Goal: Task Accomplishment & Management: Contribute content

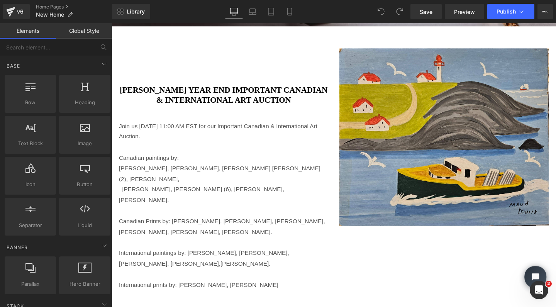
scroll to position [316, 0]
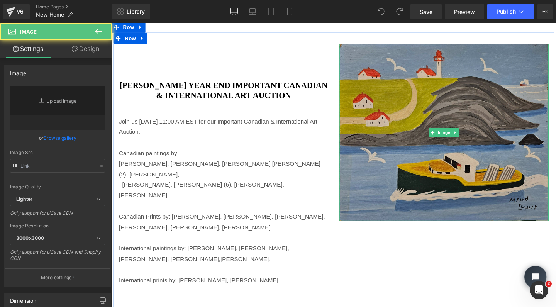
click at [444, 143] on img at bounding box center [461, 138] width 220 height 186
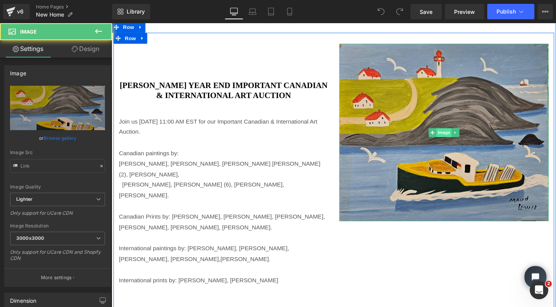
click at [458, 139] on span "Image" at bounding box center [461, 137] width 16 height 9
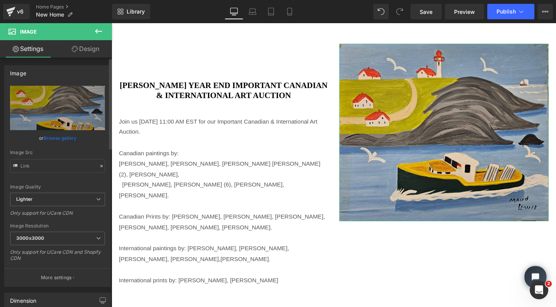
click at [59, 139] on link "Browse gallery" at bounding box center [60, 138] width 33 height 14
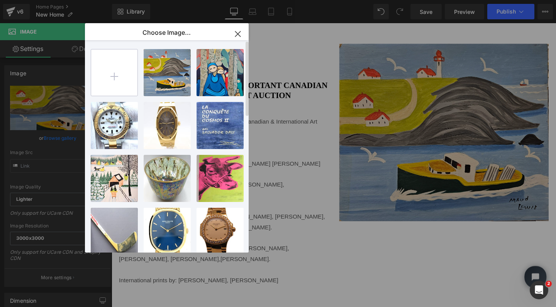
click at [114, 71] on input "file" at bounding box center [114, 72] width 46 height 46
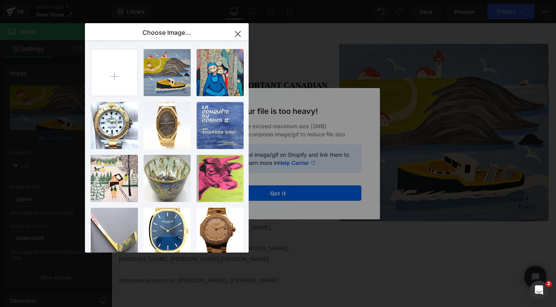
click at [236, 29] on icon "button" at bounding box center [237, 34] width 12 height 12
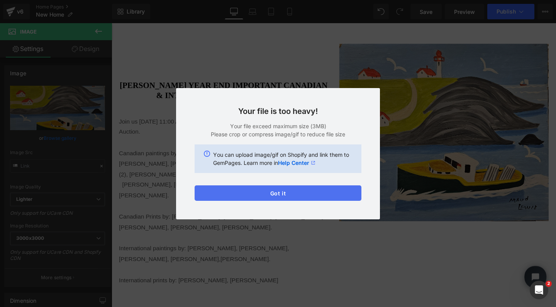
click at [280, 192] on button "Got it" at bounding box center [277, 192] width 167 height 15
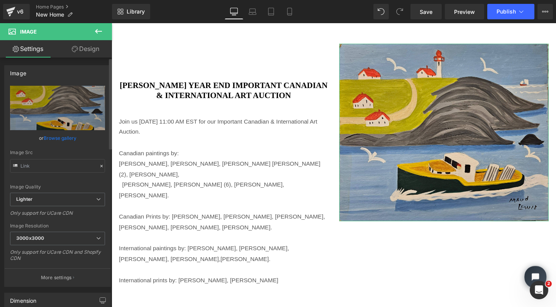
click at [56, 140] on link "Browse gallery" at bounding box center [60, 138] width 33 height 14
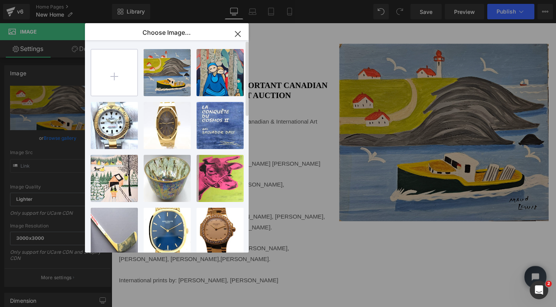
click at [115, 74] on input "file" at bounding box center [114, 72] width 46 height 46
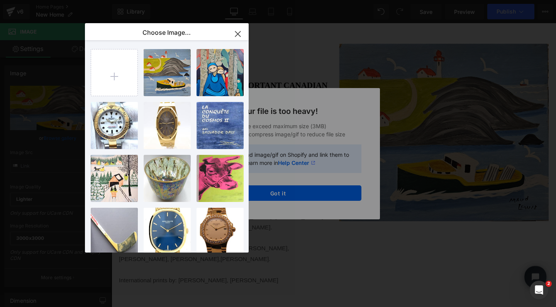
click at [236, 32] on icon "button" at bounding box center [237, 33] width 5 height 5
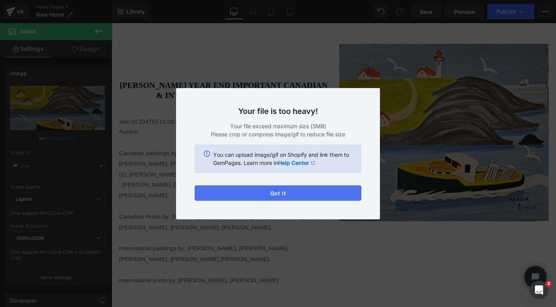
click at [280, 197] on button "Got it" at bounding box center [277, 192] width 167 height 15
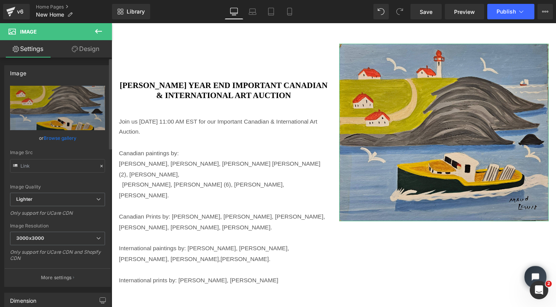
click at [59, 138] on link "Browse gallery" at bounding box center [60, 138] width 33 height 14
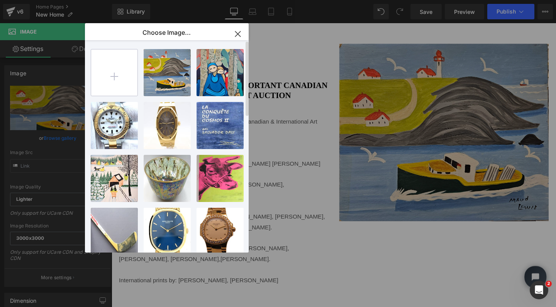
click at [113, 73] on input "file" at bounding box center [114, 72] width 46 height 46
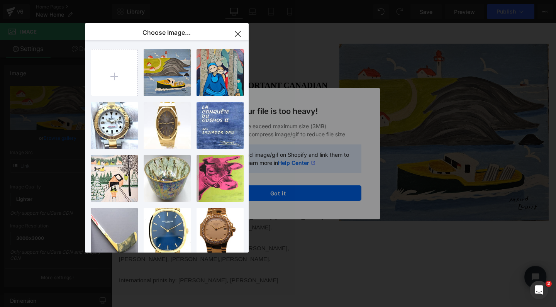
click at [235, 32] on icon "button" at bounding box center [237, 34] width 12 height 12
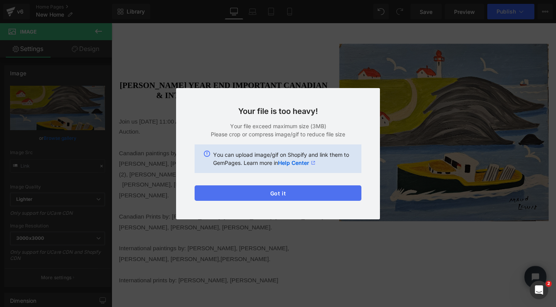
click at [291, 192] on button "Got it" at bounding box center [277, 192] width 167 height 15
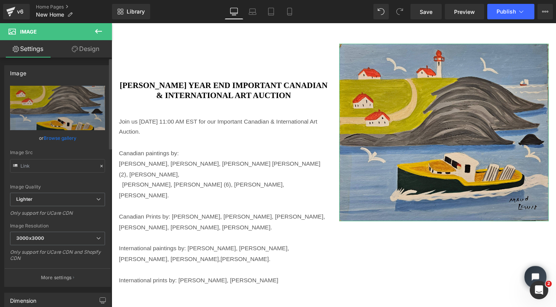
click at [58, 137] on link "Browse gallery" at bounding box center [60, 138] width 33 height 14
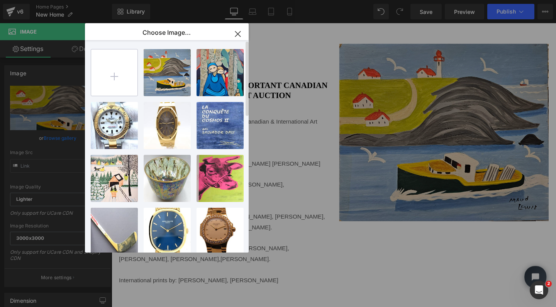
click at [111, 72] on input "file" at bounding box center [114, 72] width 46 height 46
type input "C:\fakepath\IMG_0006.jpeg"
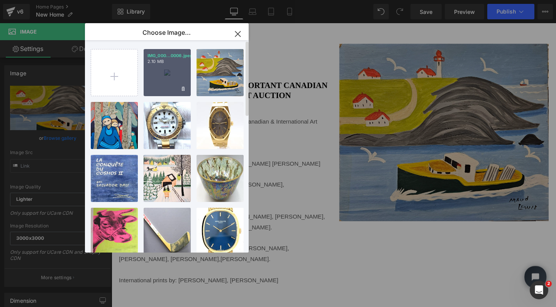
click at [166, 76] on div "IMG_000...0006.jpeg 2.10 MB" at bounding box center [167, 72] width 47 height 47
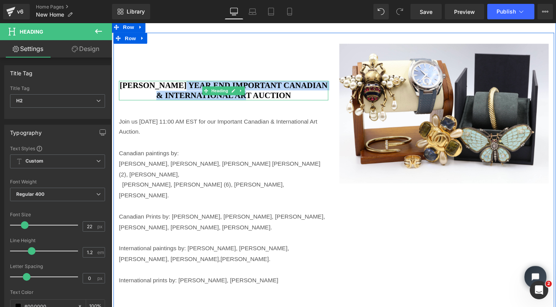
drag, startPoint x: 256, startPoint y: 98, endPoint x: 191, endPoint y: 87, distance: 66.5
click at [191, 87] on h2 "[PERSON_NAME] Year End Important Canadian & International Art Auction" at bounding box center [229, 94] width 220 height 20
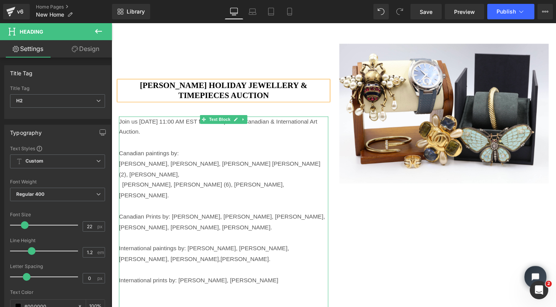
click at [231, 137] on div "Join us [DATE] 11:00 AM EST for our Important Canadian & International Art Auct…" at bounding box center [229, 132] width 220 height 22
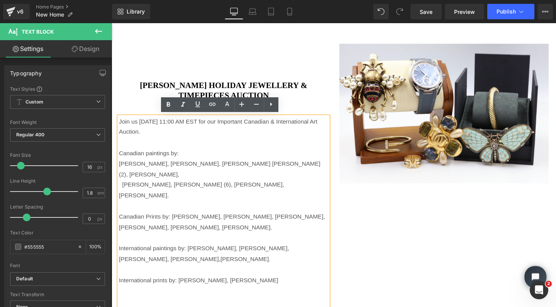
drag, startPoint x: 195, startPoint y: 136, endPoint x: 114, endPoint y: 137, distance: 81.0
click at [114, 137] on div "[PERSON_NAME] Holiday Jewellery & Timepieces Auction Heading Text Block Join us…" at bounding box center [228, 222] width 231 height 355
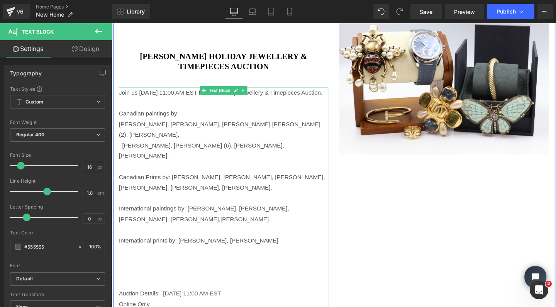
scroll to position [358, 0]
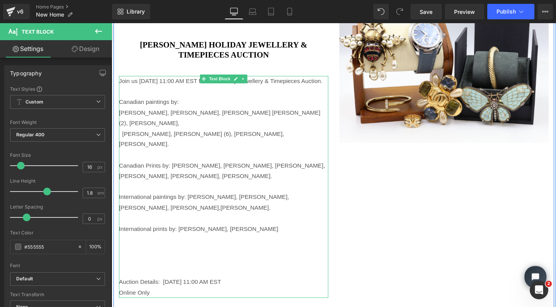
drag, startPoint x: 295, startPoint y: 223, endPoint x: 120, endPoint y: 114, distance: 206.3
click at [120, 114] on div "Join us [DATE] 11:00 AM EST for our Holiday Jewellery & Timepieces Auction. Can…" at bounding box center [229, 195] width 220 height 233
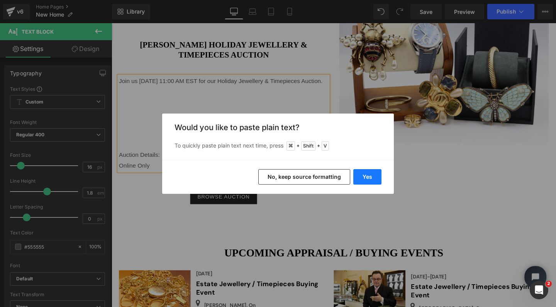
click at [368, 174] on button "Yes" at bounding box center [367, 176] width 28 height 15
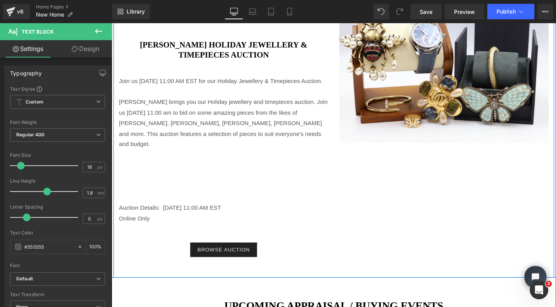
drag, startPoint x: 181, startPoint y: 93, endPoint x: 115, endPoint y: 78, distance: 67.6
click at [115, 78] on div "[PERSON_NAME] Holiday Jewellery & Timepieces Auction Heading Text Block Join us…" at bounding box center [228, 135] width 231 height 266
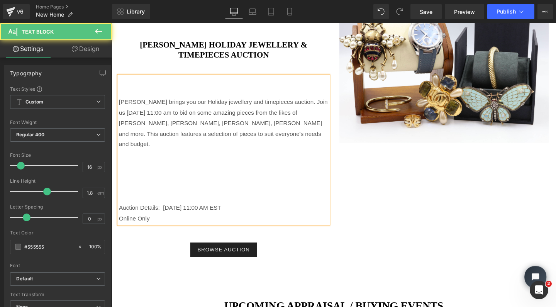
click at [125, 96] on div at bounding box center [229, 94] width 220 height 11
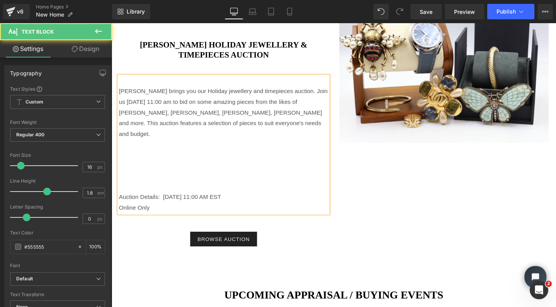
click at [311, 95] on div "[PERSON_NAME] brings you our Holiday jewellery and timepieces auction. Join us …" at bounding box center [229, 117] width 220 height 56
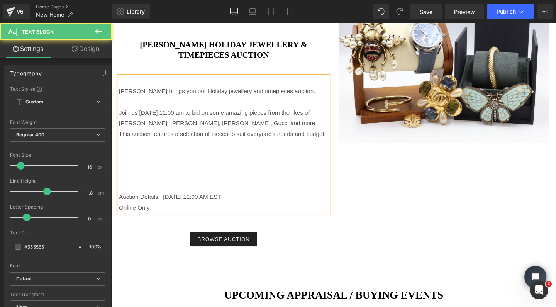
click at [185, 203] on div "Auction Details: [DATE] 11:00 AM EST" at bounding box center [229, 206] width 220 height 11
click at [223, 201] on div "Auction Details: [DATE] 11:00 AM EST" at bounding box center [229, 206] width 220 height 11
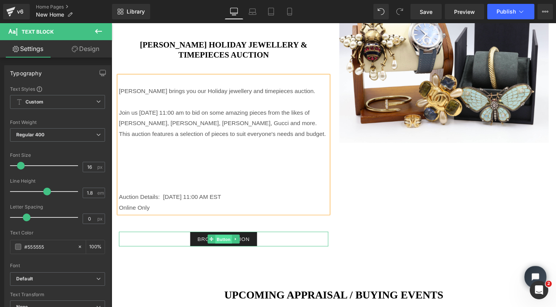
click at [229, 246] on span "Button" at bounding box center [229, 250] width 18 height 9
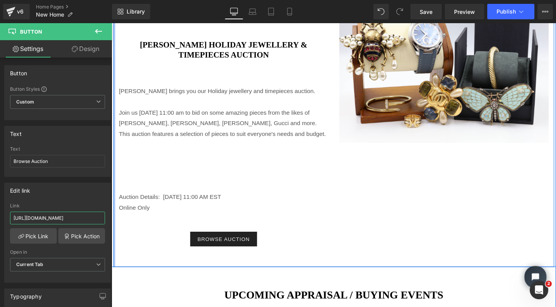
drag, startPoint x: 124, startPoint y: 241, endPoint x: 113, endPoint y: 229, distance: 15.9
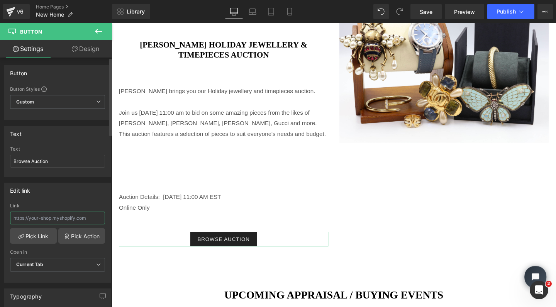
paste input "[URL][DOMAIN_NAME]"
type input "[URL][DOMAIN_NAME]"
click at [424, 13] on span "Save" at bounding box center [425, 12] width 13 height 8
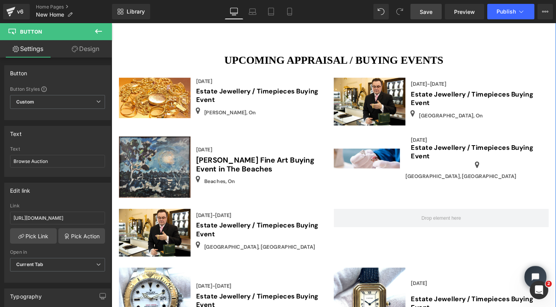
scroll to position [599, 0]
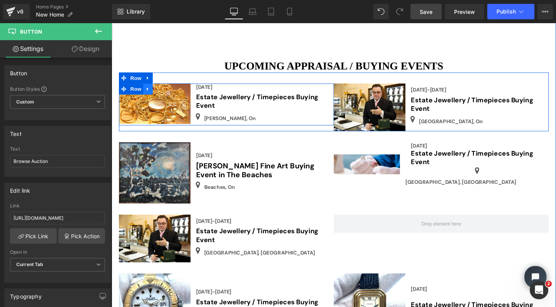
click at [148, 89] on icon at bounding box center [149, 92] width 5 height 6
click at [169, 89] on icon at bounding box center [169, 91] width 5 height 5
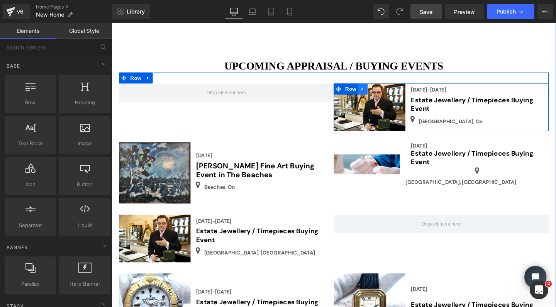
click at [374, 89] on icon at bounding box center [375, 92] width 5 height 6
click at [394, 89] on icon at bounding box center [395, 91] width 5 height 5
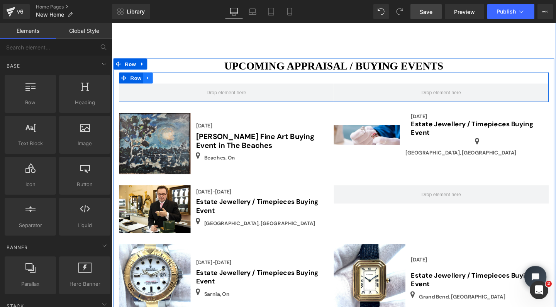
click at [147, 78] on icon at bounding box center [149, 81] width 5 height 6
click at [167, 78] on icon at bounding box center [169, 80] width 5 height 5
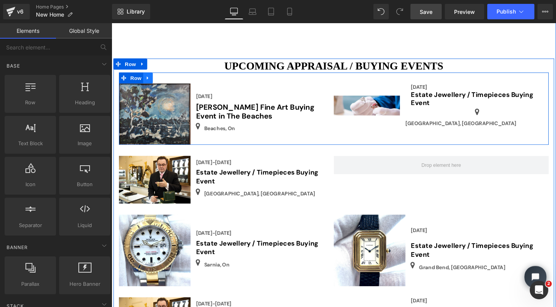
click at [147, 75] on link at bounding box center [150, 81] width 10 height 12
click at [168, 75] on link at bounding box center [170, 81] width 10 height 12
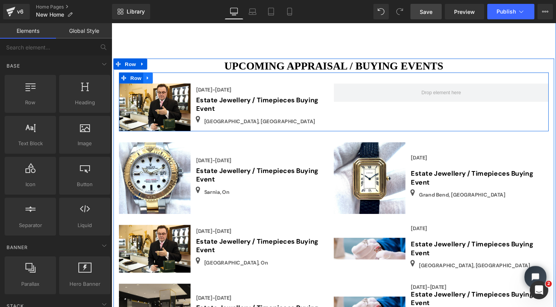
click at [148, 78] on icon at bounding box center [149, 81] width 5 height 6
click at [167, 78] on icon at bounding box center [169, 81] width 5 height 6
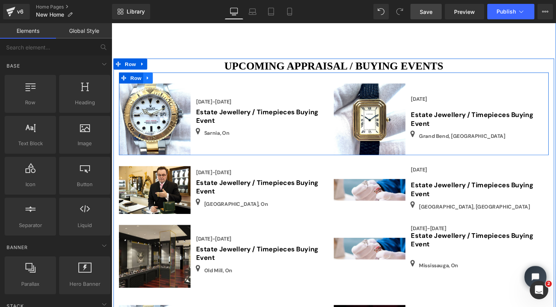
click at [149, 79] on icon at bounding box center [150, 80] width 2 height 3
click at [167, 78] on icon at bounding box center [169, 80] width 5 height 5
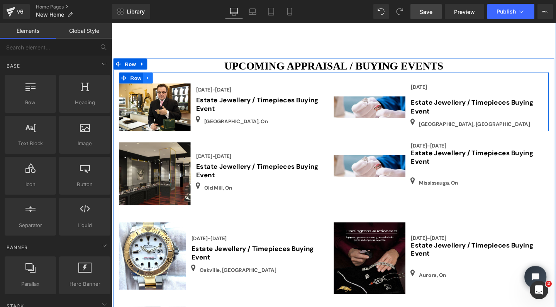
click at [149, 79] on icon at bounding box center [150, 80] width 2 height 3
click at [169, 78] on icon at bounding box center [169, 80] width 5 height 5
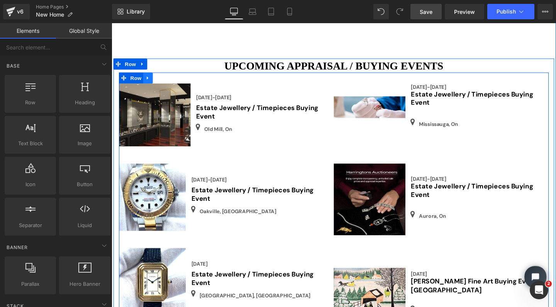
click at [147, 78] on icon at bounding box center [149, 81] width 5 height 6
click at [168, 78] on icon at bounding box center [169, 80] width 5 height 5
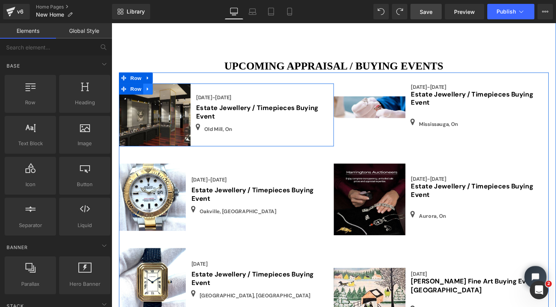
click at [149, 90] on icon at bounding box center [150, 91] width 2 height 3
click at [167, 89] on icon at bounding box center [169, 91] width 5 height 5
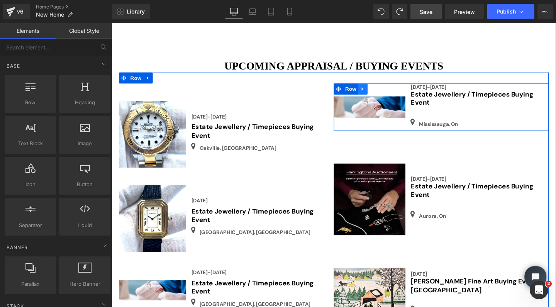
click at [373, 89] on icon at bounding box center [375, 92] width 5 height 6
click at [395, 89] on icon at bounding box center [395, 92] width 5 height 6
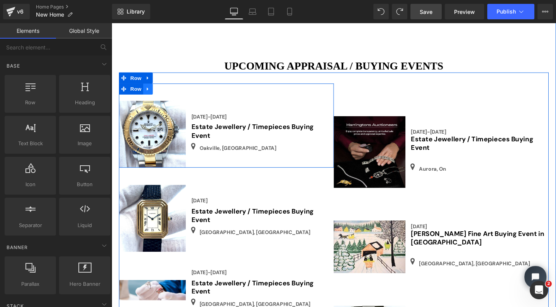
click at [147, 89] on icon at bounding box center [149, 92] width 5 height 6
click at [169, 89] on icon at bounding box center [169, 91] width 5 height 5
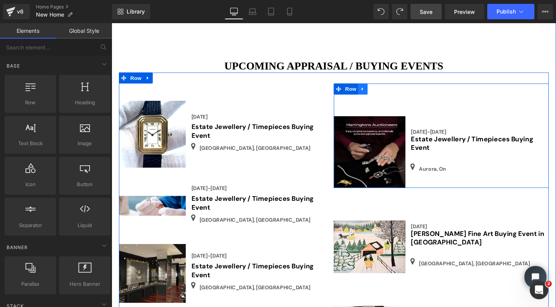
click at [374, 90] on icon at bounding box center [375, 91] width 2 height 3
click at [393, 89] on icon at bounding box center [395, 92] width 5 height 6
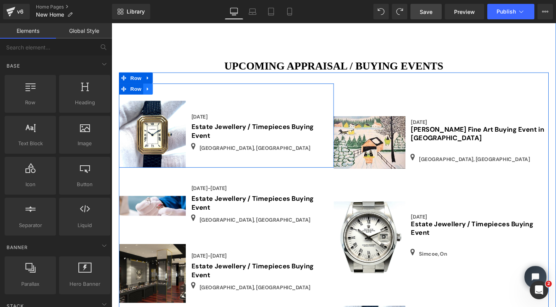
click at [149, 89] on icon at bounding box center [149, 92] width 5 height 6
click at [167, 89] on icon at bounding box center [169, 91] width 5 height 5
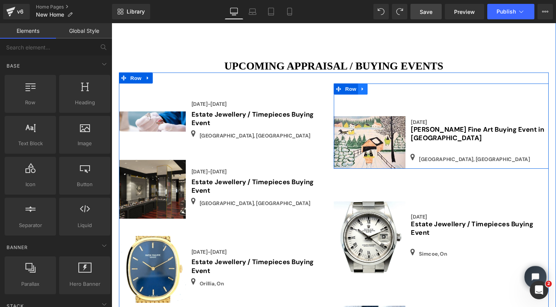
click at [373, 89] on icon at bounding box center [375, 92] width 5 height 6
click at [396, 89] on icon at bounding box center [395, 91] width 5 height 5
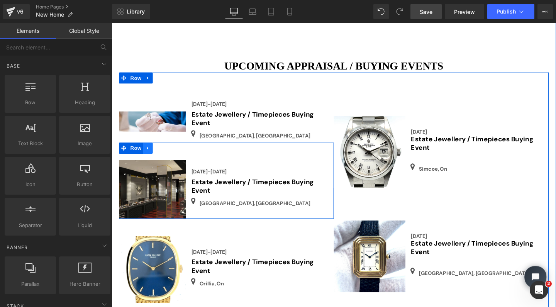
click at [149, 152] on icon at bounding box center [150, 153] width 2 height 3
click at [169, 152] on icon at bounding box center [169, 154] width 5 height 5
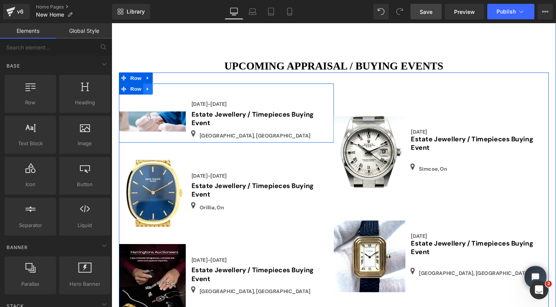
click at [149, 90] on icon at bounding box center [150, 91] width 2 height 3
click at [167, 89] on icon at bounding box center [169, 91] width 5 height 5
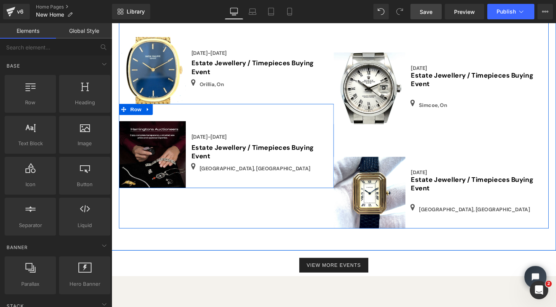
scroll to position [692, 0]
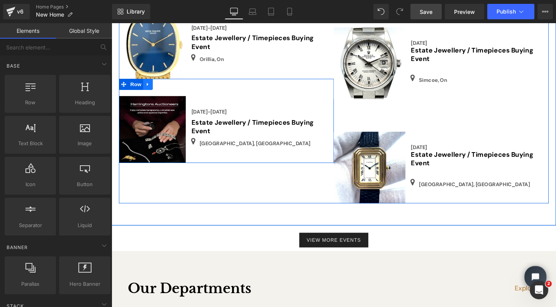
click at [149, 86] on icon at bounding box center [150, 87] width 2 height 3
click at [157, 84] on icon at bounding box center [159, 86] width 5 height 5
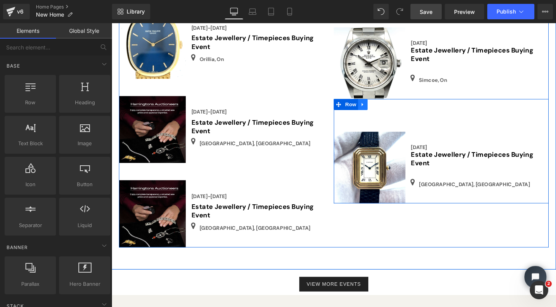
click at [375, 105] on icon at bounding box center [375, 108] width 5 height 6
click at [386, 105] on icon at bounding box center [385, 108] width 5 height 6
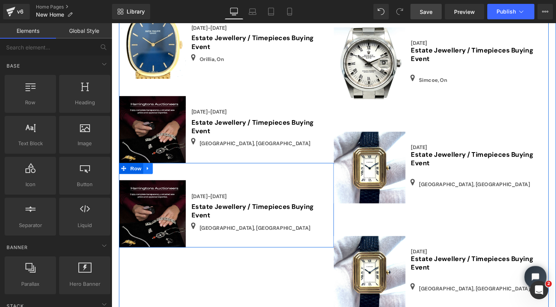
click at [147, 173] on icon at bounding box center [149, 176] width 5 height 6
click at [157, 173] on icon at bounding box center [159, 175] width 5 height 5
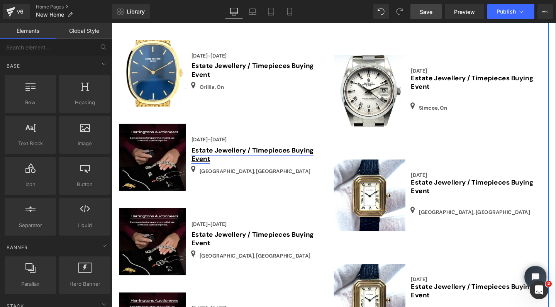
scroll to position [663, 0]
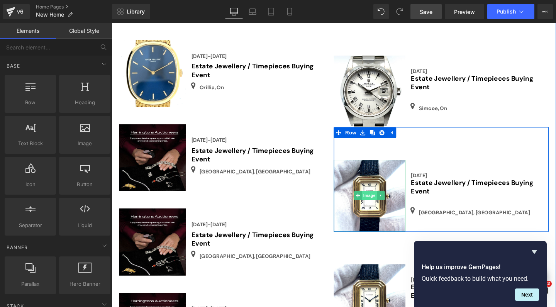
click at [380, 199] on span "Image" at bounding box center [383, 203] width 16 height 9
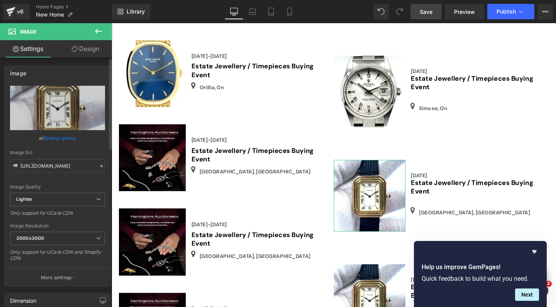
click at [64, 137] on link "Browse gallery" at bounding box center [60, 138] width 33 height 14
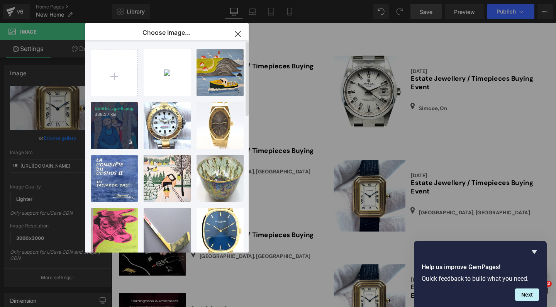
click at [111, 126] on div "Untitle...gn-5.png 338.57 KB" at bounding box center [114, 125] width 47 height 47
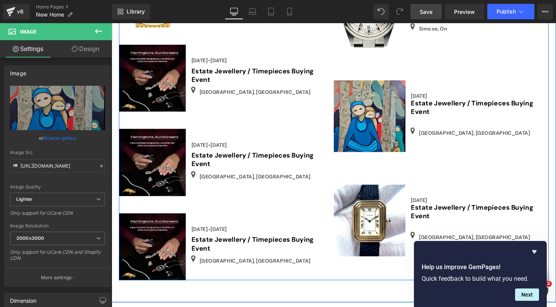
scroll to position [713, 0]
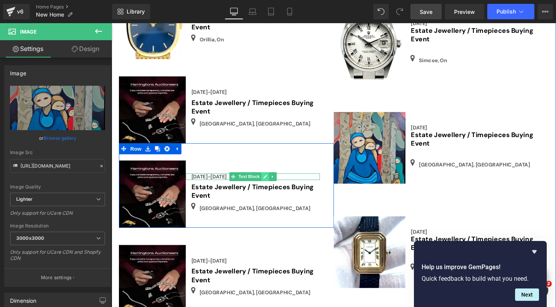
click at [270, 182] on icon at bounding box center [272, 184] width 4 height 5
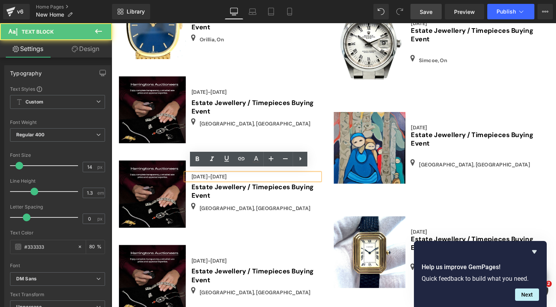
click at [240, 181] on div "[DATE]-[DATE]" at bounding box center [259, 184] width 141 height 7
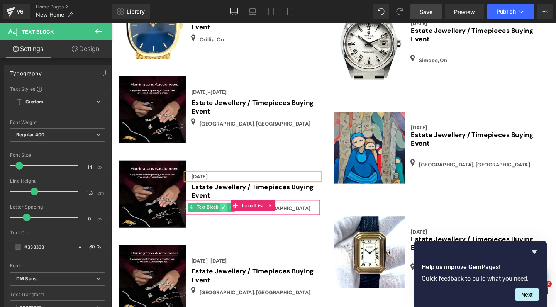
click at [227, 214] on icon at bounding box center [229, 216] width 4 height 5
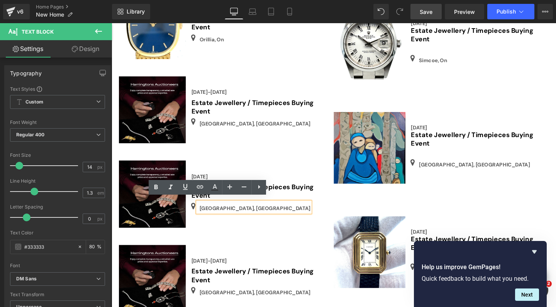
click at [218, 213] on p "[GEOGRAPHIC_DATA], [GEOGRAPHIC_DATA]" at bounding box center [262, 217] width 117 height 8
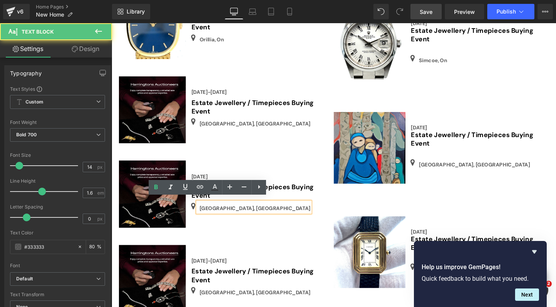
click at [220, 213] on p "[GEOGRAPHIC_DATA], [GEOGRAPHIC_DATA]" at bounding box center [262, 217] width 117 height 8
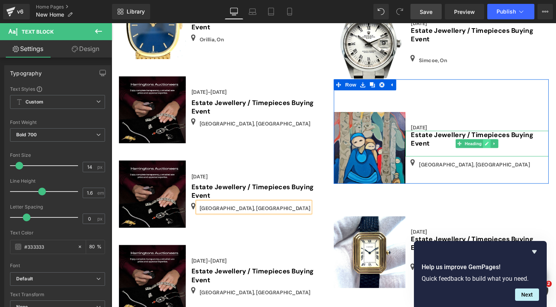
click at [504, 148] on icon at bounding box center [506, 150] width 4 height 4
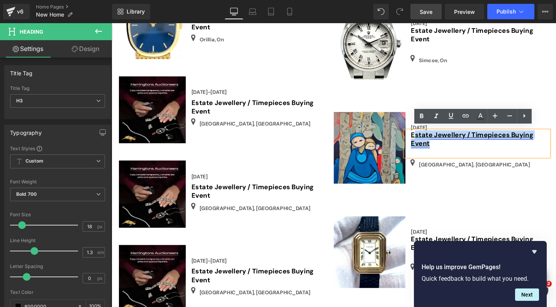
drag, startPoint x: 454, startPoint y: 147, endPoint x: 430, endPoint y: 134, distance: 26.6
click at [430, 136] on h3 "Estate Jewellery / Timepieces Buying Event" at bounding box center [498, 145] width 145 height 18
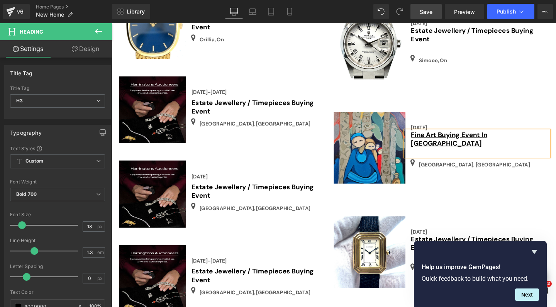
click at [426, 142] on h3 "Fine Art Buying Event In [GEOGRAPHIC_DATA]" at bounding box center [498, 145] width 145 height 18
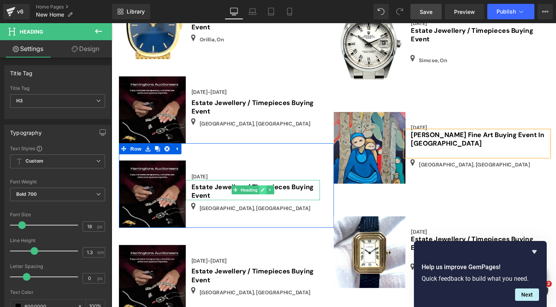
click at [268, 196] on icon at bounding box center [270, 198] width 4 height 5
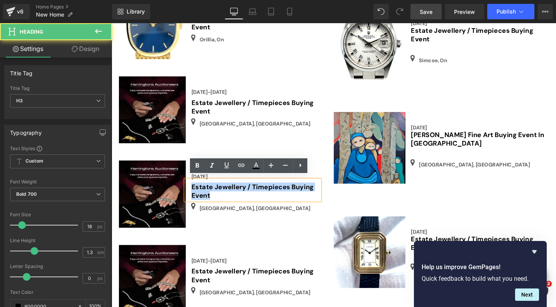
drag, startPoint x: 217, startPoint y: 202, endPoint x: 191, endPoint y: 192, distance: 27.9
click at [191, 192] on div "Estate Jewellery / Timepieces Buying Event" at bounding box center [259, 198] width 141 height 21
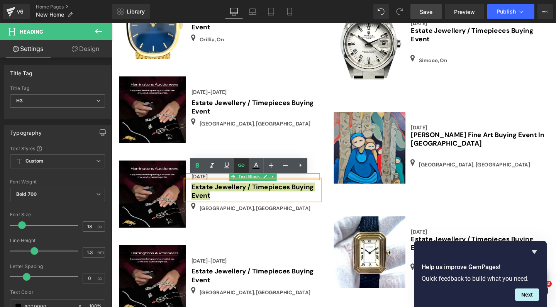
click at [241, 165] on icon at bounding box center [241, 165] width 7 height 3
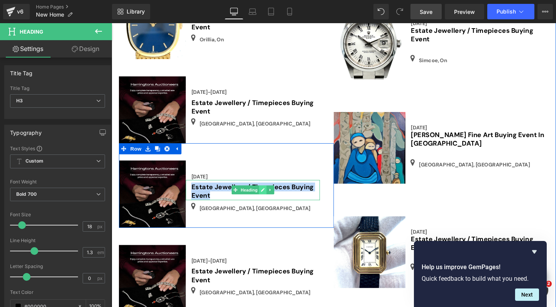
click at [268, 196] on icon at bounding box center [270, 198] width 4 height 5
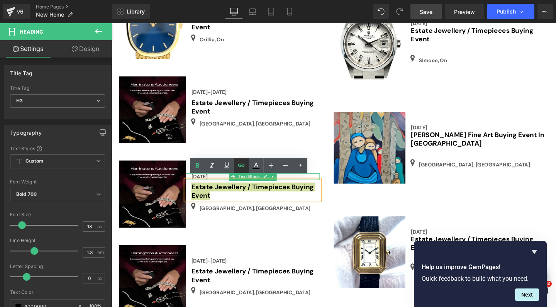
click at [243, 165] on icon at bounding box center [240, 164] width 9 height 9
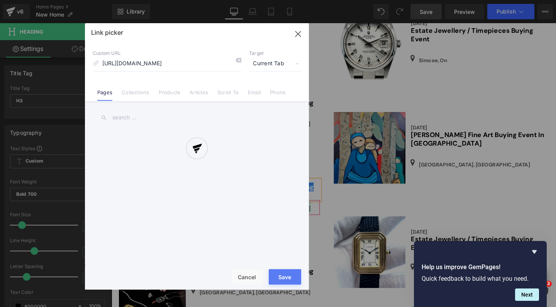
click at [312, 0] on div "Text Color Highlight Color #333333 Choose Image... Back to Library Insert IMG_0…" at bounding box center [278, 0] width 556 height 0
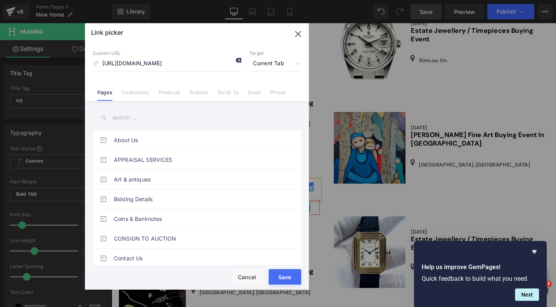
click at [236, 60] on icon at bounding box center [238, 60] width 6 height 6
click at [119, 66] on input "[URL][DOMAIN_NAME]" at bounding box center [167, 63] width 149 height 15
paste input "[URL][DOMAIN_NAME]"
type input "[URL][DOMAIN_NAME]"
click at [283, 278] on div "Rendering Content" at bounding box center [277, 276] width 47 height 8
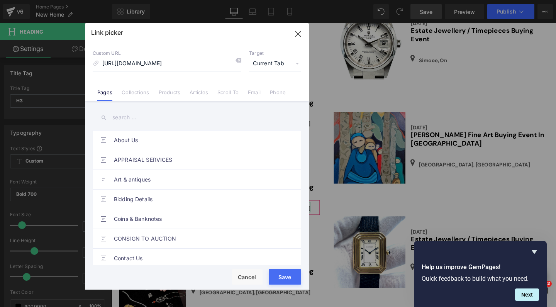
click at [282, 277] on div "Rendering Content" at bounding box center [277, 276] width 47 height 8
click at [285, 281] on button "Save" at bounding box center [284, 276] width 32 height 15
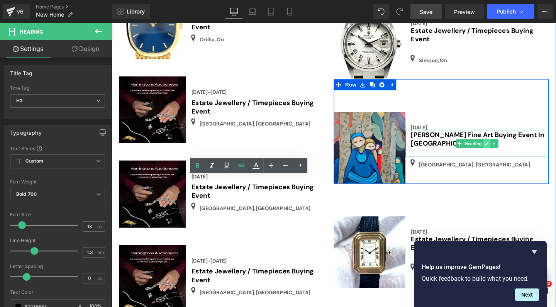
click at [503, 147] on icon at bounding box center [505, 149] width 4 height 5
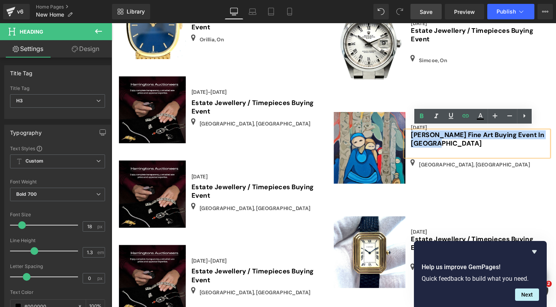
drag, startPoint x: 455, startPoint y: 147, endPoint x: 422, endPoint y: 135, distance: 34.5
click at [422, 136] on div "[PERSON_NAME] Fine Art Buying Event In [GEOGRAPHIC_DATA]" at bounding box center [495, 149] width 150 height 27
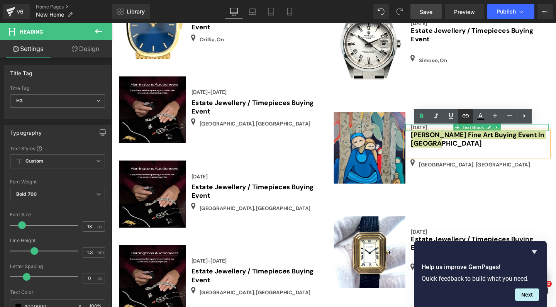
click at [468, 114] on icon at bounding box center [465, 115] width 9 height 9
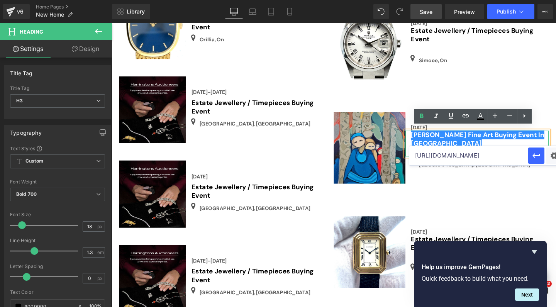
click at [464, 157] on input "[URL][DOMAIN_NAME]" at bounding box center [468, 155] width 119 height 19
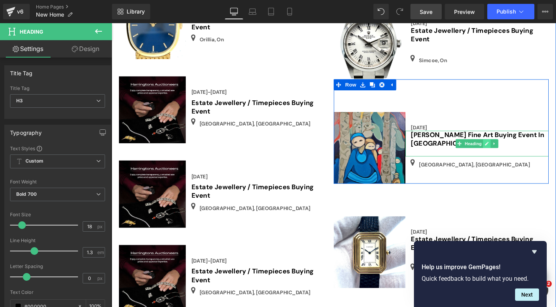
click at [505, 148] on icon at bounding box center [506, 150] width 4 height 4
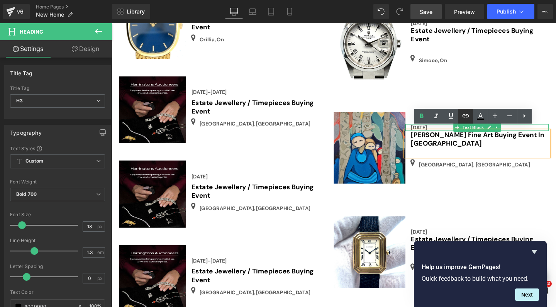
click at [465, 119] on icon at bounding box center [465, 115] width 9 height 9
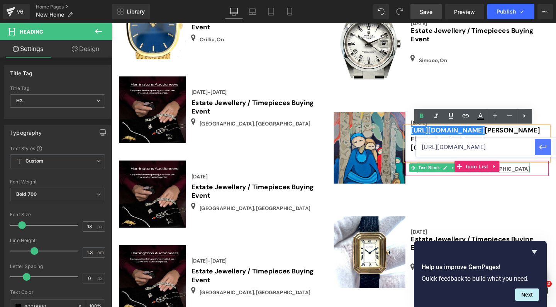
type input "[URL][DOMAIN_NAME]"
click at [539, 145] on icon "button" at bounding box center [542, 146] width 9 height 9
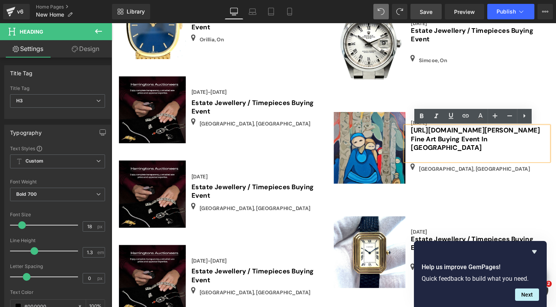
click at [498, 175] on div "[DATE] Text Block [URL][DOMAIN_NAME] [PERSON_NAME] Fine Art Buying Event In [GE…" at bounding box center [495, 154] width 150 height 75
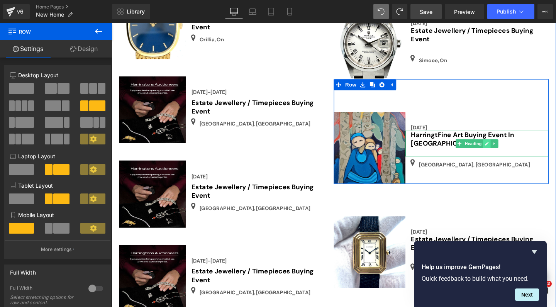
click at [505, 145] on link at bounding box center [506, 149] width 8 height 9
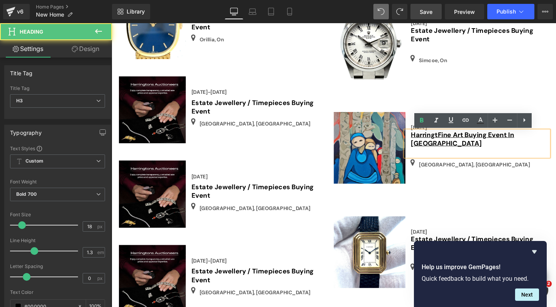
click at [555, 143] on h3 "HarringtFine Art Buying Event In [GEOGRAPHIC_DATA]" at bounding box center [498, 145] width 145 height 18
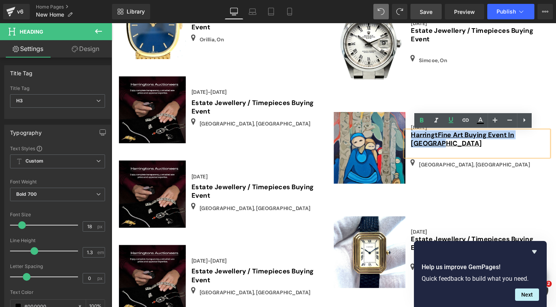
drag, startPoint x: 562, startPoint y: 141, endPoint x: 425, endPoint y: 141, distance: 136.9
click at [426, 141] on h3 "HarringtFine Art Buying Event In [GEOGRAPHIC_DATA]" at bounding box center [498, 145] width 145 height 18
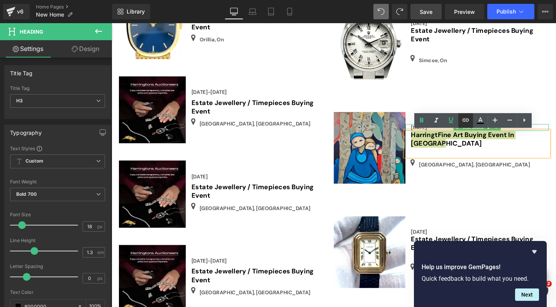
click at [465, 120] on icon at bounding box center [465, 119] width 7 height 3
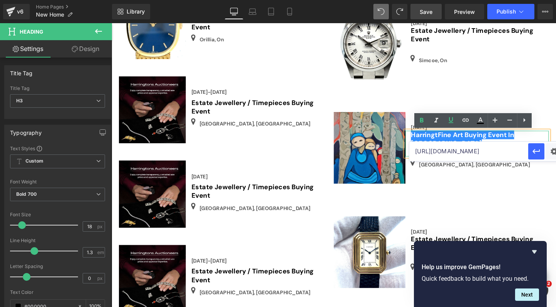
click at [459, 150] on input "[URL][DOMAIN_NAME]" at bounding box center [468, 151] width 119 height 19
paste input "[URL][DOMAIN_NAME]"
type input "[URL][DOMAIN_NAME]"
click at [535, 149] on icon "button" at bounding box center [535, 151] width 9 height 9
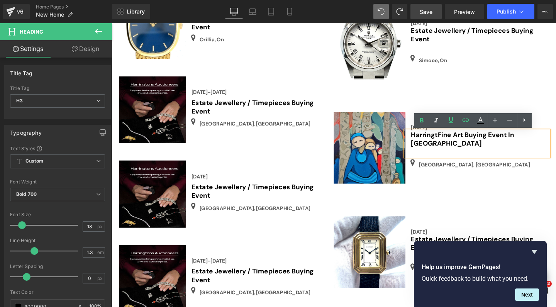
click at [429, 8] on span "Save" at bounding box center [425, 12] width 13 height 8
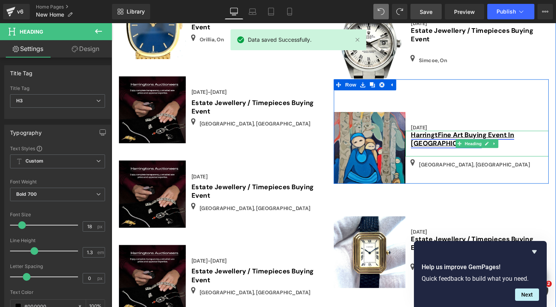
click at [452, 141] on link "HarringtFine Art Buying Event In [GEOGRAPHIC_DATA]" at bounding box center [480, 145] width 108 height 18
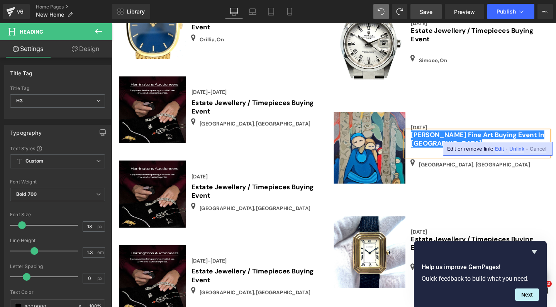
click at [428, 8] on span "Save" at bounding box center [425, 12] width 13 height 8
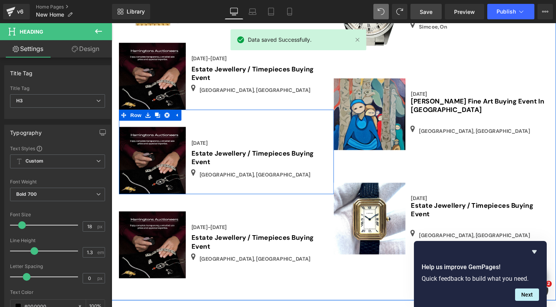
scroll to position [754, 0]
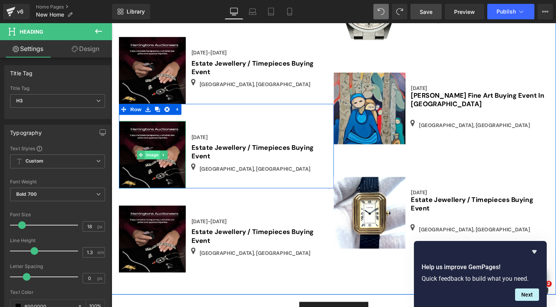
click at [157, 157] on span "Image" at bounding box center [154, 161] width 16 height 9
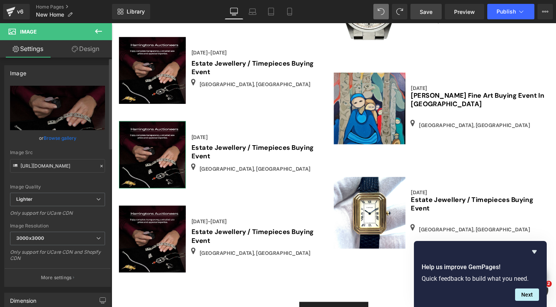
click at [64, 138] on link "Browse gallery" at bounding box center [60, 138] width 33 height 14
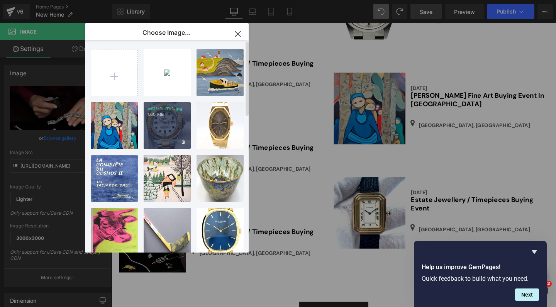
click at [167, 130] on div "w611-1...11-1.jpg 1.60 MB" at bounding box center [167, 125] width 47 height 47
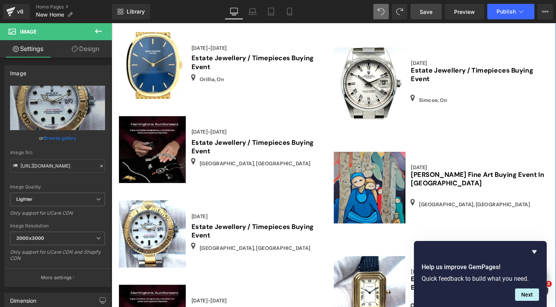
scroll to position [767, 0]
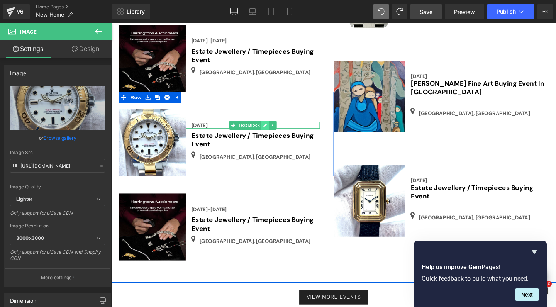
click at [271, 126] on link at bounding box center [272, 130] width 8 height 9
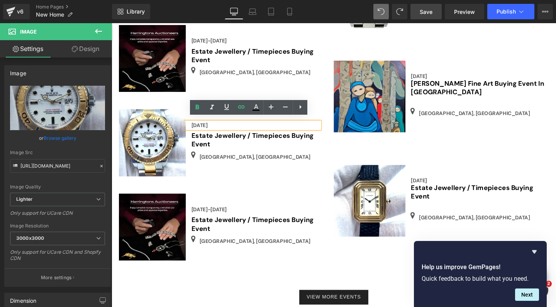
click at [239, 127] on div "[DATE]" at bounding box center [259, 130] width 141 height 7
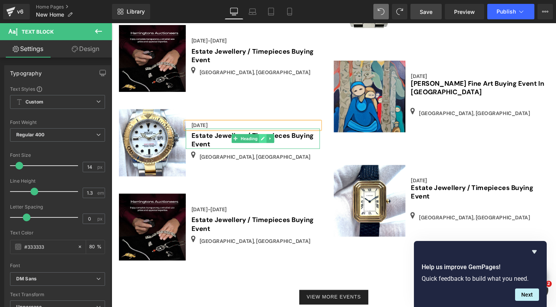
click at [270, 140] on link at bounding box center [270, 144] width 8 height 9
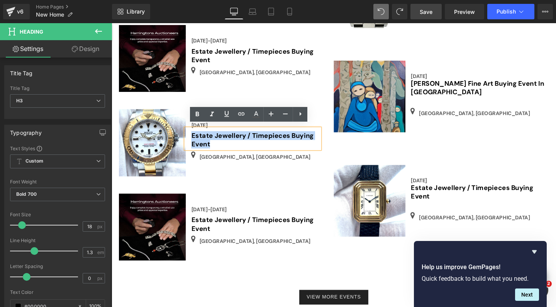
drag, startPoint x: 214, startPoint y: 147, endPoint x: 193, endPoint y: 134, distance: 24.1
click at [193, 134] on div "Estate Jewellery / Timepieces Buying Event" at bounding box center [259, 144] width 141 height 21
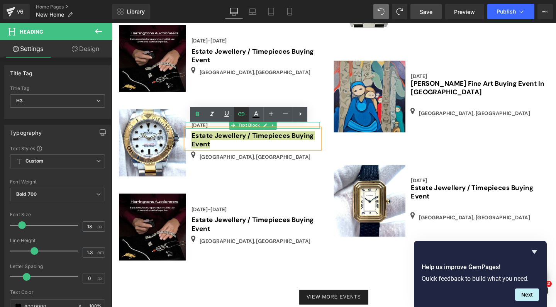
click at [240, 112] on icon at bounding box center [241, 113] width 7 height 3
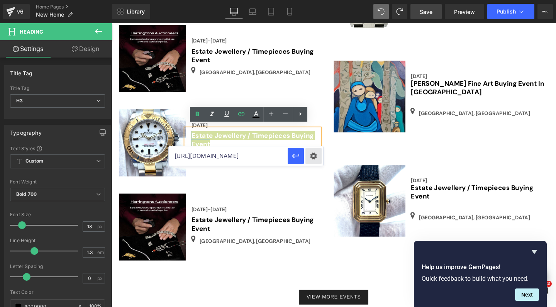
click at [314, 0] on div "Text Color Highlight Color #333333 Choose Image... Back to Library Insert IMG_0…" at bounding box center [278, 0] width 556 height 0
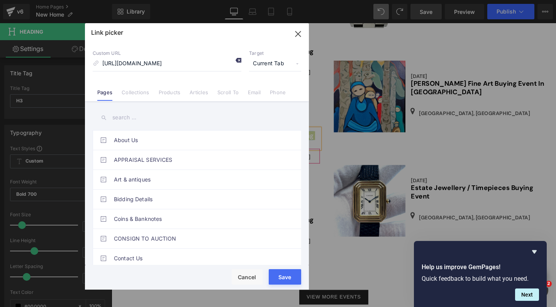
click at [239, 59] on icon at bounding box center [238, 60] width 6 height 6
click at [149, 62] on input "[URL][DOMAIN_NAME]" at bounding box center [167, 63] width 149 height 15
paste input "[URL][DOMAIN_NAME]"
type input "[URL][DOMAIN_NAME]"
click at [285, 282] on button "Save" at bounding box center [284, 276] width 32 height 15
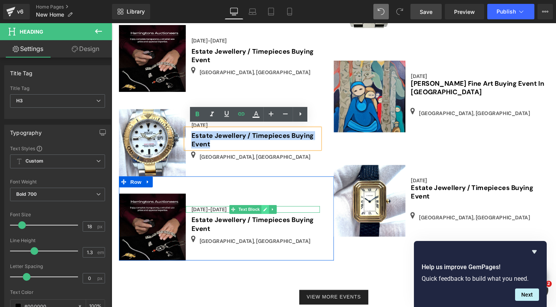
click at [269, 214] on link at bounding box center [272, 218] width 8 height 9
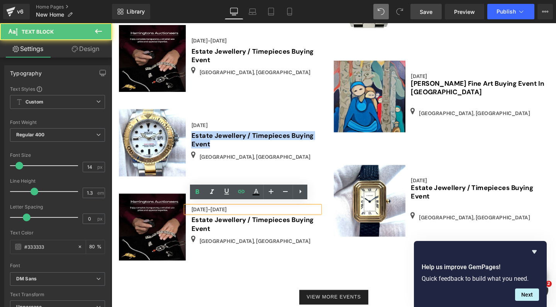
click at [229, 215] on b "[DATE]-[DATE]" at bounding box center [213, 218] width 37 height 7
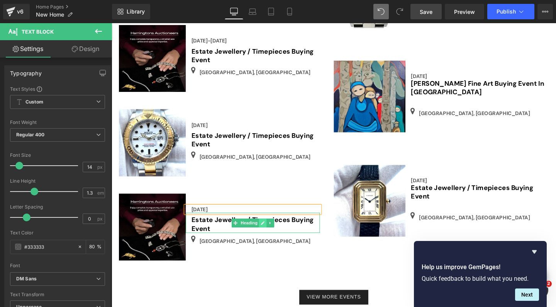
click at [268, 231] on icon at bounding box center [270, 233] width 4 height 5
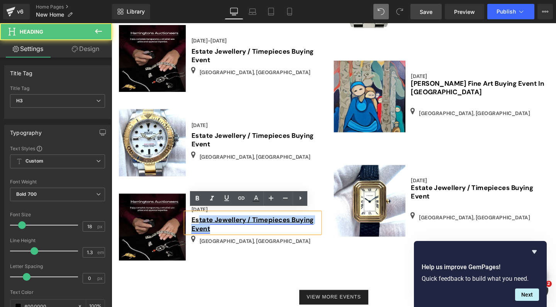
drag, startPoint x: 212, startPoint y: 236, endPoint x: 202, endPoint y: 225, distance: 15.0
click at [202, 225] on link "Estate Jewellery / Timepieces Buying Event" at bounding box center [259, 234] width 128 height 18
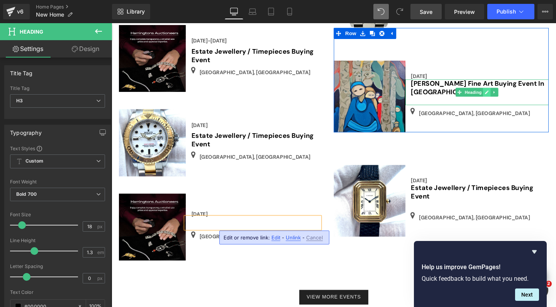
click at [504, 94] on icon at bounding box center [506, 96] width 4 height 4
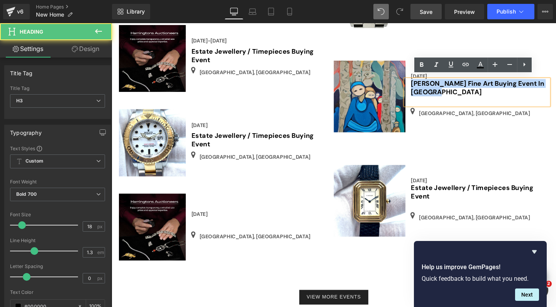
drag, startPoint x: 454, startPoint y: 95, endPoint x: 422, endPoint y: 82, distance: 35.0
click at [422, 82] on div "[PERSON_NAME] Fine Art Buying Event In [GEOGRAPHIC_DATA]" at bounding box center [495, 95] width 150 height 27
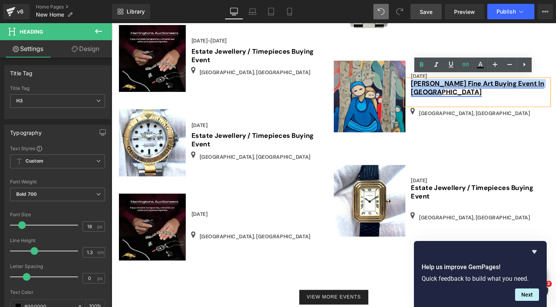
copy link "[PERSON_NAME] Fine Art Buying Event In [GEOGRAPHIC_DATA]"
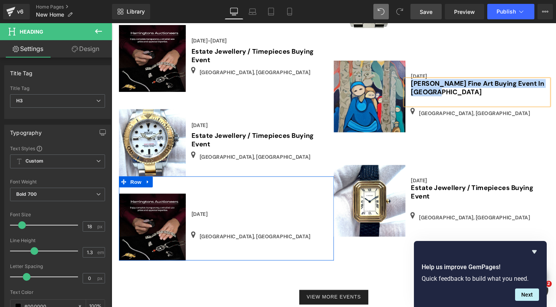
click at [209, 207] on div "[DATE] Text Block Heading Icon [GEOGRAPHIC_DATA], [GEOGRAPHIC_DATA] Text Block …" at bounding box center [259, 237] width 141 height 70
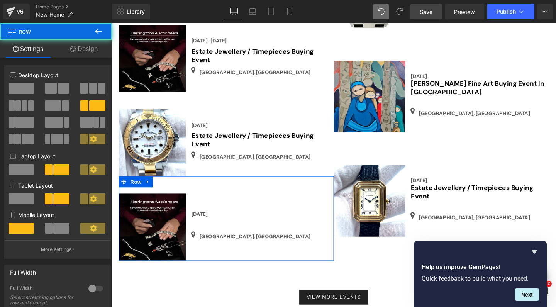
click at [224, 210] on div "[DATE] Text Block Heading Icon [GEOGRAPHIC_DATA], [GEOGRAPHIC_DATA] Text Block …" at bounding box center [259, 237] width 141 height 70
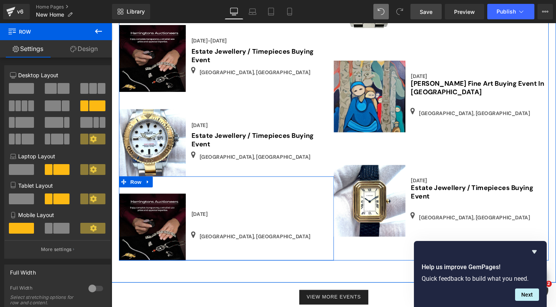
click at [225, 205] on div "[DATE] Text Block Heading Icon [GEOGRAPHIC_DATA], [GEOGRAPHIC_DATA] Text Block …" at bounding box center [259, 237] width 141 height 70
click at [191, 208] on div "[DATE] Text Block Heading Icon [GEOGRAPHIC_DATA], [GEOGRAPHIC_DATA] Text Block …" at bounding box center [259, 237] width 141 height 70
click at [199, 206] on div "[DATE] Text Block Heading Icon [GEOGRAPHIC_DATA], [GEOGRAPHIC_DATA] Text Block …" at bounding box center [259, 237] width 141 height 70
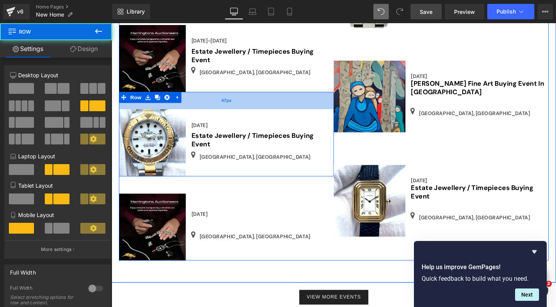
click at [304, 96] on div "47px" at bounding box center [232, 104] width 226 height 18
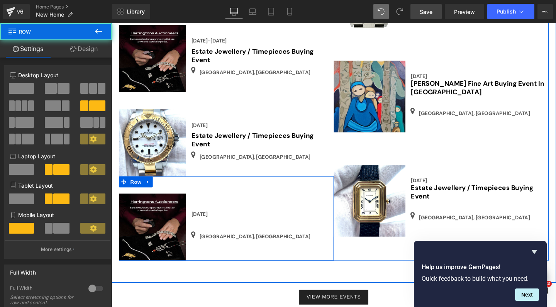
click at [203, 202] on div "[DATE] Text Block Heading Icon [GEOGRAPHIC_DATA], [GEOGRAPHIC_DATA] Text Block …" at bounding box center [259, 237] width 141 height 70
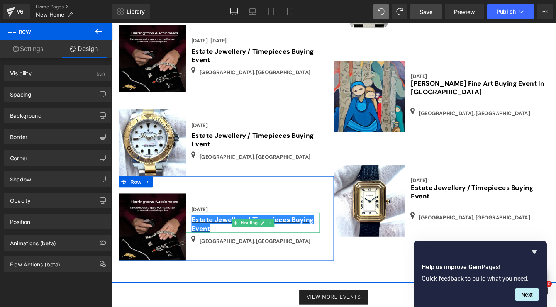
click at [220, 236] on h3 "Estate Jewellery / Timepieces Buying Event" at bounding box center [262, 234] width 135 height 18
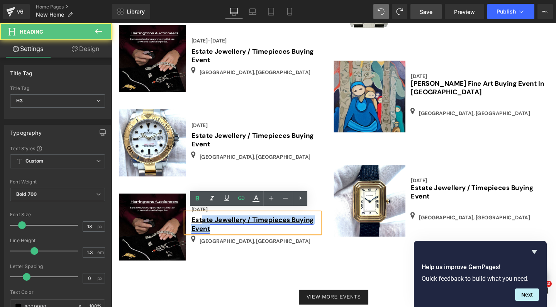
drag, startPoint x: 220, startPoint y: 236, endPoint x: 206, endPoint y: 226, distance: 17.2
click at [206, 226] on h3 "Estate Jewellery / Timepieces Buying Event" at bounding box center [262, 234] width 135 height 18
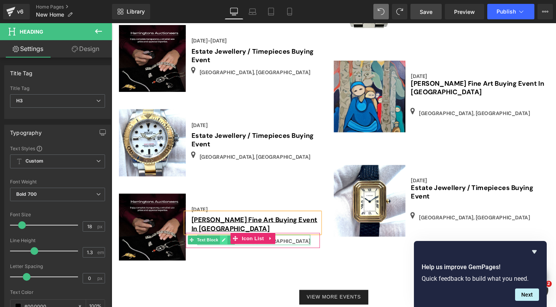
click at [227, 248] on icon at bounding box center [229, 250] width 4 height 5
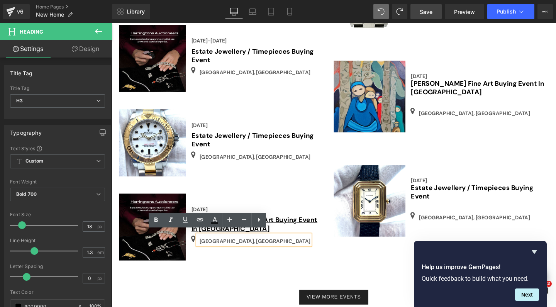
click at [219, 248] on p "[GEOGRAPHIC_DATA], [GEOGRAPHIC_DATA]" at bounding box center [262, 252] width 117 height 8
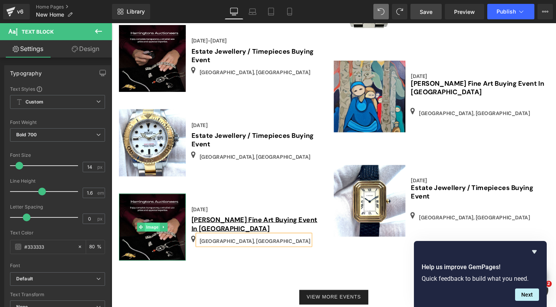
click at [152, 233] on span "Image" at bounding box center [154, 237] width 16 height 9
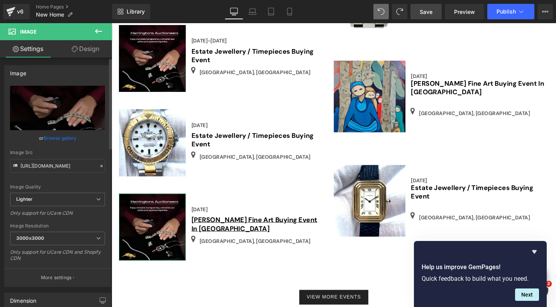
click at [61, 135] on link "Browse gallery" at bounding box center [60, 138] width 33 height 14
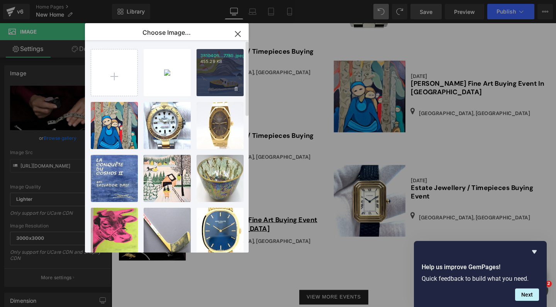
click at [204, 74] on div "3810406...7785.jpeg 455.29 KB" at bounding box center [219, 72] width 47 height 47
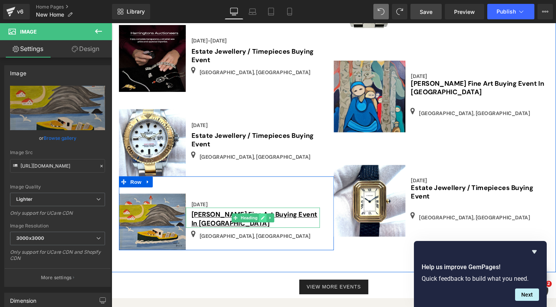
click at [268, 225] on icon at bounding box center [270, 227] width 4 height 5
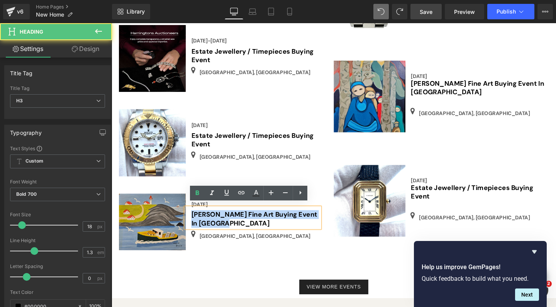
drag, startPoint x: 225, startPoint y: 229, endPoint x: 344, endPoint y: 218, distance: 119.3
click at [190, 220] on div "[PERSON_NAME] Fine Art Buying Event In [GEOGRAPHIC_DATA]" at bounding box center [259, 227] width 141 height 21
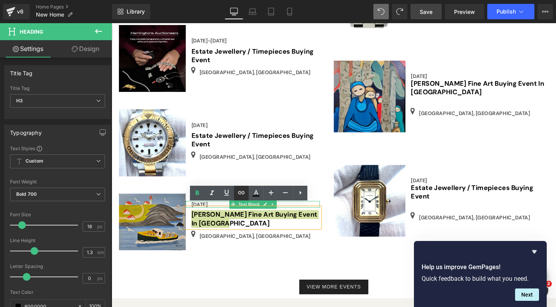
click at [241, 193] on icon at bounding box center [241, 192] width 7 height 3
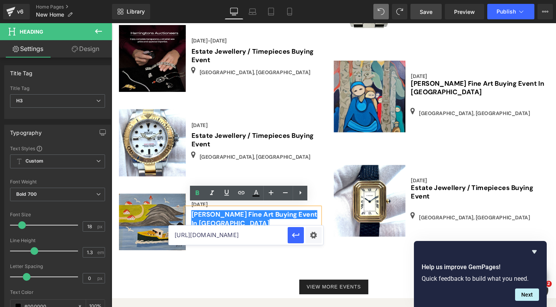
click at [210, 235] on input "[URL][DOMAIN_NAME]" at bounding box center [228, 234] width 119 height 19
paste input "[URL][DOMAIN_NAME]"
type input "[URL][DOMAIN_NAME]"
click at [295, 236] on icon "button" at bounding box center [295, 234] width 9 height 9
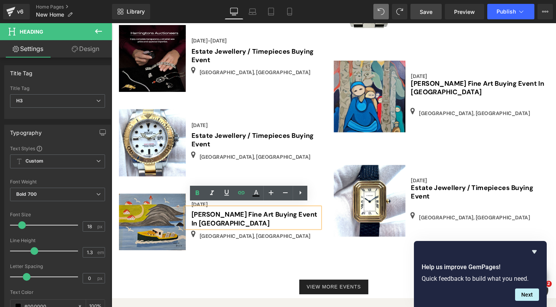
click at [427, 10] on span "Save" at bounding box center [425, 12] width 13 height 8
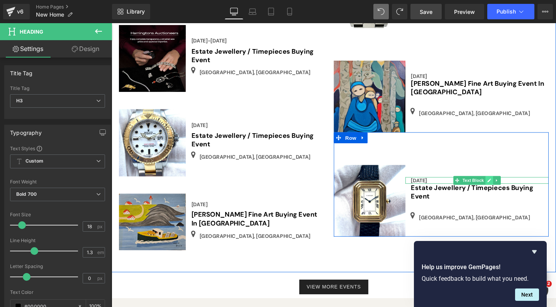
click at [509, 184] on link at bounding box center [508, 188] width 8 height 9
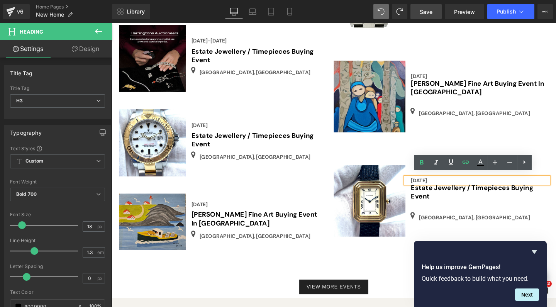
click at [464, 185] on div "[DATE]" at bounding box center [495, 188] width 150 height 7
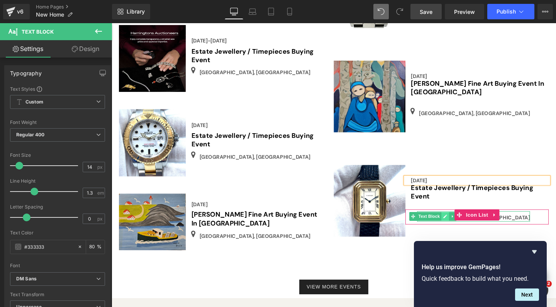
click at [458, 221] on link at bounding box center [462, 225] width 8 height 9
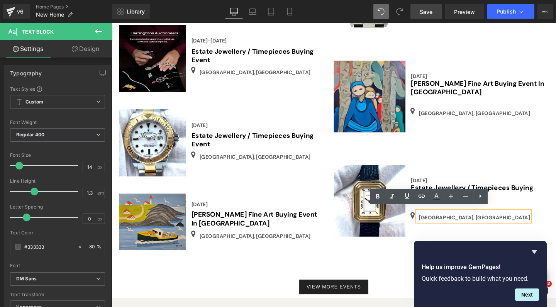
click at [453, 223] on p "[GEOGRAPHIC_DATA], [GEOGRAPHIC_DATA]" at bounding box center [492, 227] width 117 height 8
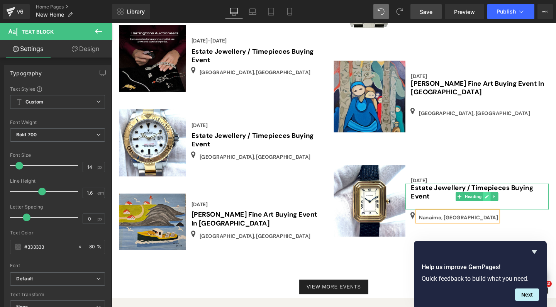
click at [505, 201] on link at bounding box center [506, 205] width 8 height 9
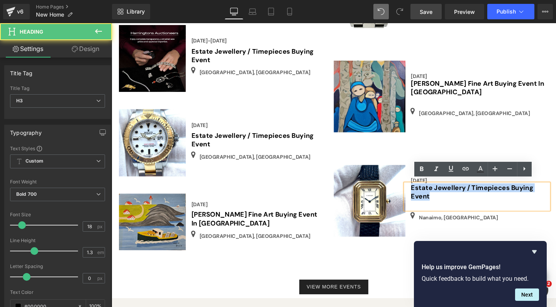
drag, startPoint x: 446, startPoint y: 201, endPoint x: 554, endPoint y: 197, distance: 108.9
click at [422, 192] on div "Estate Jewellery / Timepieces Buying Event" at bounding box center [495, 205] width 150 height 27
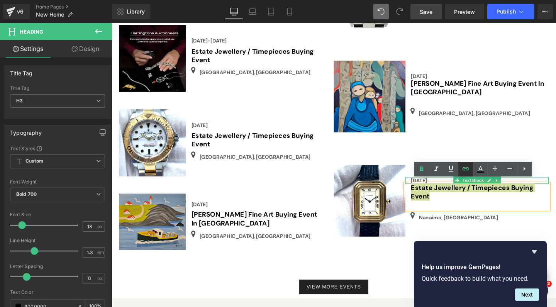
click at [468, 169] on icon at bounding box center [465, 168] width 9 height 9
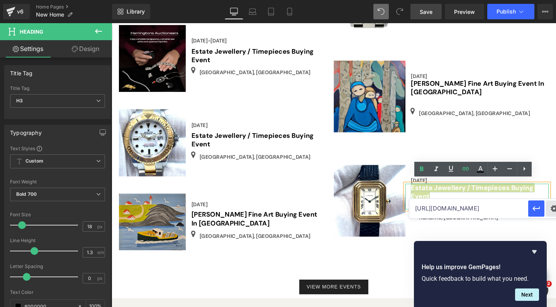
click at [550, 0] on div "Text Color Highlight Color #333333 Choose Image... Back to Library Insert IMG_0…" at bounding box center [278, 0] width 556 height 0
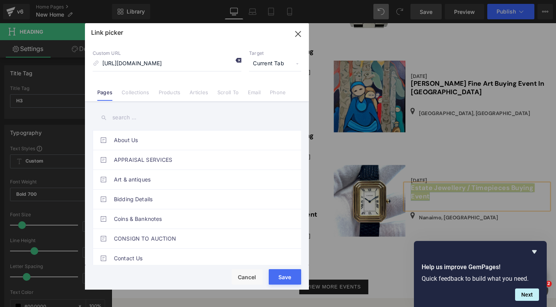
click at [237, 59] on icon at bounding box center [238, 60] width 6 height 6
click at [146, 67] on input "[URL][DOMAIN_NAME]" at bounding box center [167, 63] width 149 height 15
paste input "[URL][DOMAIN_NAME]"
type input "[URL][DOMAIN_NAME]"
click at [287, 277] on div "Rendering Content" at bounding box center [277, 276] width 47 height 8
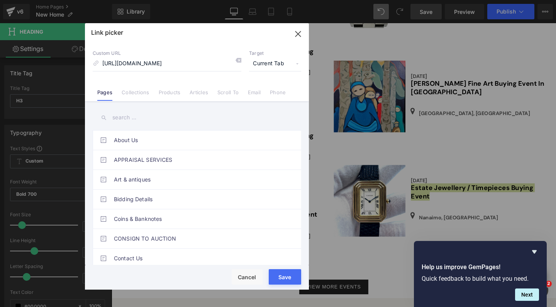
click at [285, 280] on button "Save" at bounding box center [284, 276] width 32 height 15
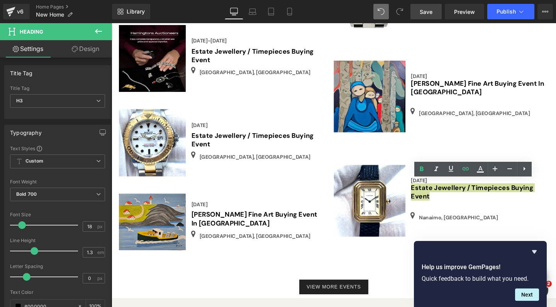
click at [425, 10] on span "Save" at bounding box center [425, 12] width 13 height 8
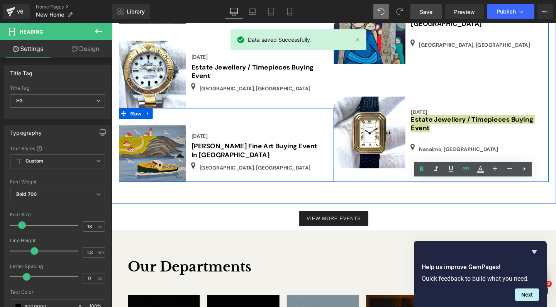
scroll to position [841, 0]
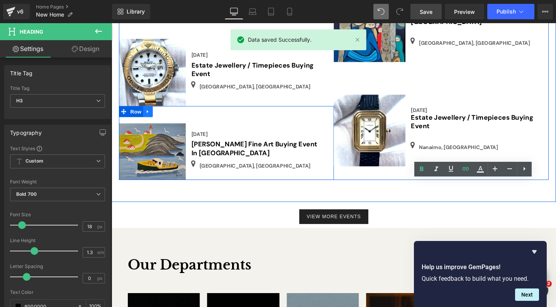
click at [149, 114] on icon at bounding box center [150, 115] width 2 height 3
click at [159, 113] on icon at bounding box center [159, 115] width 5 height 5
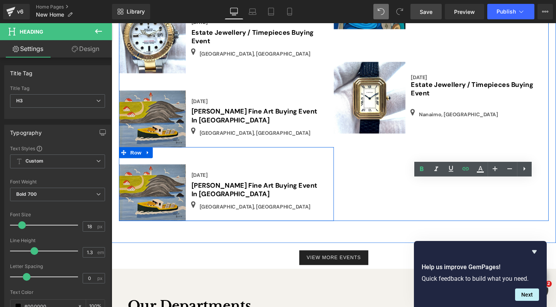
scroll to position [890, 0]
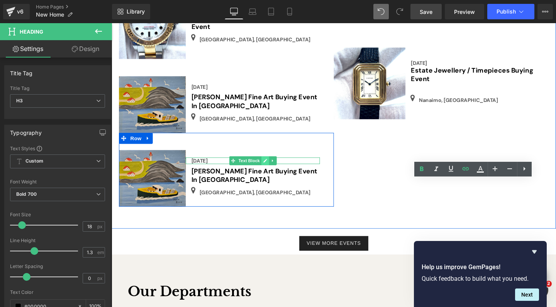
click at [270, 165] on icon at bounding box center [272, 167] width 4 height 5
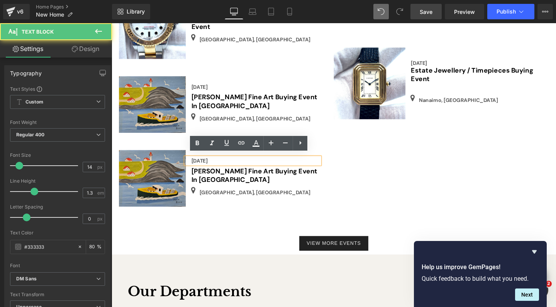
click at [230, 165] on div "[DATE]" at bounding box center [259, 167] width 141 height 7
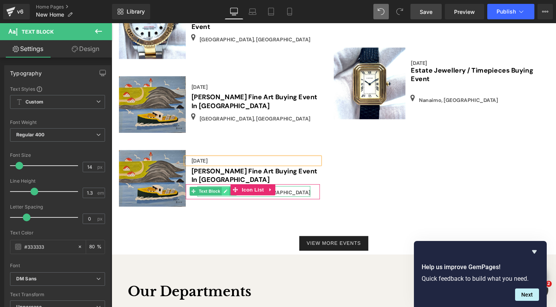
click at [227, 195] on link at bounding box center [231, 199] width 8 height 9
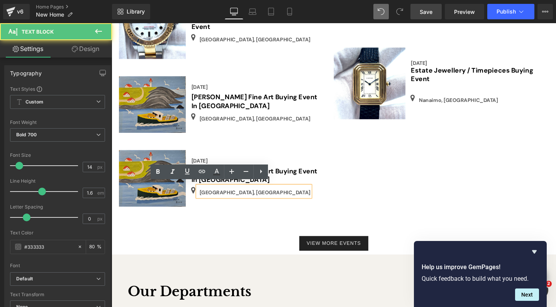
click at [222, 197] on p "[GEOGRAPHIC_DATA], [GEOGRAPHIC_DATA]" at bounding box center [262, 201] width 117 height 8
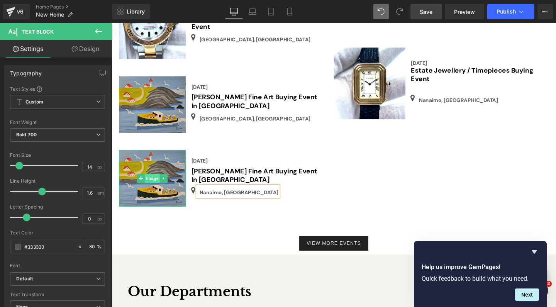
click at [153, 182] on span "Image" at bounding box center [154, 186] width 16 height 9
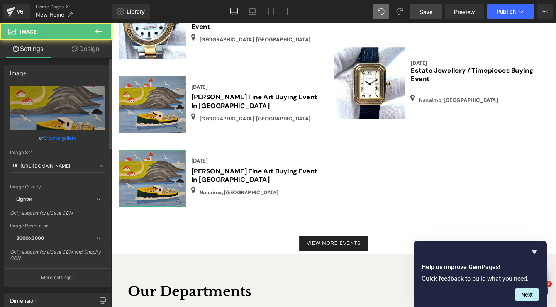
click at [70, 138] on link "Browse gallery" at bounding box center [60, 138] width 33 height 14
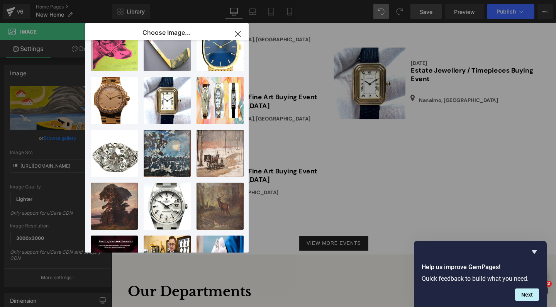
scroll to position [184, 0]
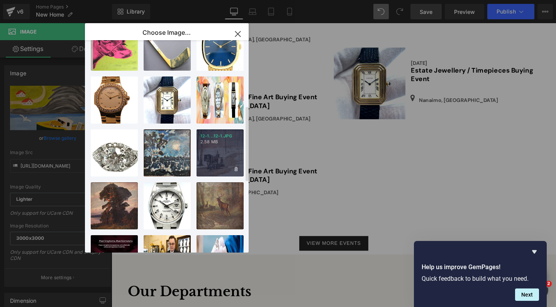
click at [213, 151] on div "12-1...12-1.JPG 2.58 MB" at bounding box center [219, 152] width 47 height 47
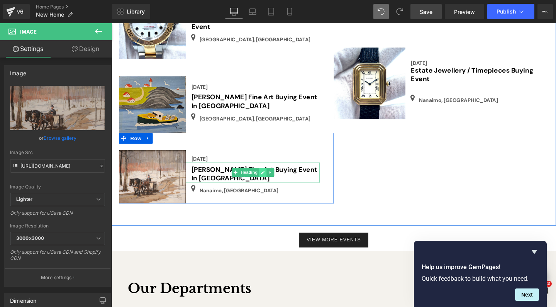
click at [268, 176] on link at bounding box center [270, 180] width 8 height 9
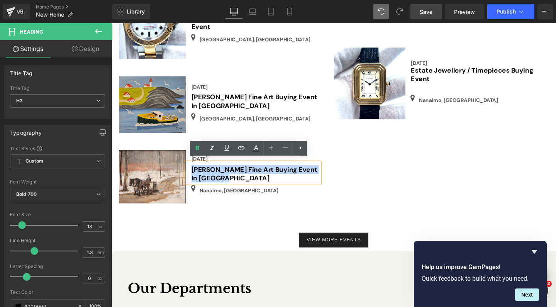
drag, startPoint x: 225, startPoint y: 181, endPoint x: 341, endPoint y: 174, distance: 116.7
click at [190, 170] on div "[PERSON_NAME] Fine Art Buying Event In [GEOGRAPHIC_DATA]" at bounding box center [259, 180] width 141 height 21
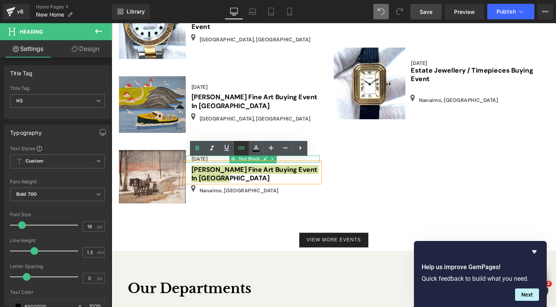
click at [241, 148] on icon at bounding box center [240, 147] width 9 height 9
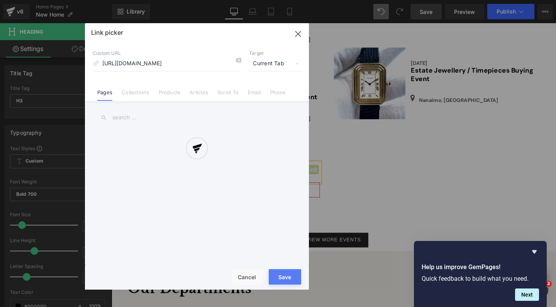
click at [314, 0] on div "Text Color Highlight Color #333333 Choose Image... Back to Library Insert IMG_0…" at bounding box center [278, 0] width 556 height 0
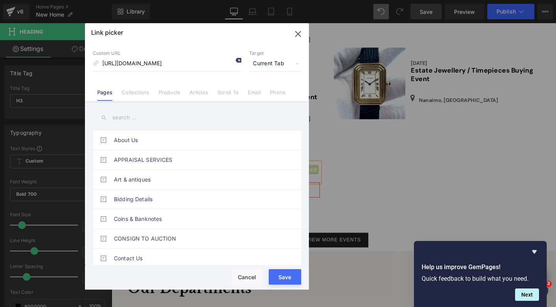
click at [237, 60] on icon at bounding box center [238, 60] width 6 height 6
click at [154, 62] on input "[URL][DOMAIN_NAME]" at bounding box center [167, 63] width 149 height 15
paste input "[URL][DOMAIN_NAME]"
type input "[URL][DOMAIN_NAME]"
click at [281, 281] on button "Save" at bounding box center [284, 276] width 32 height 15
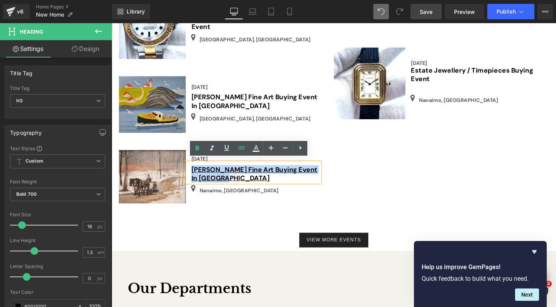
click at [229, 183] on h3 "[PERSON_NAME] Fine Art Buying Event In [GEOGRAPHIC_DATA]" at bounding box center [262, 182] width 135 height 18
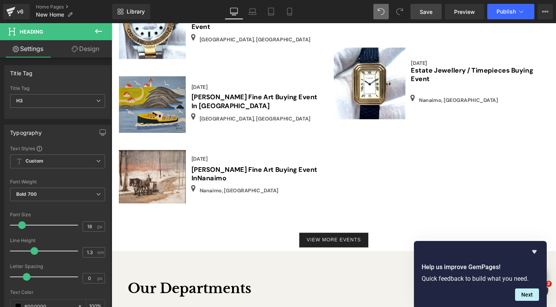
click at [425, 9] on span "Save" at bounding box center [425, 12] width 13 height 8
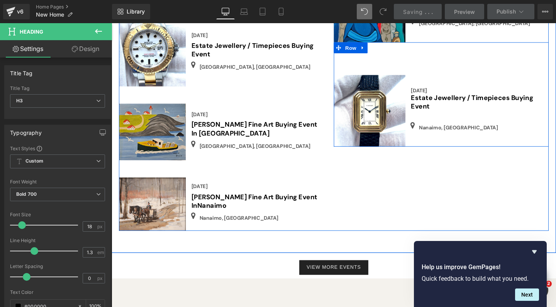
scroll to position [856, 0]
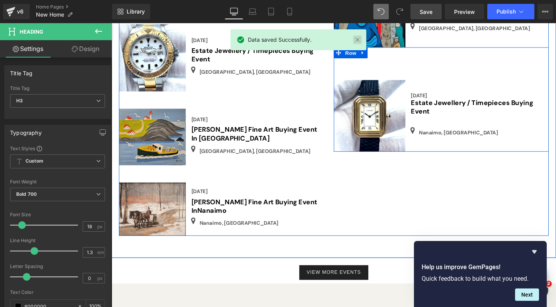
click at [357, 38] on link at bounding box center [357, 39] width 8 height 8
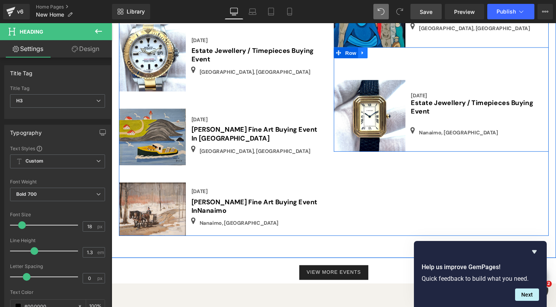
click at [374, 52] on icon at bounding box center [375, 53] width 2 height 3
click at [385, 52] on icon at bounding box center [385, 54] width 5 height 5
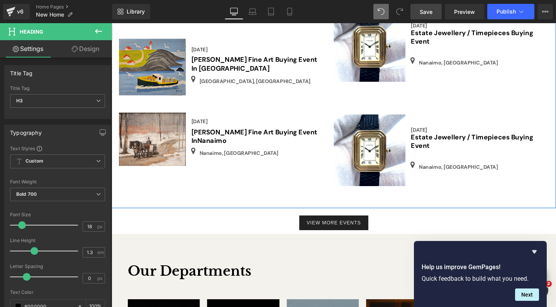
scroll to position [933, 0]
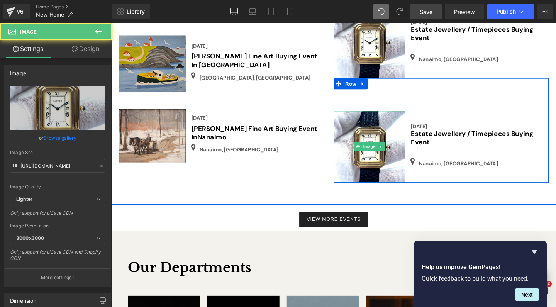
click at [382, 147] on div "Image" at bounding box center [382, 152] width 75 height 75
click at [382, 149] on span "Image" at bounding box center [383, 153] width 16 height 9
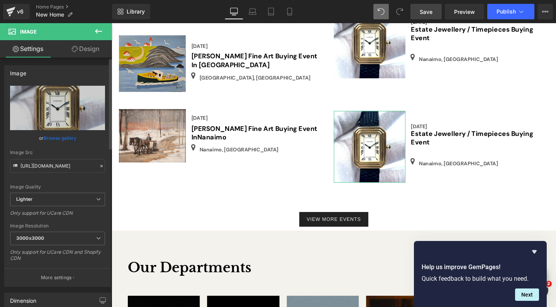
click at [61, 141] on link "Browse gallery" at bounding box center [60, 138] width 33 height 14
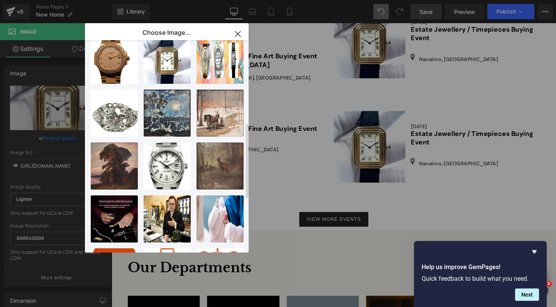
scroll to position [233, 0]
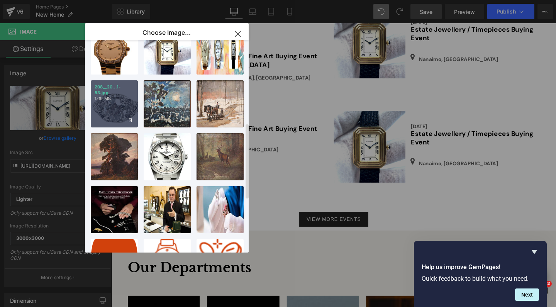
click at [123, 114] on div "208__20...1-53.jpg 1.06 MB" at bounding box center [114, 103] width 47 height 47
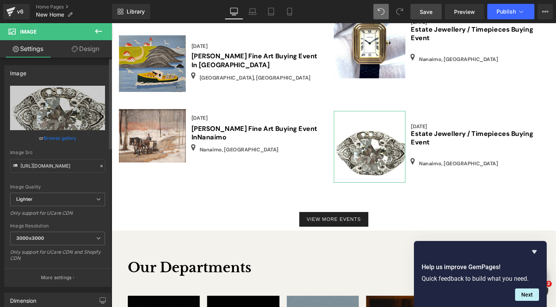
click at [65, 138] on link "Browse gallery" at bounding box center [60, 138] width 33 height 14
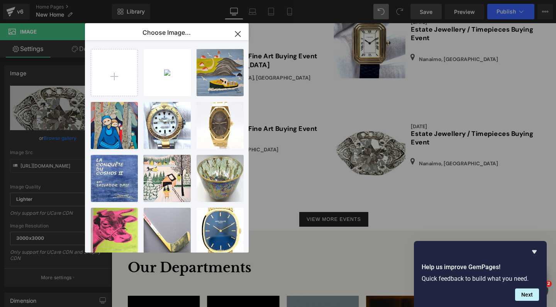
scroll to position [0, 0]
click at [112, 71] on input "file" at bounding box center [114, 72] width 46 height 46
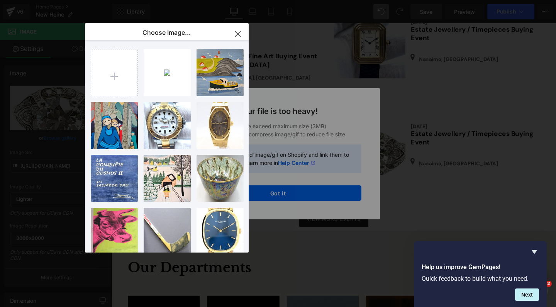
click at [236, 33] on icon "button" at bounding box center [237, 33] width 5 height 5
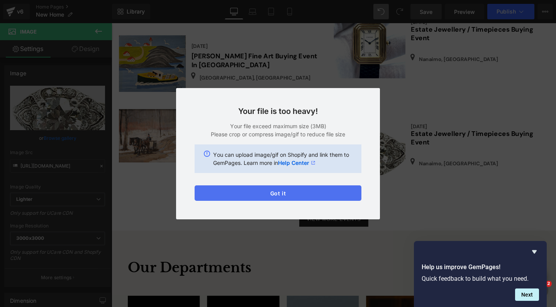
click at [289, 194] on button "Got it" at bounding box center [277, 192] width 167 height 15
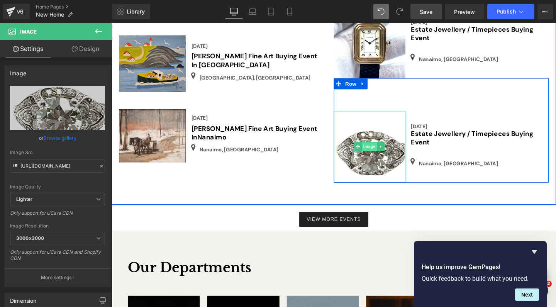
click at [382, 148] on span "Image" at bounding box center [383, 152] width 16 height 9
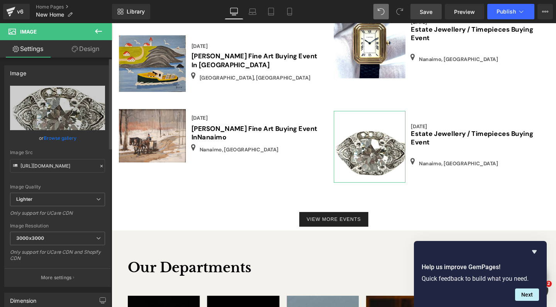
click at [63, 138] on link "Browse gallery" at bounding box center [60, 138] width 33 height 14
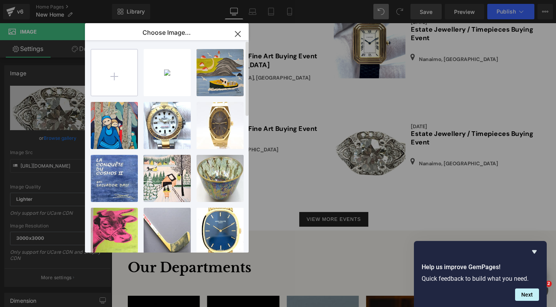
click at [120, 71] on input "file" at bounding box center [114, 72] width 46 height 46
type input "C:\fakepath\IMG_0006.jpeg"
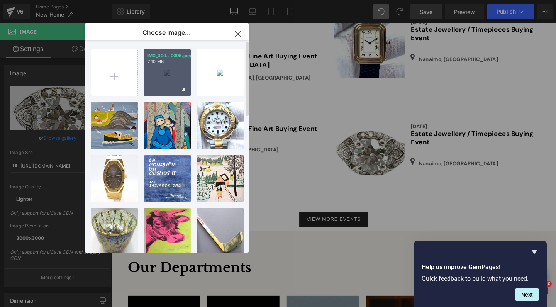
click at [172, 75] on div "IMG_000...0006.jpeg 2.10 MB" at bounding box center [167, 72] width 47 height 47
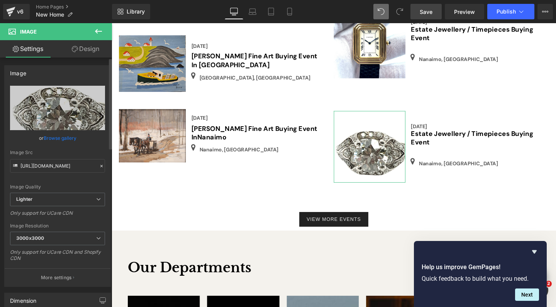
click at [56, 140] on link "Browse gallery" at bounding box center [60, 138] width 33 height 14
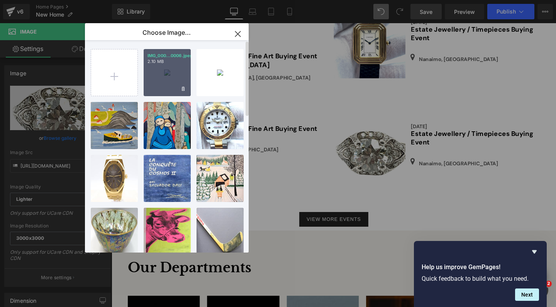
click at [166, 79] on div "IMG_000...0006.jpeg 2.10 MB" at bounding box center [167, 72] width 47 height 47
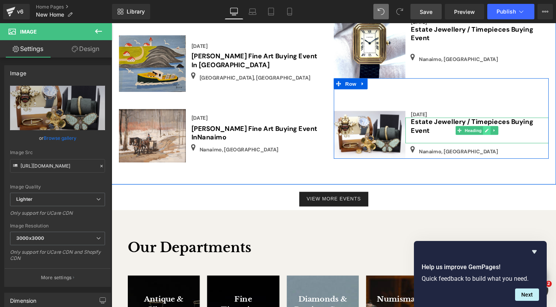
click at [505, 133] on icon at bounding box center [505, 135] width 4 height 5
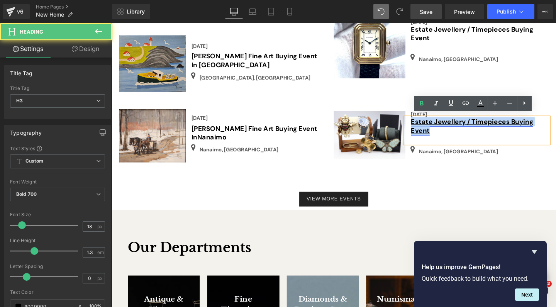
drag, startPoint x: 446, startPoint y: 133, endPoint x: 569, endPoint y: 120, distance: 123.4
click at [426, 123] on h3 "Estate Jewellery / Timepieces Buying Event" at bounding box center [498, 131] width 145 height 18
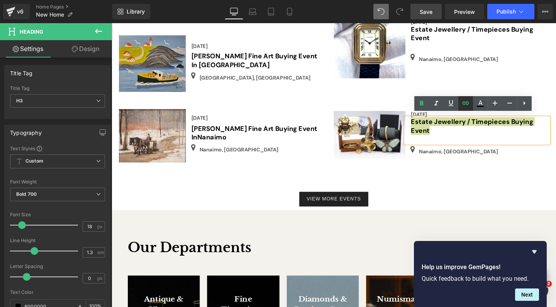
click at [467, 101] on icon at bounding box center [465, 102] width 7 height 3
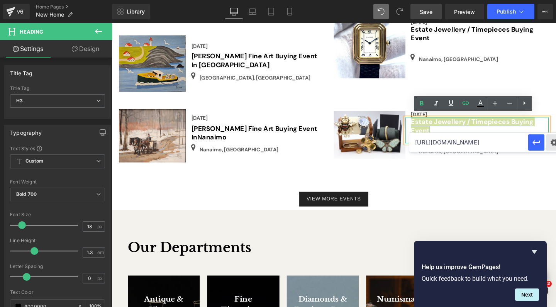
click at [550, 0] on div "Text Color Highlight Color #333333 Choose Image... Back to Library Insert IMG_0…" at bounding box center [278, 0] width 556 height 0
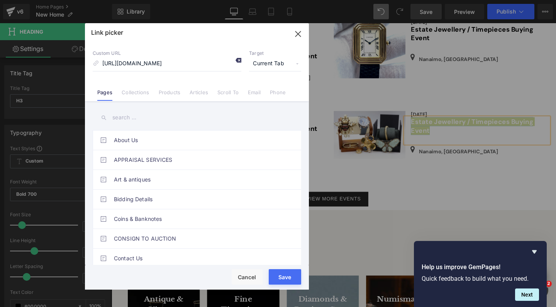
click at [238, 60] on icon at bounding box center [238, 60] width 6 height 6
click at [297, 35] on icon "button" at bounding box center [297, 33] width 5 height 5
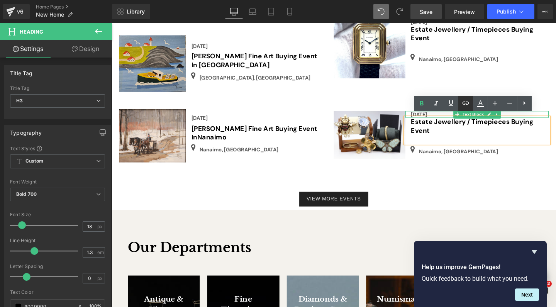
click at [465, 101] on icon at bounding box center [465, 102] width 7 height 3
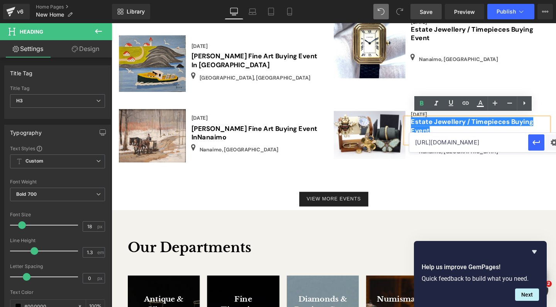
click at [436, 144] on input "[URL][DOMAIN_NAME]" at bounding box center [468, 142] width 119 height 19
paste input "[URL][DOMAIN_NAME]"
type input "[URL][DOMAIN_NAME]"
click at [537, 142] on icon "button" at bounding box center [535, 142] width 9 height 9
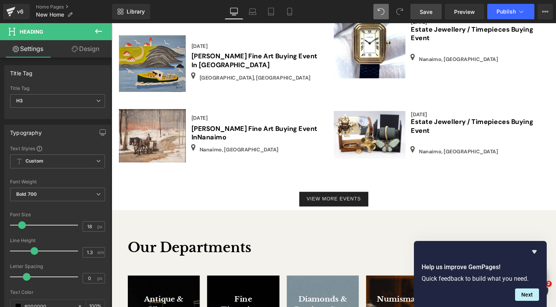
click at [428, 8] on span "Save" at bounding box center [425, 12] width 13 height 8
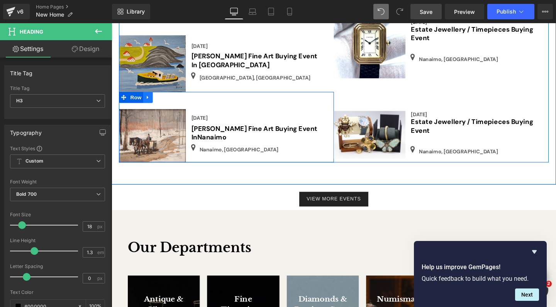
click at [149, 100] on icon at bounding box center [150, 101] width 2 height 3
click at [159, 98] on icon at bounding box center [159, 100] width 5 height 5
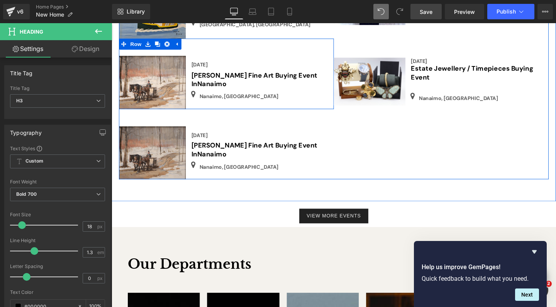
scroll to position [991, 0]
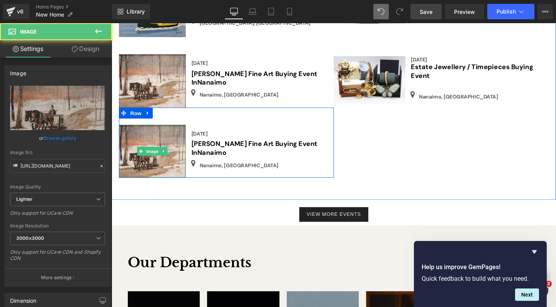
click at [159, 148] on div "Image" at bounding box center [154, 158] width 70 height 56
click at [154, 153] on span "Image" at bounding box center [154, 157] width 16 height 9
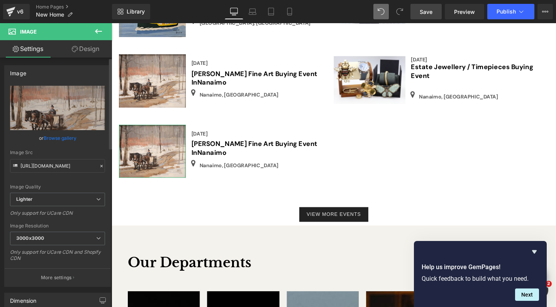
click at [68, 136] on link "Browse gallery" at bounding box center [60, 138] width 33 height 14
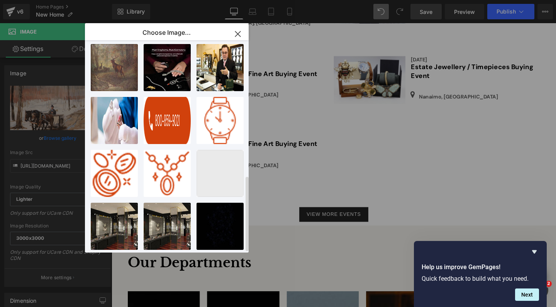
scroll to position [381, 0]
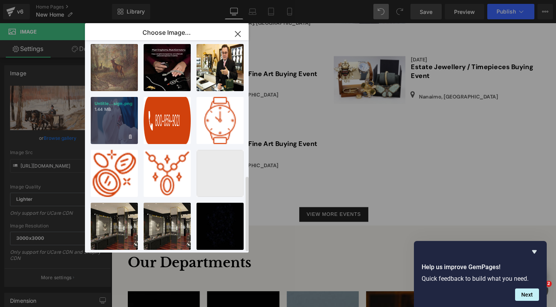
click at [114, 118] on div "Untitle...sign.png 1.44 MB" at bounding box center [114, 120] width 47 height 47
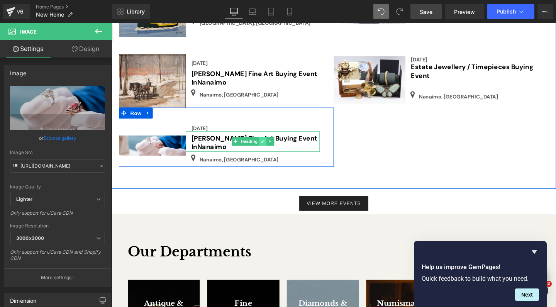
click at [268, 145] on icon at bounding box center [270, 147] width 4 height 5
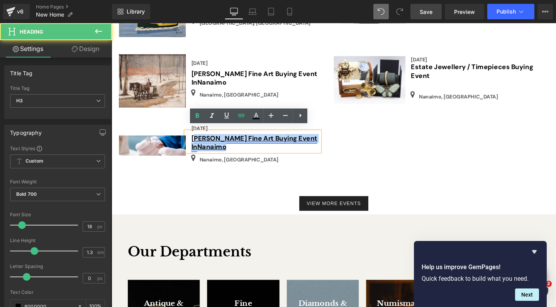
drag, startPoint x: 233, startPoint y: 147, endPoint x: 197, endPoint y: 138, distance: 36.6
click at [197, 140] on h3 "[PERSON_NAME] Fine Art Buying Event In [GEOGRAPHIC_DATA]" at bounding box center [262, 149] width 135 height 18
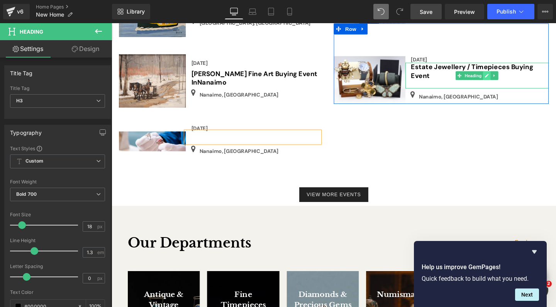
click at [502, 74] on link at bounding box center [506, 78] width 8 height 9
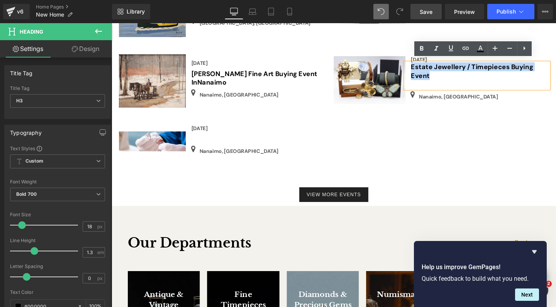
drag, startPoint x: 450, startPoint y: 76, endPoint x: 424, endPoint y: 65, distance: 29.0
click at [424, 65] on div "Estate Jewellery / Timepieces Buying Event" at bounding box center [495, 78] width 150 height 27
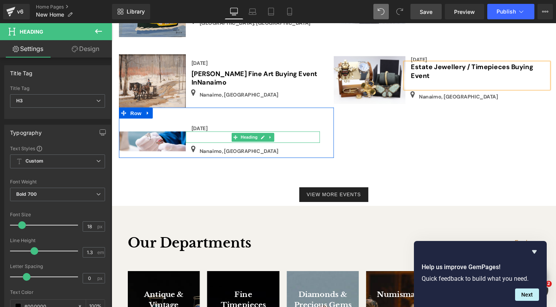
click at [207, 140] on h3 at bounding box center [262, 144] width 135 height 9
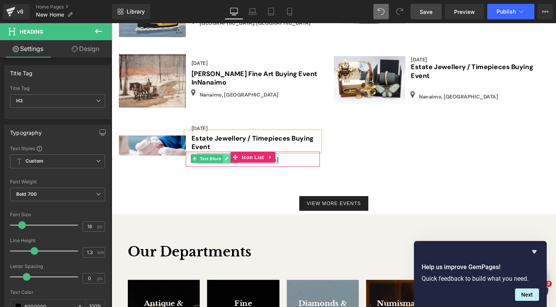
click at [230, 163] on icon at bounding box center [232, 165] width 4 height 5
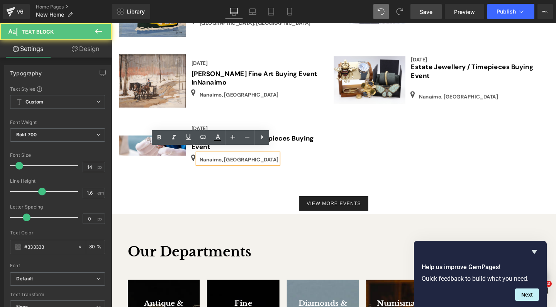
click at [225, 162] on p "Nanaimo, [GEOGRAPHIC_DATA]" at bounding box center [245, 166] width 83 height 8
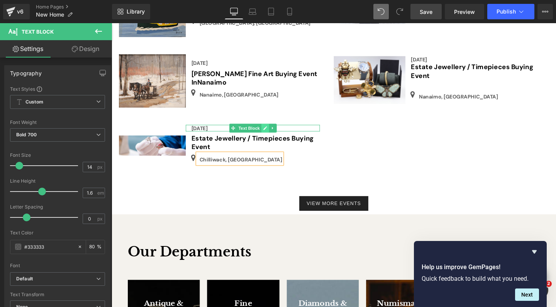
click at [269, 129] on link at bounding box center [272, 133] width 8 height 9
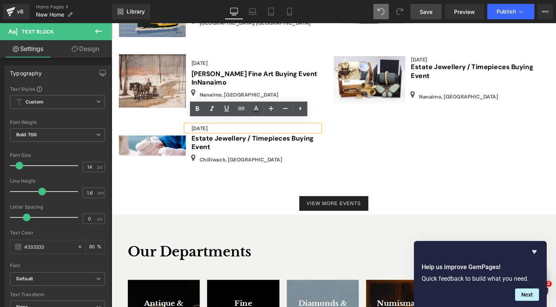
click at [244, 130] on div "[DATE] Text Block" at bounding box center [259, 133] width 141 height 7
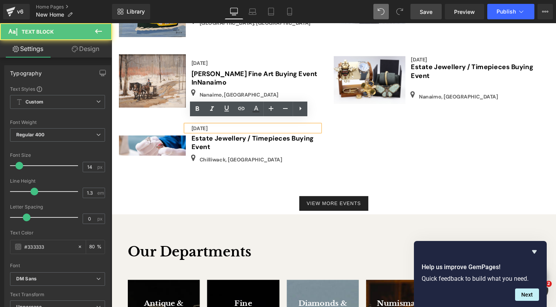
click at [230, 130] on div "[DATE]" at bounding box center [259, 133] width 141 height 7
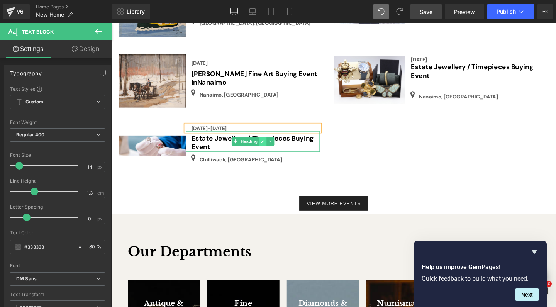
click at [268, 145] on icon at bounding box center [270, 147] width 4 height 5
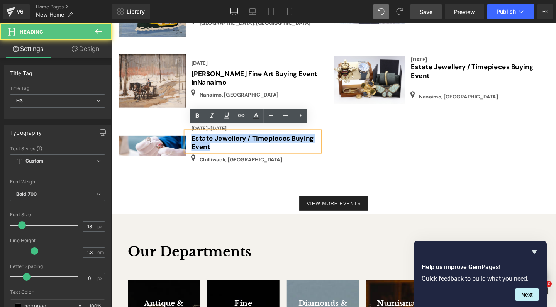
drag, startPoint x: 215, startPoint y: 148, endPoint x: 333, endPoint y: 142, distance: 118.6
click at [189, 139] on div "Estate Jewellery / Timepieces Buying Event" at bounding box center [259, 147] width 141 height 21
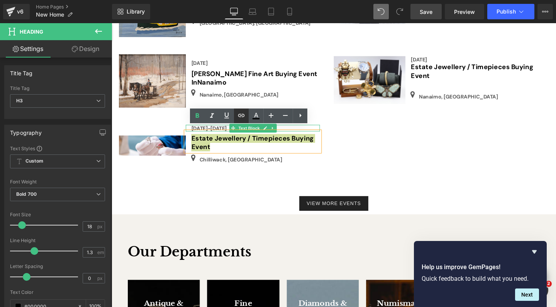
click at [243, 114] on icon at bounding box center [241, 114] width 7 height 3
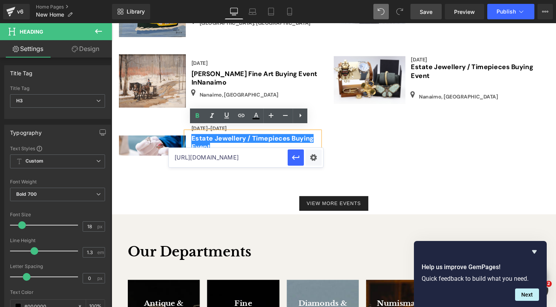
click at [235, 160] on input "[URL][DOMAIN_NAME]" at bounding box center [228, 157] width 119 height 19
paste input "[URL][DOMAIN_NAME]"
type input "[URL][DOMAIN_NAME]"
click at [297, 159] on icon "button" at bounding box center [295, 157] width 9 height 9
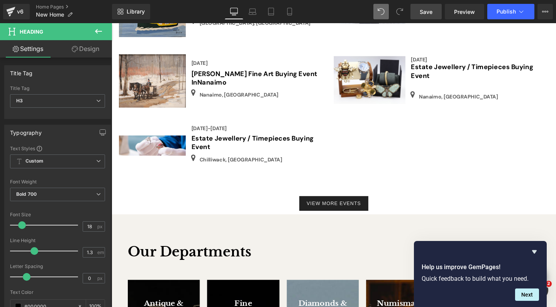
click at [433, 11] on link "Save" at bounding box center [425, 11] width 31 height 15
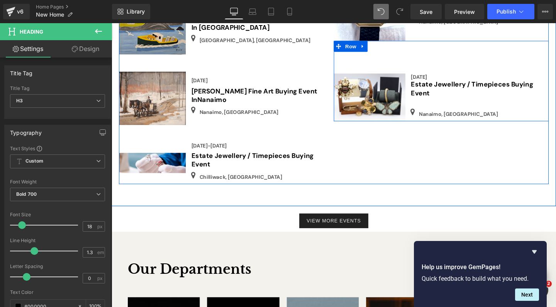
scroll to position [963, 0]
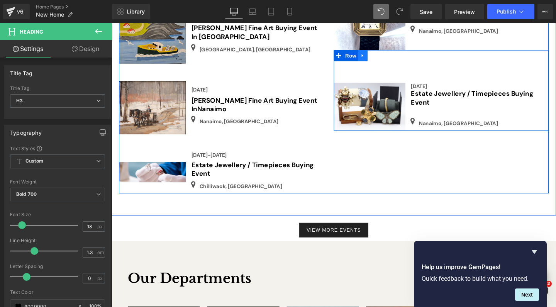
click at [373, 54] on icon at bounding box center [375, 57] width 5 height 6
click at [385, 54] on icon at bounding box center [385, 56] width 5 height 5
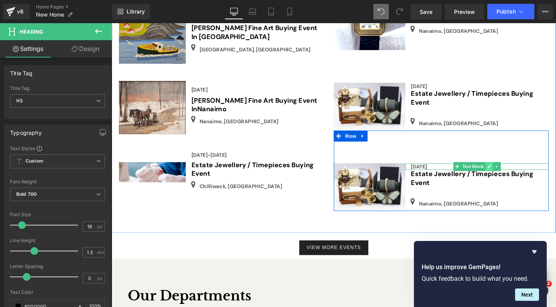
click at [506, 171] on icon at bounding box center [508, 173] width 4 height 5
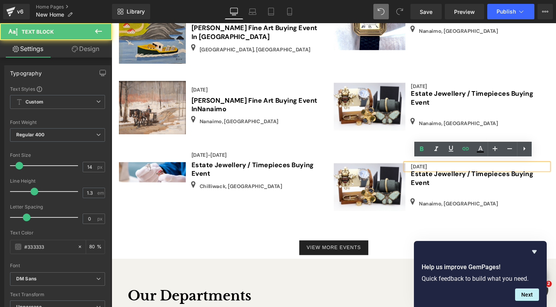
click at [464, 170] on div "[DATE]" at bounding box center [495, 173] width 150 height 7
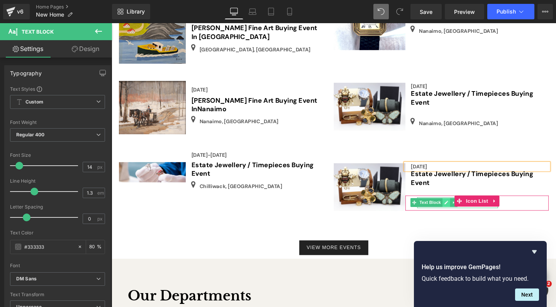
click at [461, 207] on link at bounding box center [463, 211] width 8 height 9
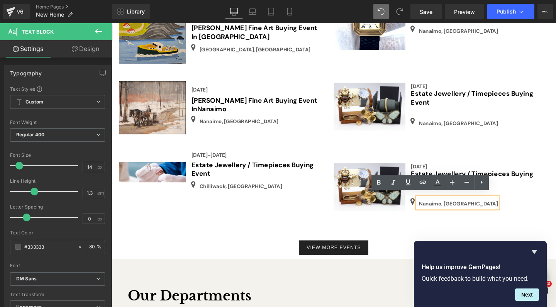
click at [456, 208] on p "Nanaimo, [GEOGRAPHIC_DATA]" at bounding box center [475, 212] width 83 height 8
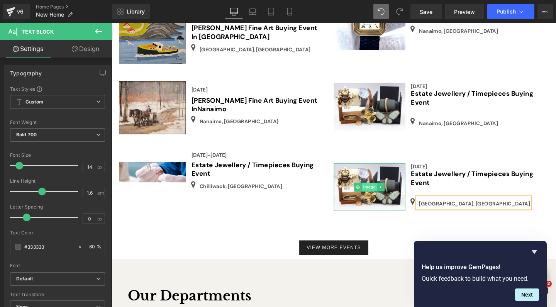
click at [381, 191] on span "Image" at bounding box center [383, 195] width 16 height 9
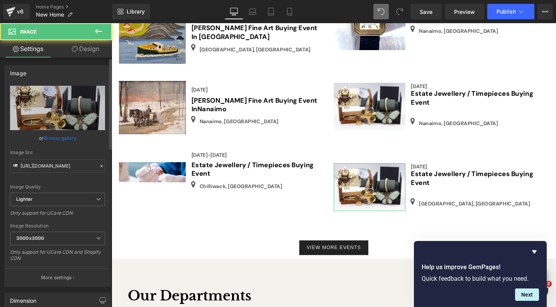
click at [67, 136] on link "Browse gallery" at bounding box center [60, 138] width 33 height 14
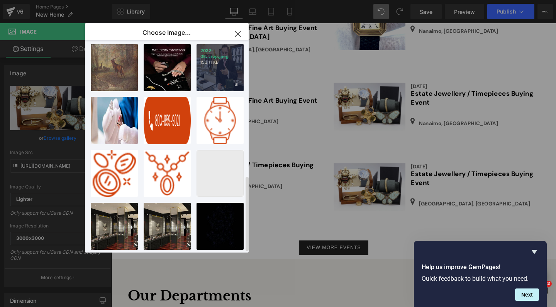
click at [228, 62] on div "2022-08...rop.jpeg 150.11 KB" at bounding box center [219, 67] width 47 height 47
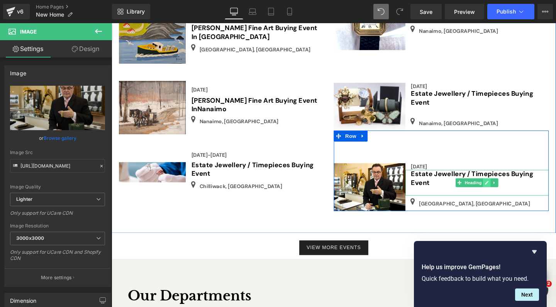
click at [504, 189] on icon at bounding box center [506, 191] width 4 height 4
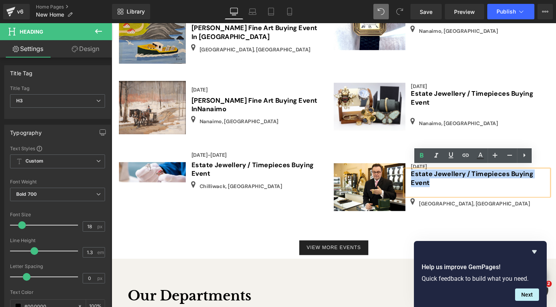
drag, startPoint x: 449, startPoint y: 189, endPoint x: 420, endPoint y: 177, distance: 30.8
click at [420, 177] on div "Estate Jewellery / Timepieces Buying Event" at bounding box center [495, 190] width 150 height 27
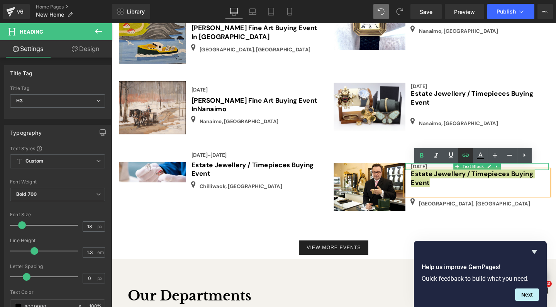
click at [467, 154] on icon at bounding box center [465, 154] width 9 height 9
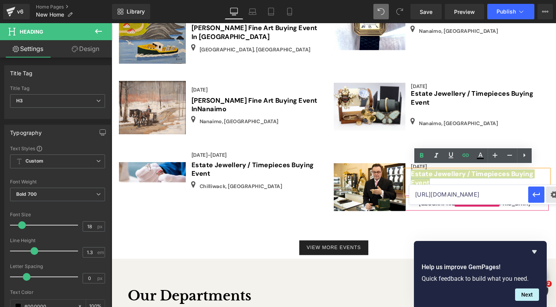
click at [552, 0] on div "Text Color Highlight Color #333333 Choose Image... Back to Library Insert IMG_0…" at bounding box center [278, 0] width 556 height 0
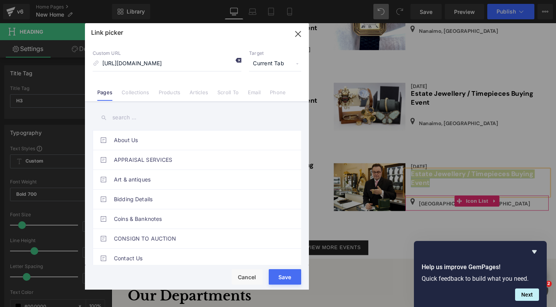
click at [236, 61] on icon at bounding box center [238, 60] width 6 height 6
click at [174, 68] on input "[URL][DOMAIN_NAME]" at bounding box center [167, 63] width 149 height 15
paste input "[URL][DOMAIN_NAME]"
type input "[URL][DOMAIN_NAME]"
click at [287, 281] on button "Save" at bounding box center [284, 276] width 32 height 15
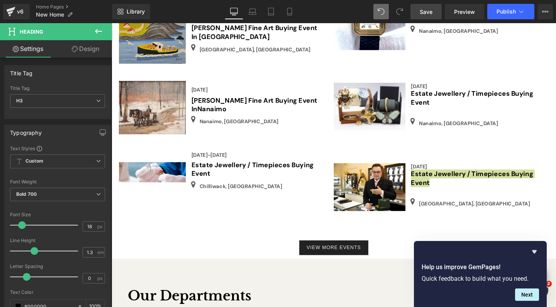
click at [424, 13] on span "Save" at bounding box center [425, 12] width 13 height 8
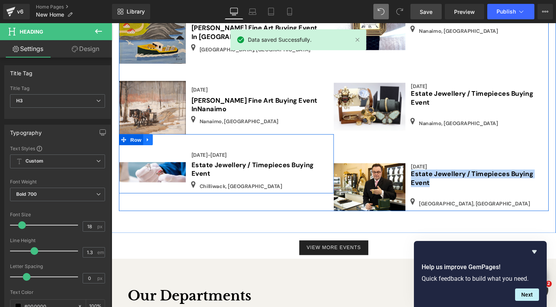
click at [149, 142] on icon at bounding box center [149, 145] width 5 height 6
click at [159, 143] on icon at bounding box center [159, 145] width 5 height 5
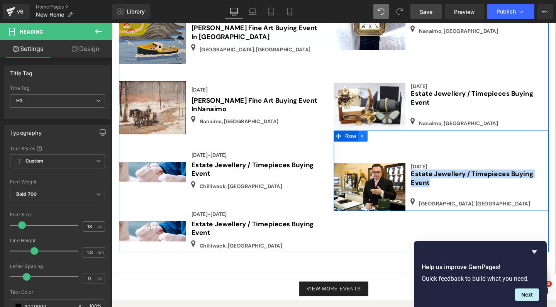
click at [373, 138] on icon at bounding box center [375, 141] width 5 height 6
click at [385, 139] on icon at bounding box center [385, 141] width 5 height 5
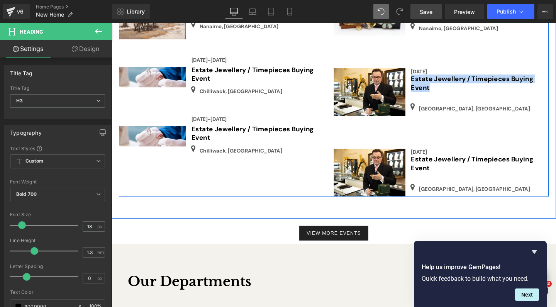
scroll to position [1062, 0]
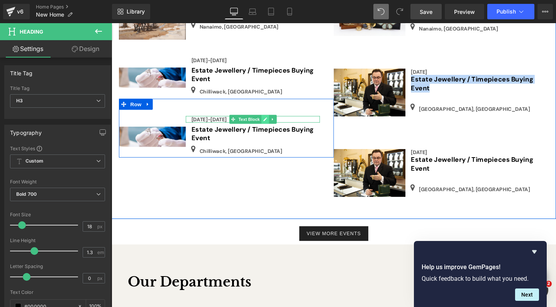
click at [268, 120] on link at bounding box center [272, 124] width 8 height 9
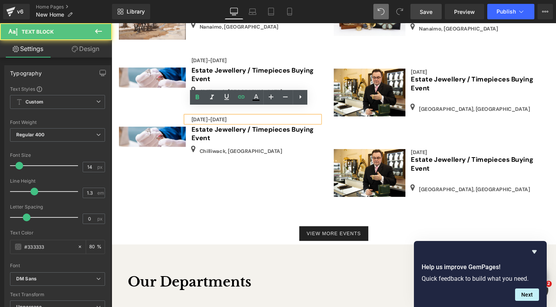
click at [229, 121] on b "[DATE]-[DATE]" at bounding box center [213, 124] width 37 height 7
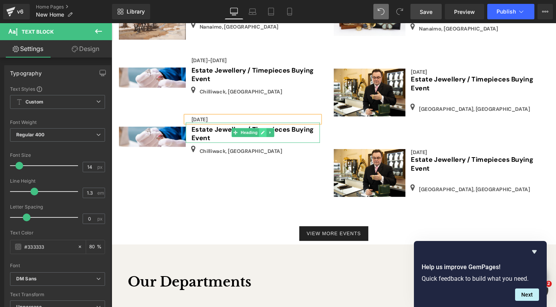
click at [269, 136] on icon at bounding box center [270, 138] width 4 height 5
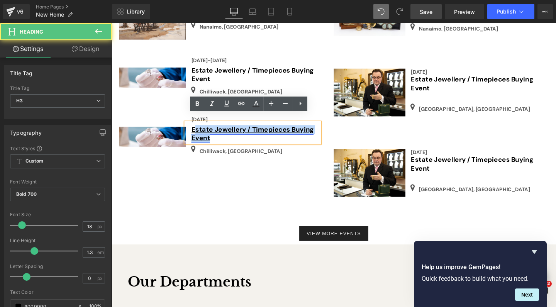
drag, startPoint x: 215, startPoint y: 137, endPoint x: 199, endPoint y: 128, distance: 18.7
click at [199, 131] on h3 "Estate Jewellery / Timepieces Buying Event" at bounding box center [262, 140] width 135 height 18
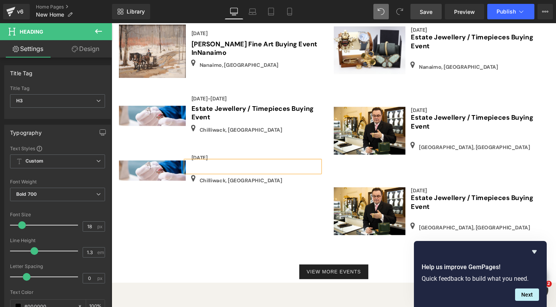
scroll to position [1003, 0]
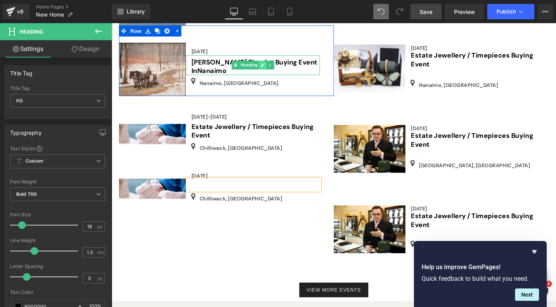
click at [269, 65] on icon at bounding box center [270, 67] width 4 height 5
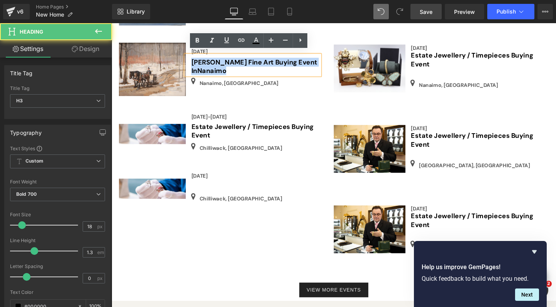
drag, startPoint x: 228, startPoint y: 69, endPoint x: 190, endPoint y: 62, distance: 39.3
click at [190, 62] on div "[PERSON_NAME] Fine Art Buying Event In [GEOGRAPHIC_DATA]" at bounding box center [259, 67] width 141 height 21
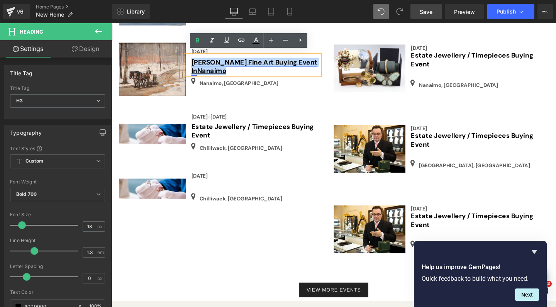
copy h3 "[PERSON_NAME] Fine Art Buying Event In [GEOGRAPHIC_DATA]"
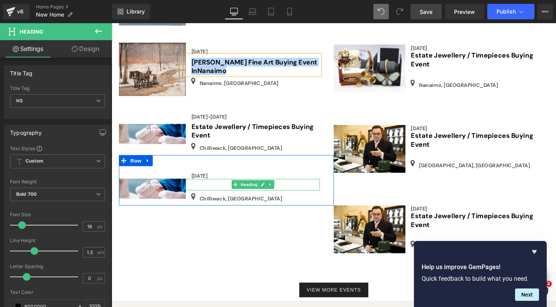
click at [211, 190] on h3 at bounding box center [262, 194] width 135 height 9
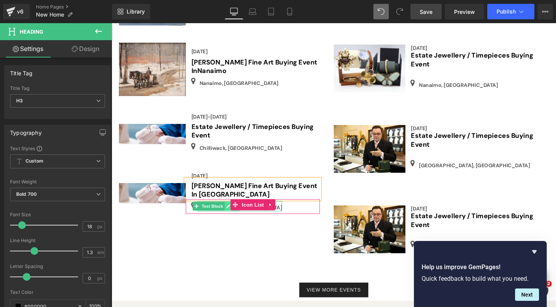
click at [232, 213] on icon at bounding box center [234, 215] width 4 height 5
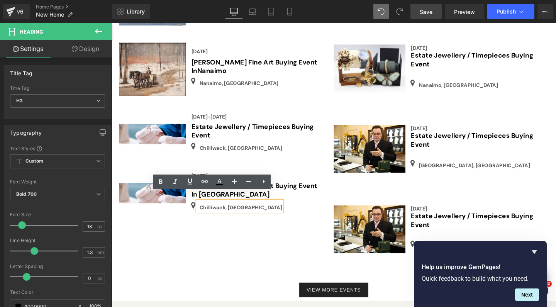
click at [228, 212] on p "Chilliwack, [GEOGRAPHIC_DATA]" at bounding box center [247, 216] width 87 height 8
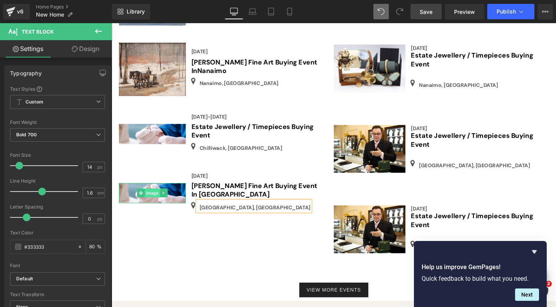
click at [150, 197] on span "Image" at bounding box center [154, 201] width 16 height 9
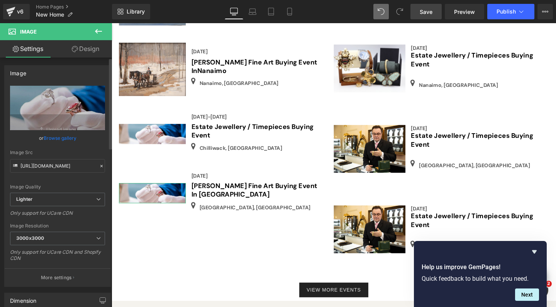
click at [64, 137] on link "Browse gallery" at bounding box center [60, 138] width 33 height 14
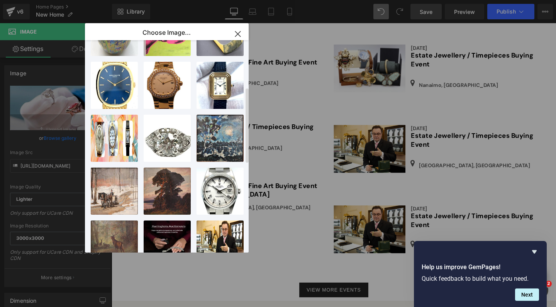
scroll to position [110, 0]
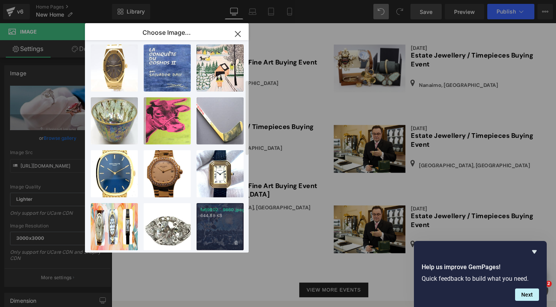
click at [225, 219] on div "fa69902...9860.jpeg 644.88 KB" at bounding box center [219, 226] width 47 height 47
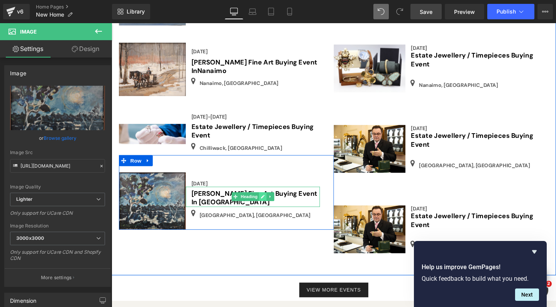
click at [268, 203] on icon at bounding box center [270, 205] width 4 height 5
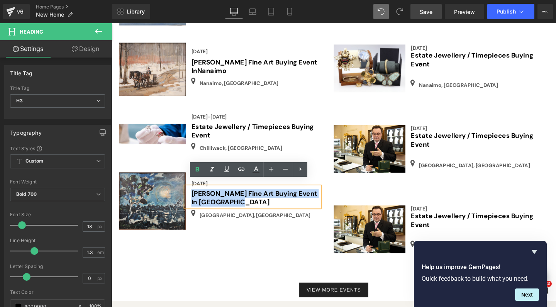
drag, startPoint x: 238, startPoint y: 203, endPoint x: 192, endPoint y: 192, distance: 47.6
click at [192, 195] on div "[PERSON_NAME] Fine Art Buying Event In [GEOGRAPHIC_DATA]" at bounding box center [259, 205] width 141 height 21
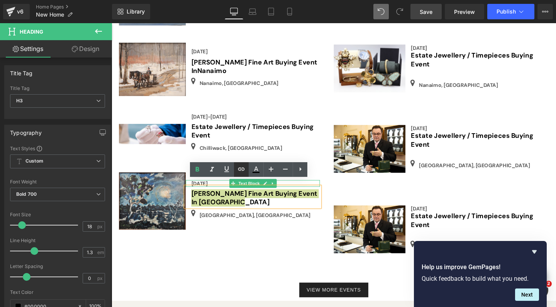
click at [240, 168] on icon at bounding box center [240, 168] width 9 height 9
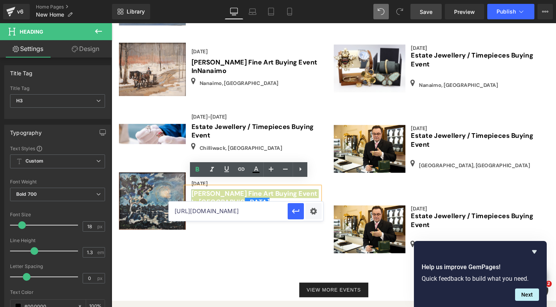
click at [216, 216] on input "[URL][DOMAIN_NAME]" at bounding box center [228, 210] width 119 height 19
paste input "[URL][DOMAIN_NAME]"
type input "[URL][DOMAIN_NAME]"
click at [295, 216] on button "button" at bounding box center [295, 211] width 16 height 16
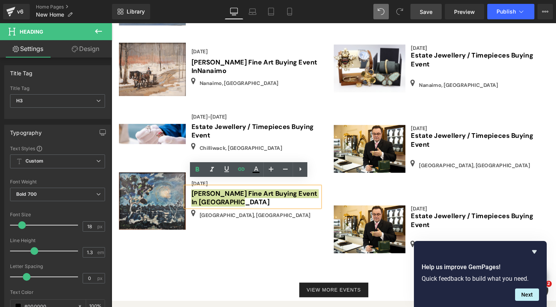
click at [429, 14] on span "Save" at bounding box center [425, 12] width 13 height 8
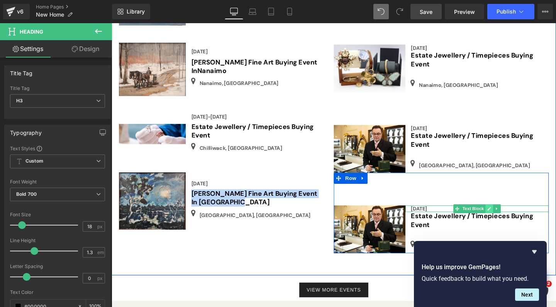
click at [506, 216] on icon at bounding box center [508, 218] width 4 height 5
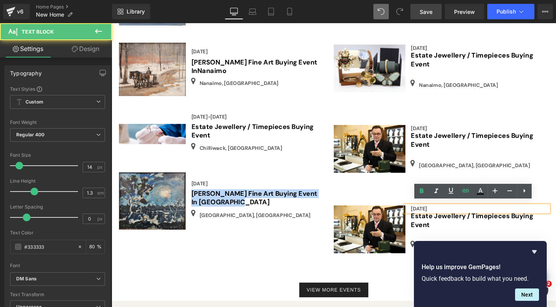
click at [463, 215] on div "[DATE]" at bounding box center [495, 217] width 150 height 7
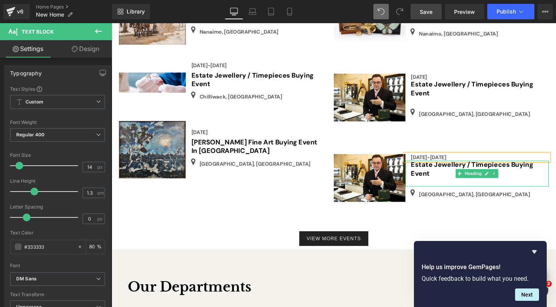
scroll to position [1064, 0]
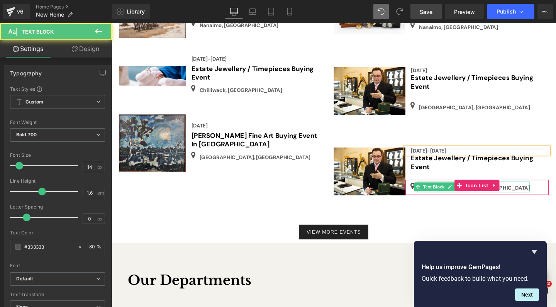
click at [457, 192] on div "[GEOGRAPHIC_DATA], [GEOGRAPHIC_DATA] Text Block" at bounding box center [491, 195] width 118 height 11
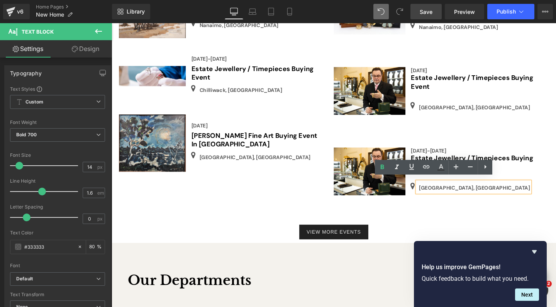
click at [463, 192] on p "[GEOGRAPHIC_DATA], [GEOGRAPHIC_DATA]" at bounding box center [492, 196] width 117 height 8
click at [465, 192] on p "[GEOGRAPHIC_DATA], [GEOGRAPHIC_DATA]" at bounding box center [492, 196] width 117 height 8
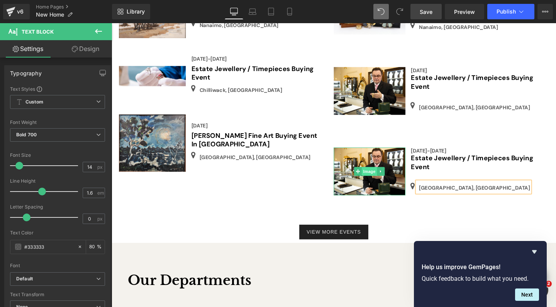
click at [380, 174] on span "Image" at bounding box center [383, 178] width 16 height 9
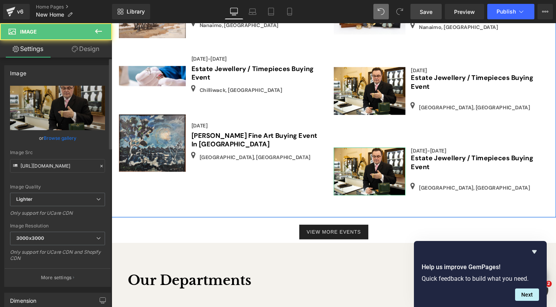
click at [65, 137] on link "Browse gallery" at bounding box center [60, 138] width 33 height 14
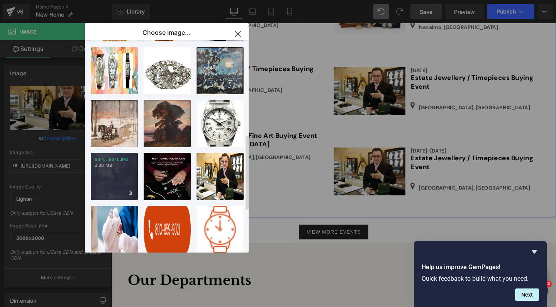
scroll to position [268, 0]
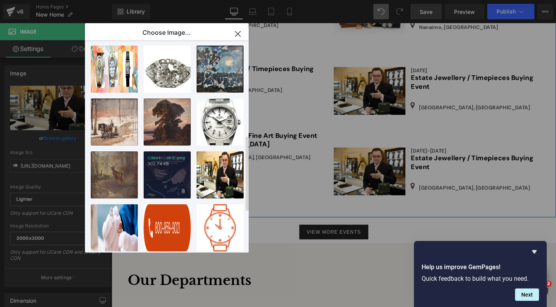
click at [171, 164] on p "302.74 KB" at bounding box center [166, 164] width 39 height 6
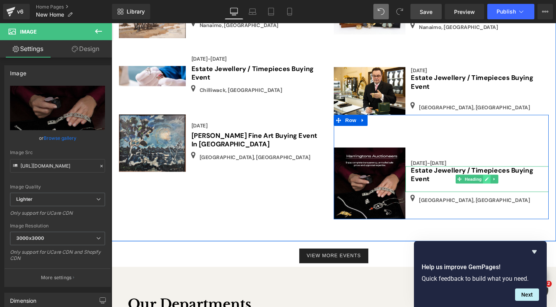
click at [502, 182] on link at bounding box center [506, 186] width 8 height 9
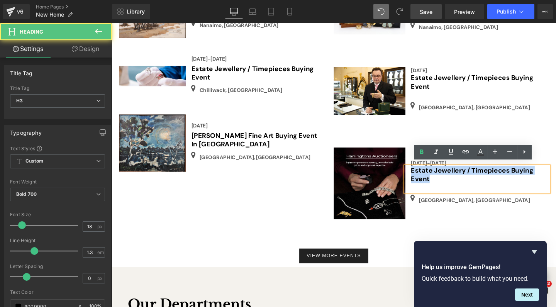
drag, startPoint x: 448, startPoint y: 185, endPoint x: 594, endPoint y: 171, distance: 146.9
click at [421, 176] on div "Estate Jewellery / Timepieces Buying Event" at bounding box center [495, 187] width 150 height 27
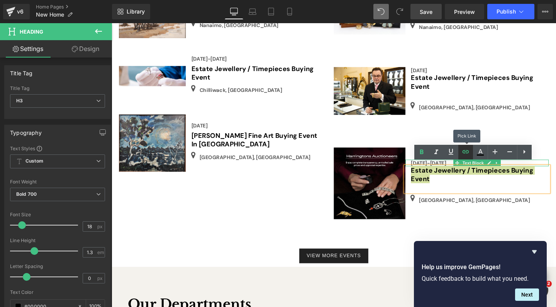
click at [464, 150] on icon at bounding box center [465, 151] width 7 height 3
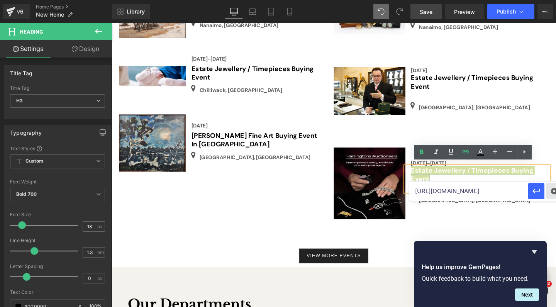
click at [551, 0] on div "Text Color Highlight Color #333333 Choose Image... Back to Library Insert IMG_0…" at bounding box center [278, 0] width 556 height 0
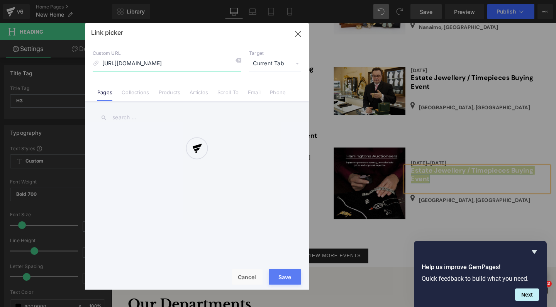
scroll to position [0, 252]
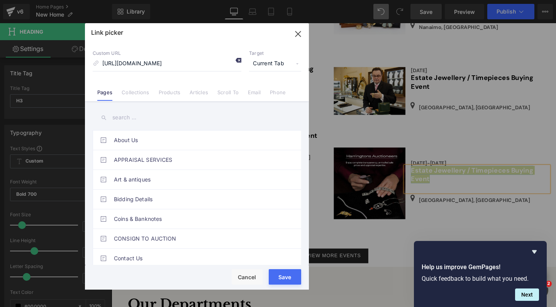
click at [237, 58] on icon at bounding box center [238, 60] width 6 height 6
click at [167, 69] on input "[URL][DOMAIN_NAME]" at bounding box center [167, 63] width 149 height 15
paste input "[URL][DOMAIN_NAME]"
type input "[URL][DOMAIN_NAME]"
click at [286, 277] on div "Rendering Content" at bounding box center [277, 276] width 47 height 8
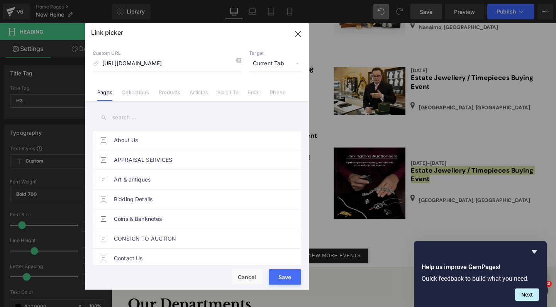
click at [285, 280] on div "Rendering Content" at bounding box center [277, 276] width 47 height 8
click at [285, 282] on button "Save" at bounding box center [284, 276] width 32 height 15
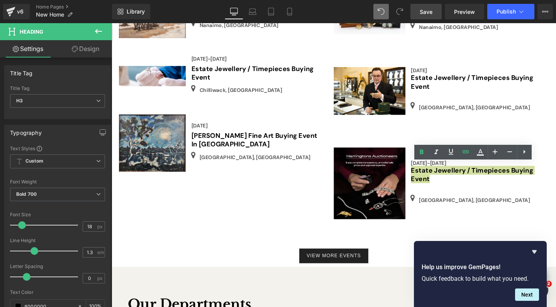
click at [422, 13] on span "Save" at bounding box center [425, 12] width 13 height 8
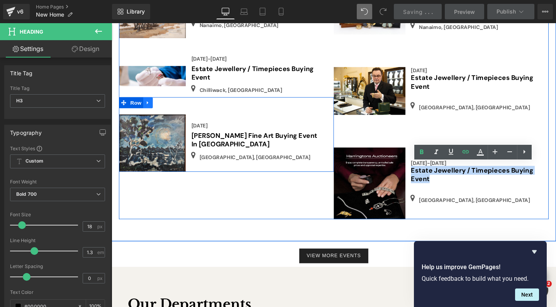
click at [145, 101] on link at bounding box center [150, 107] width 10 height 12
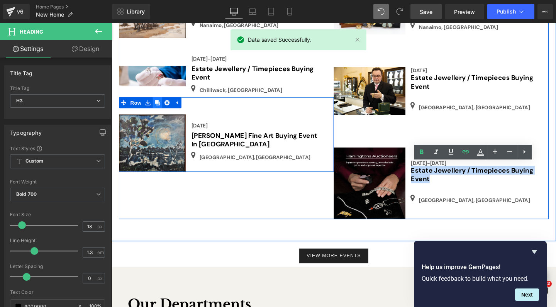
click at [159, 104] on icon at bounding box center [159, 106] width 5 height 5
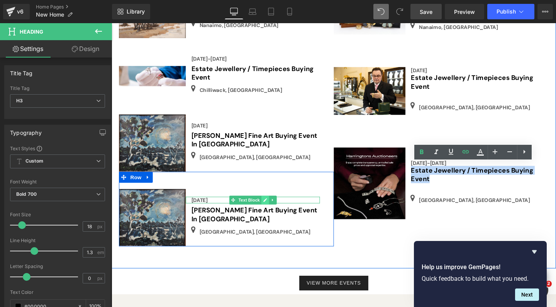
click at [270, 207] on icon at bounding box center [272, 209] width 4 height 5
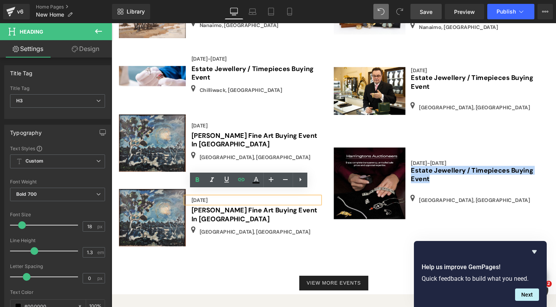
click at [229, 206] on div "[DATE]" at bounding box center [259, 209] width 141 height 7
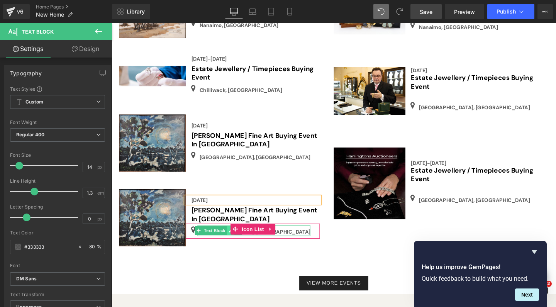
click at [232, 236] on link at bounding box center [236, 240] width 8 height 9
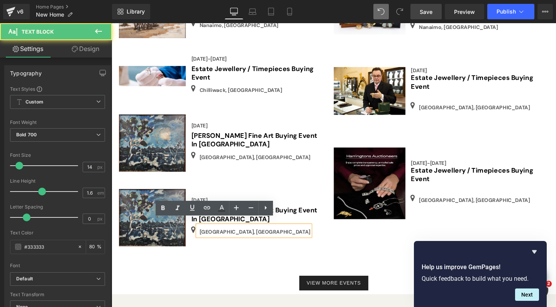
click at [233, 238] on p "[GEOGRAPHIC_DATA], [GEOGRAPHIC_DATA]" at bounding box center [262, 242] width 117 height 8
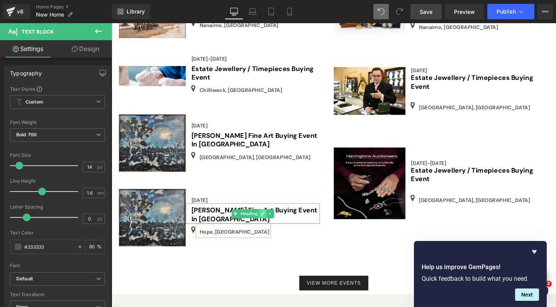
click at [268, 221] on icon at bounding box center [270, 223] width 4 height 5
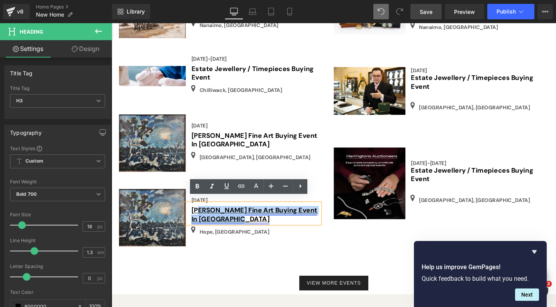
drag, startPoint x: 239, startPoint y: 221, endPoint x: 201, endPoint y: 212, distance: 38.4
click at [201, 216] on h3 "[PERSON_NAME] Fine Art Buying Event In [GEOGRAPHIC_DATA]" at bounding box center [262, 225] width 135 height 18
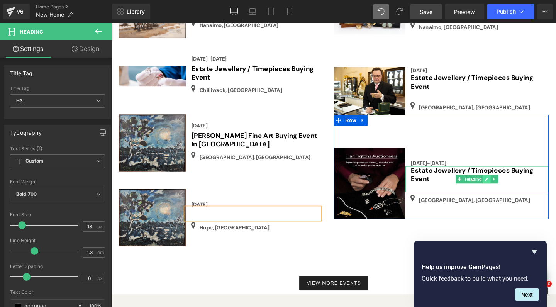
click at [504, 185] on icon at bounding box center [505, 187] width 4 height 5
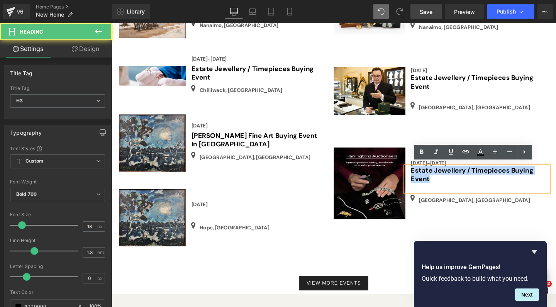
drag, startPoint x: 448, startPoint y: 184, endPoint x: 424, endPoint y: 172, distance: 27.8
click at [424, 174] on div "Estate Jewellery / Timepieces Buying Event" at bounding box center [495, 187] width 150 height 27
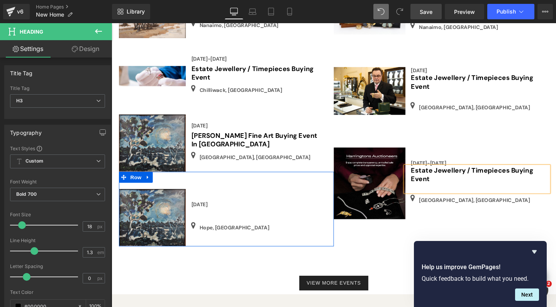
click at [205, 198] on div "[DATE] Text Block Heading Icon Hope, [GEOGRAPHIC_DATA] Text Block Icon List" at bounding box center [259, 228] width 141 height 60
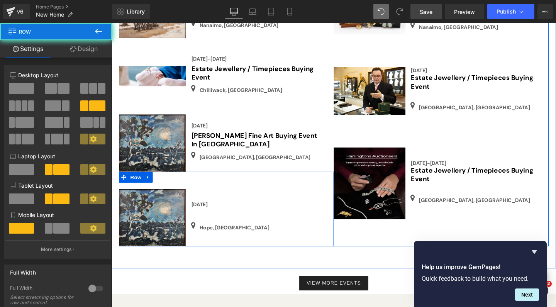
click at [211, 199] on div "[DATE] Text Block Heading Icon Hope, [GEOGRAPHIC_DATA] Text Block Icon List" at bounding box center [259, 228] width 141 height 60
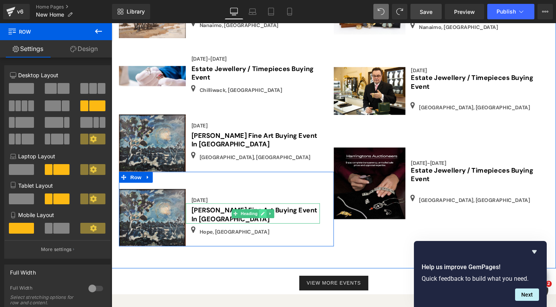
click at [269, 221] on icon at bounding box center [270, 223] width 4 height 4
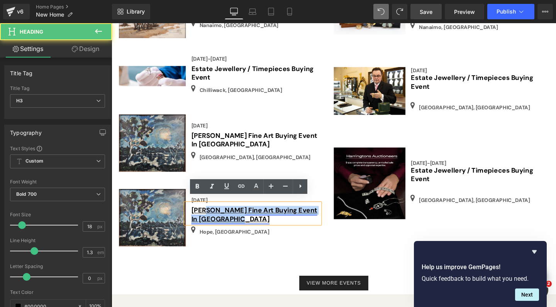
drag, startPoint x: 236, startPoint y: 221, endPoint x: 207, endPoint y: 210, distance: 31.2
click at [207, 216] on h3 "[PERSON_NAME] Fine Art Buying Event In [GEOGRAPHIC_DATA]" at bounding box center [262, 225] width 135 height 18
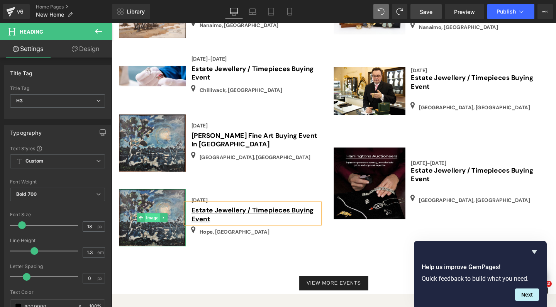
click at [153, 223] on span "Image" at bounding box center [154, 227] width 16 height 9
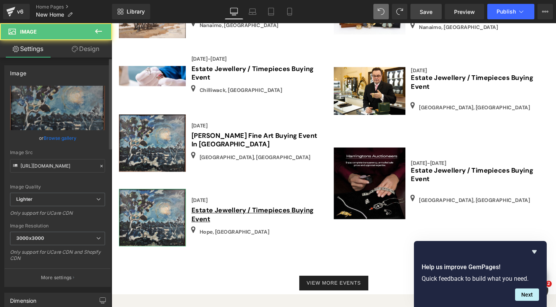
click at [64, 137] on link "Browse gallery" at bounding box center [60, 138] width 33 height 14
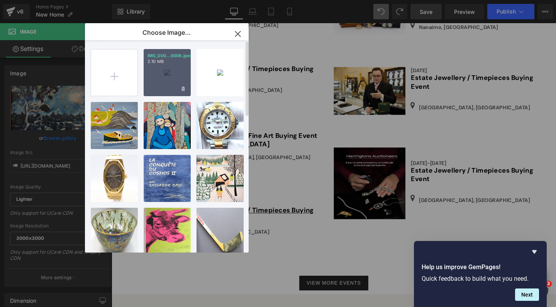
scroll to position [0, 0]
click at [171, 74] on div "IMG_000...0006.jpeg 2.10 MB" at bounding box center [167, 72] width 47 height 47
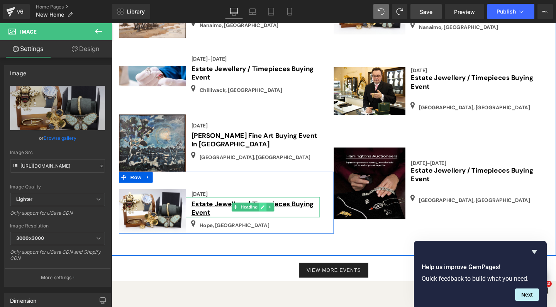
click at [268, 214] on icon at bounding box center [270, 216] width 4 height 5
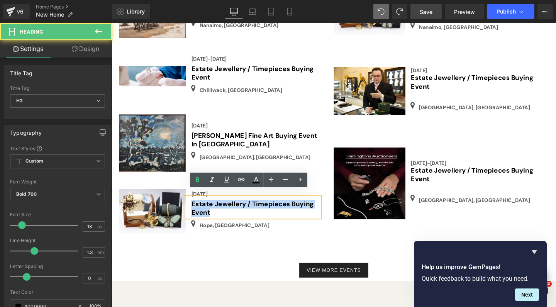
drag, startPoint x: 222, startPoint y: 214, endPoint x: 352, endPoint y: 206, distance: 130.3
click at [191, 206] on div "Estate Jewellery / Timepieces Buying Event" at bounding box center [259, 216] width 141 height 21
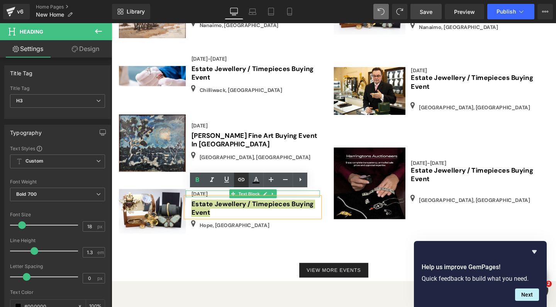
click at [241, 182] on icon at bounding box center [240, 179] width 9 height 9
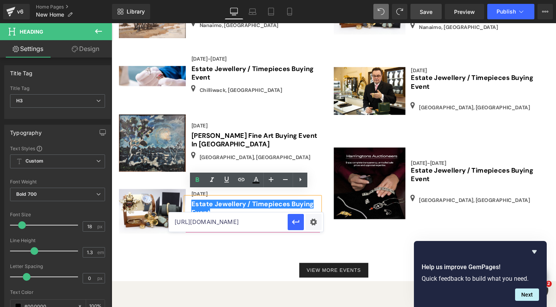
click at [235, 223] on input "[URL][DOMAIN_NAME]" at bounding box center [228, 221] width 119 height 19
paste input "[URL][DOMAIN_NAME]"
type input "[URL][DOMAIN_NAME]"
click at [294, 225] on icon "button" at bounding box center [295, 221] width 9 height 9
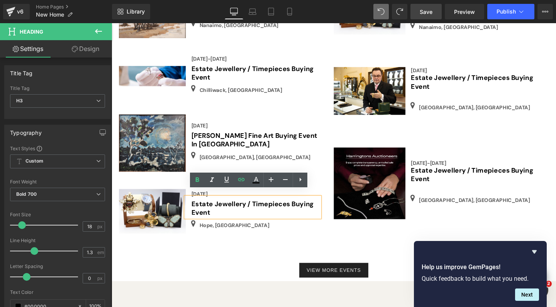
click at [428, 11] on span "Save" at bounding box center [425, 12] width 13 height 8
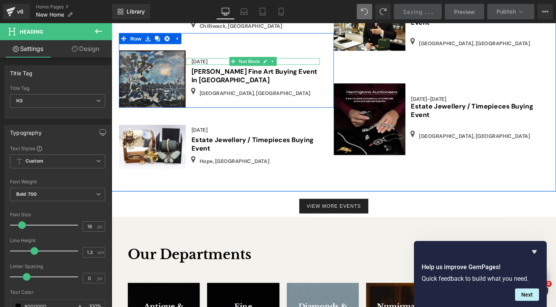
scroll to position [1133, 0]
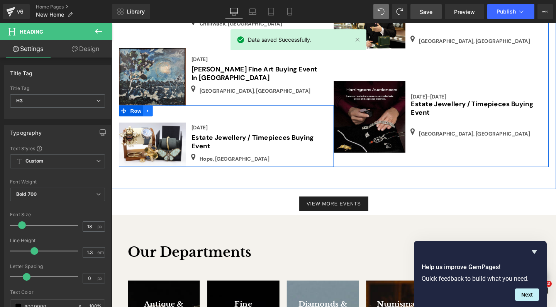
click at [149, 114] on icon at bounding box center [150, 115] width 2 height 3
click at [160, 112] on icon at bounding box center [159, 115] width 5 height 6
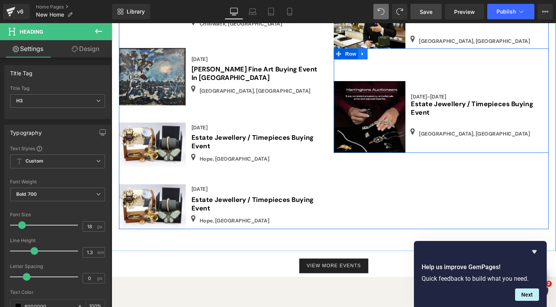
click at [374, 54] on icon at bounding box center [375, 55] width 2 height 3
click at [385, 53] on icon at bounding box center [385, 55] width 5 height 5
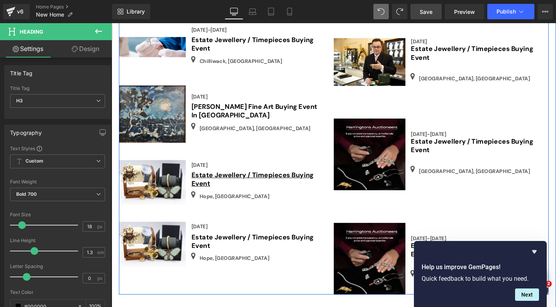
scroll to position [1092, 0]
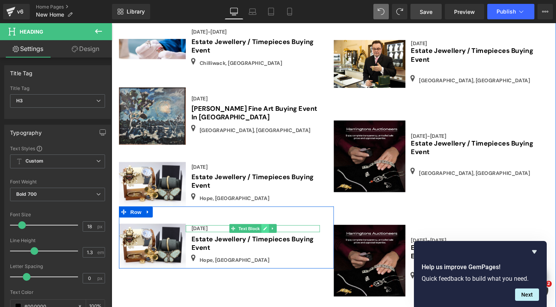
click at [270, 236] on icon at bounding box center [272, 238] width 4 height 5
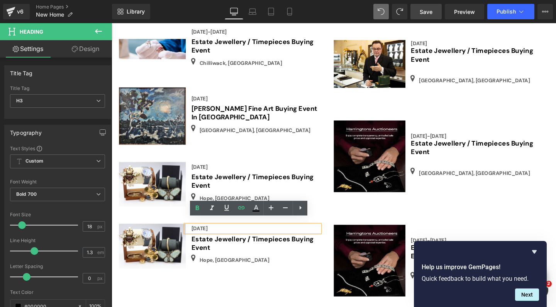
click at [238, 235] on div "[DATE] Text Block" at bounding box center [259, 238] width 141 height 7
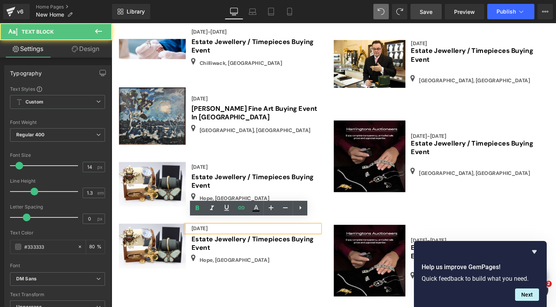
click at [229, 235] on div "[DATE]" at bounding box center [259, 238] width 141 height 7
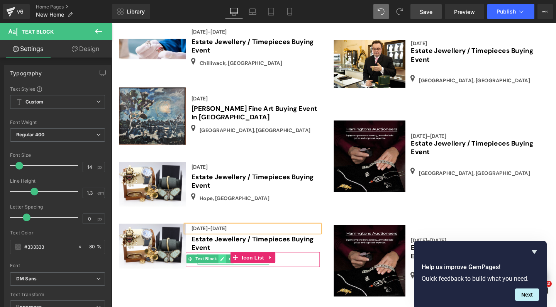
click at [225, 268] on icon at bounding box center [227, 270] width 4 height 5
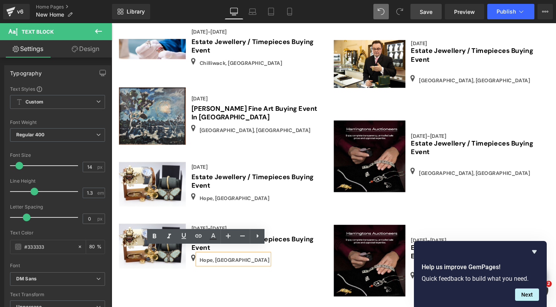
click at [215, 268] on p "Hope, [GEOGRAPHIC_DATA]" at bounding box center [240, 272] width 73 height 8
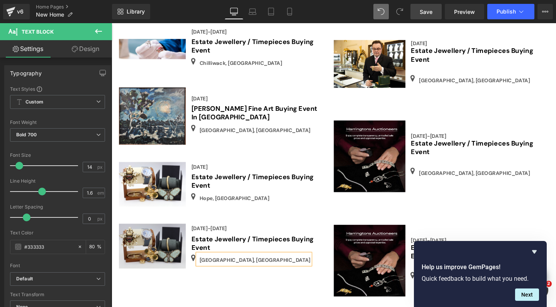
drag, startPoint x: 215, startPoint y: 264, endPoint x: 151, endPoint y: 244, distance: 67.4
click at [151, 244] on img at bounding box center [154, 257] width 70 height 47
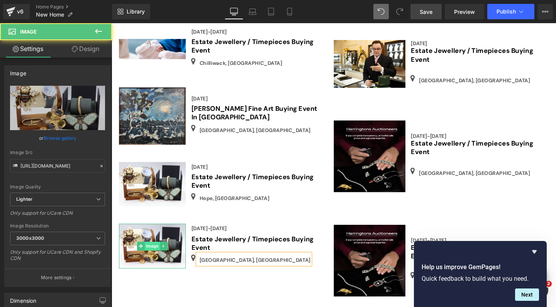
click at [153, 253] on span "Image" at bounding box center [154, 257] width 16 height 9
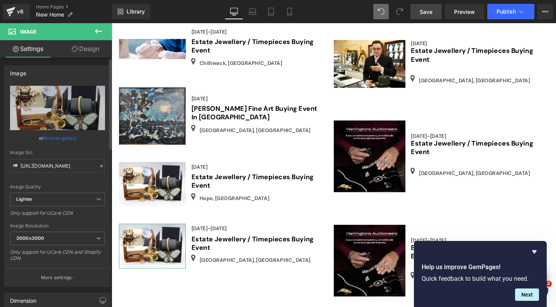
click at [61, 137] on link "Browse gallery" at bounding box center [60, 138] width 33 height 14
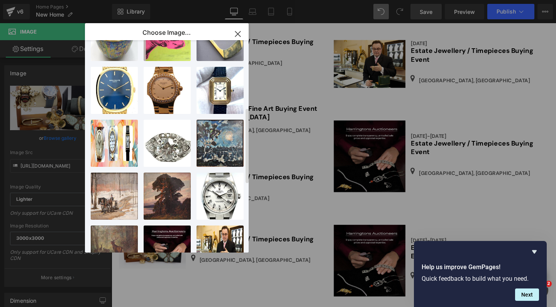
scroll to position [202, 0]
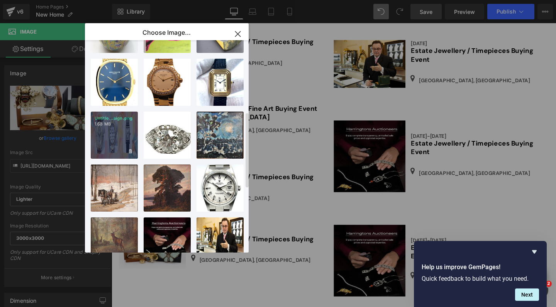
click at [118, 137] on div "Untitle...sign.png 1.68 MB" at bounding box center [114, 134] width 47 height 47
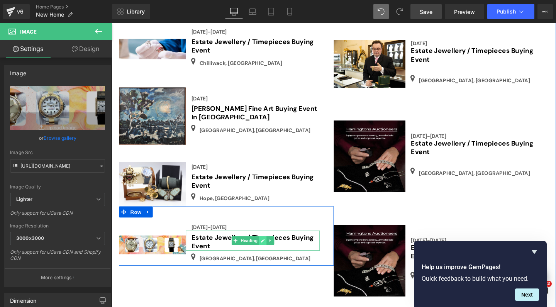
click at [268, 249] on icon at bounding box center [270, 251] width 4 height 5
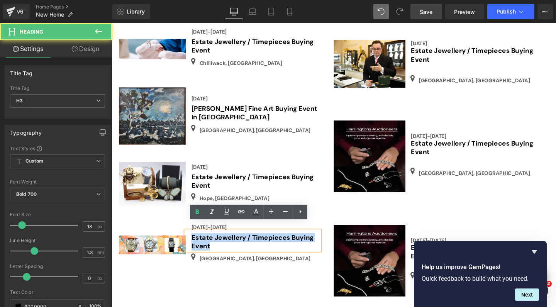
drag, startPoint x: 217, startPoint y: 249, endPoint x: 191, endPoint y: 240, distance: 27.2
click at [191, 241] on div "Estate Jewellery / Timepieces Buying Event" at bounding box center [259, 251] width 141 height 21
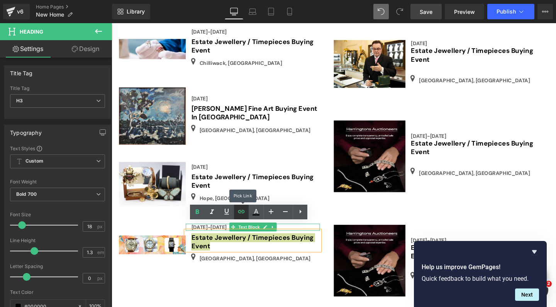
click at [239, 213] on icon at bounding box center [240, 211] width 9 height 9
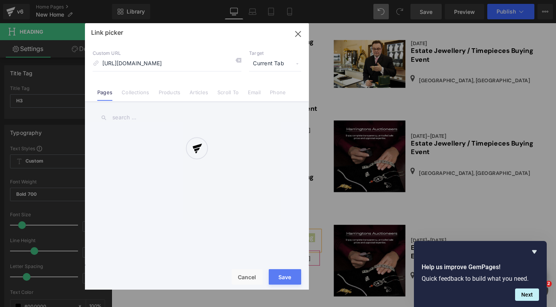
click at [313, 0] on div "Text Color Highlight Color #333333 Choose Image... Back to Library Insert IMG_0…" at bounding box center [278, 0] width 556 height 0
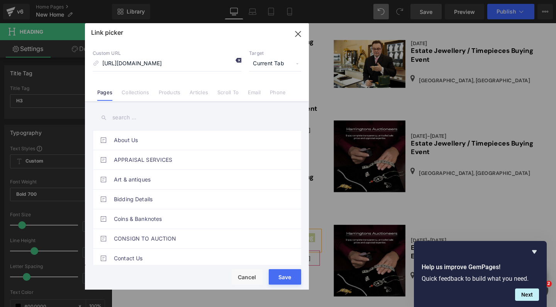
click at [239, 60] on icon at bounding box center [238, 60] width 6 height 6
click at [135, 66] on input "[URL][DOMAIN_NAME]" at bounding box center [167, 63] width 149 height 15
paste input "[URL][DOMAIN_NAME]"
type input "[URL][DOMAIN_NAME]"
click at [283, 281] on button "Save" at bounding box center [284, 276] width 32 height 15
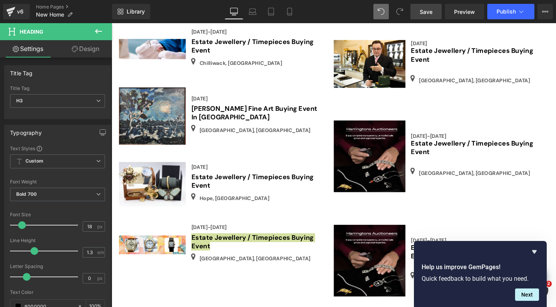
click at [426, 14] on span "Save" at bounding box center [425, 12] width 13 height 8
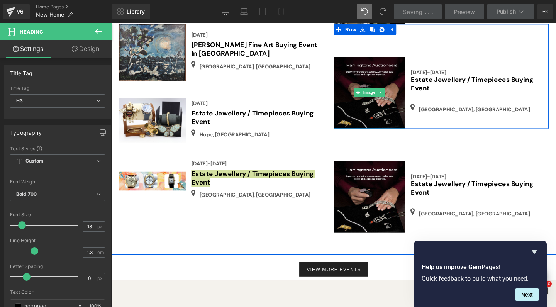
scroll to position [1189, 0]
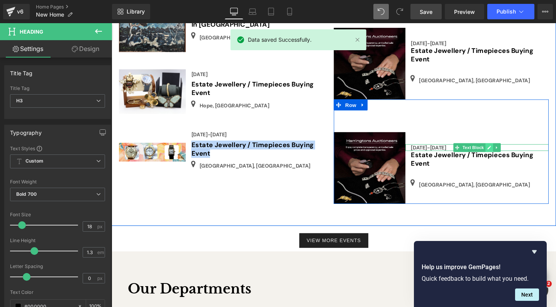
click at [506, 152] on icon at bounding box center [508, 154] width 4 height 5
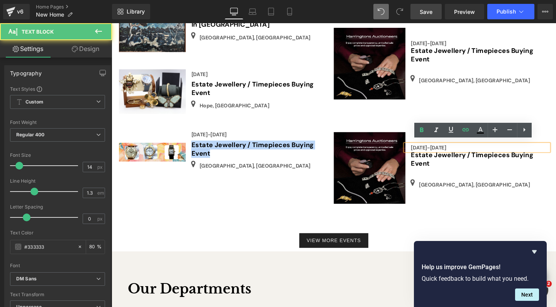
click at [470, 151] on div "[DATE]-[DATE]" at bounding box center [495, 153] width 150 height 7
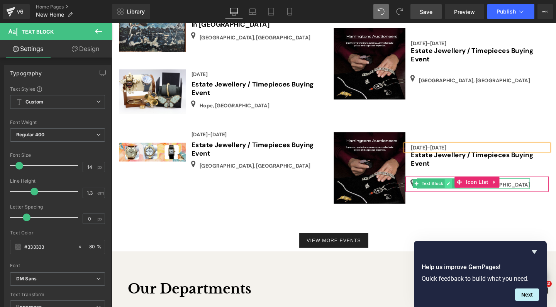
click at [463, 190] on icon at bounding box center [465, 192] width 4 height 4
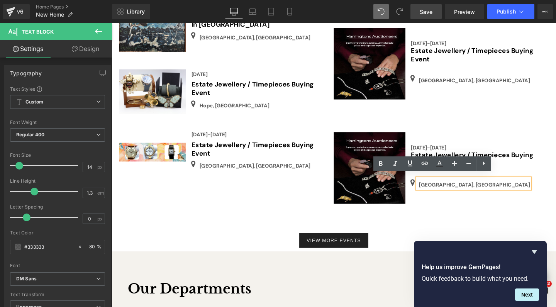
click at [460, 189] on p "[GEOGRAPHIC_DATA], [GEOGRAPHIC_DATA]" at bounding box center [492, 193] width 117 height 8
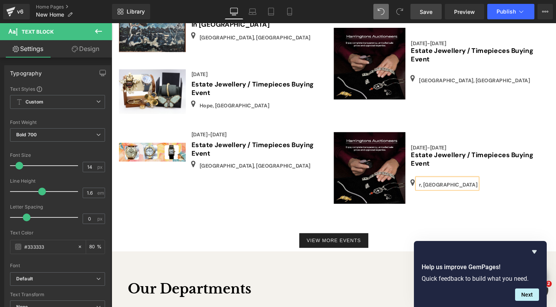
click at [435, 189] on p "r, [GEOGRAPHIC_DATA]" at bounding box center [464, 193] width 61 height 8
click at [380, 171] on span "Image" at bounding box center [383, 175] width 16 height 9
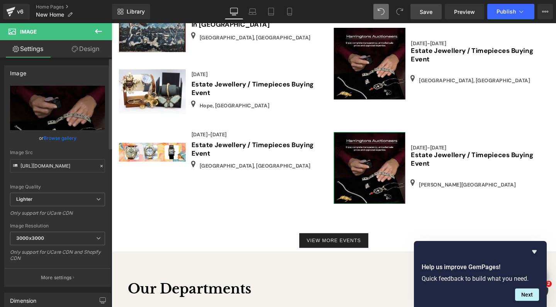
click at [57, 137] on link "Browse gallery" at bounding box center [60, 138] width 33 height 14
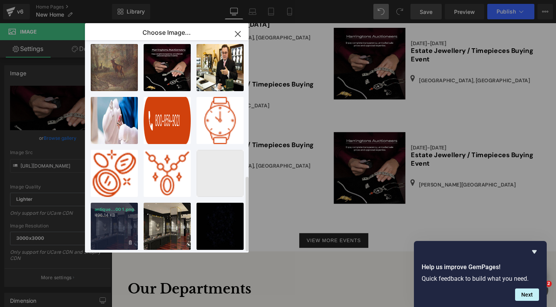
scroll to position [381, 0]
click at [124, 212] on p "496.14 KB" at bounding box center [114, 215] width 39 height 6
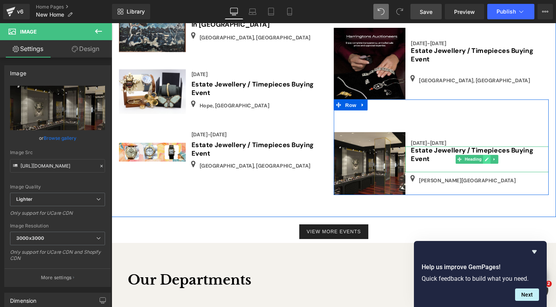
click at [505, 162] on link at bounding box center [506, 166] width 8 height 9
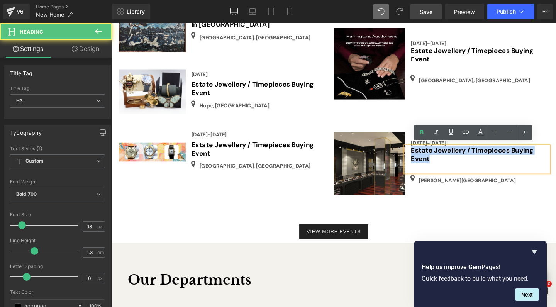
drag, startPoint x: 454, startPoint y: 162, endPoint x: 422, endPoint y: 153, distance: 33.0
click at [422, 153] on div "Estate Jewellery / Timepieces Buying Event" at bounding box center [495, 166] width 150 height 27
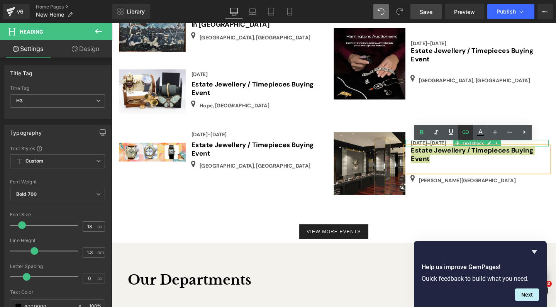
click at [462, 130] on icon at bounding box center [465, 131] width 9 height 9
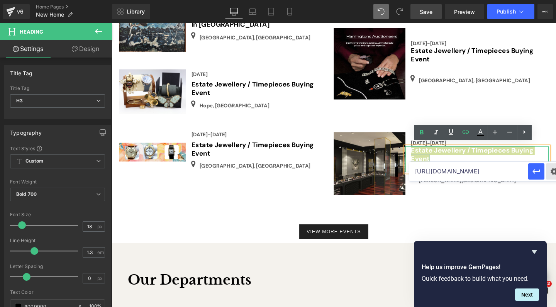
click at [550, 0] on div "Text Color Highlight Color #333333 Choose Image... Back to Library Insert IMG_0…" at bounding box center [278, 0] width 556 height 0
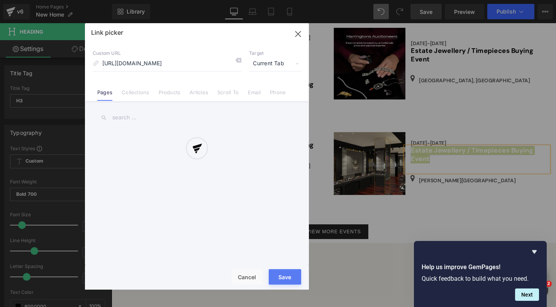
scroll to position [0, 251]
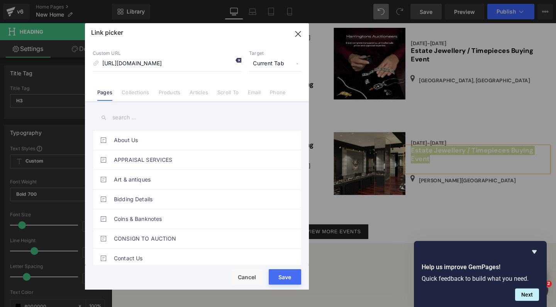
click at [237, 60] on icon at bounding box center [238, 60] width 6 height 6
click at [179, 69] on input "[URL][DOMAIN_NAME]" at bounding box center [167, 63] width 149 height 15
paste input "[URL][DOMAIN_NAME]"
type input "[URL][DOMAIN_NAME]"
click at [284, 281] on button "Save" at bounding box center [284, 276] width 32 height 15
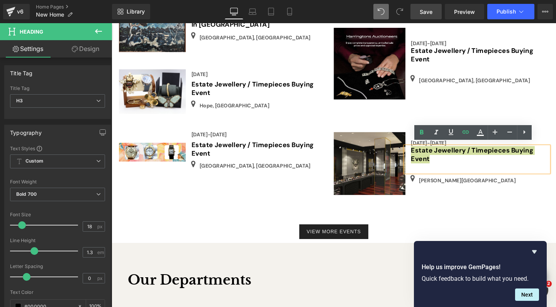
click at [423, 8] on span "Save" at bounding box center [425, 12] width 13 height 8
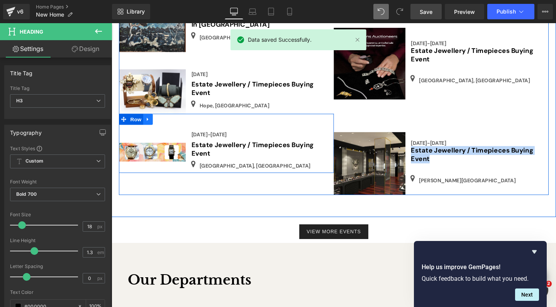
click at [147, 122] on icon at bounding box center [149, 125] width 5 height 6
click at [157, 122] on icon at bounding box center [159, 124] width 5 height 5
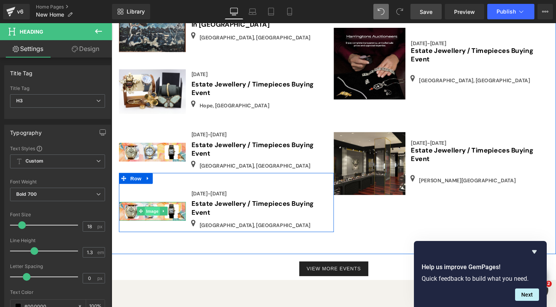
click at [155, 216] on span "Image" at bounding box center [154, 220] width 16 height 9
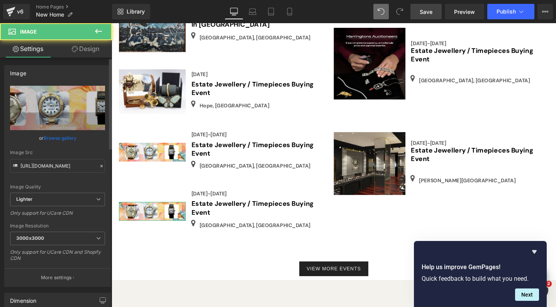
click at [63, 139] on link "Browse gallery" at bounding box center [60, 138] width 33 height 14
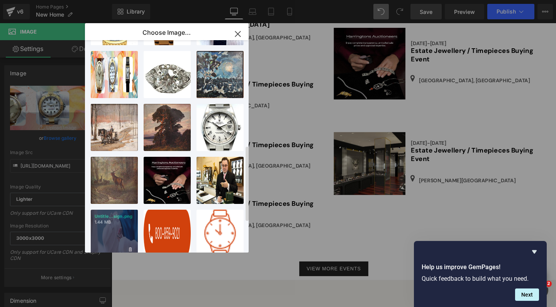
scroll to position [211, 0]
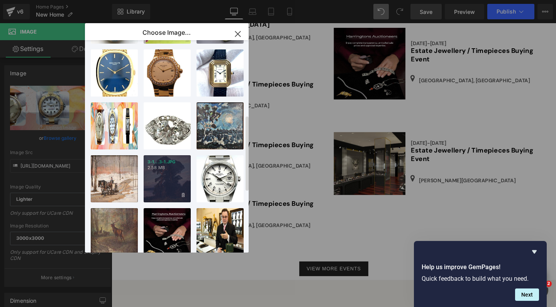
click at [174, 174] on div "3-1...3-1.JPG 2.58 MB" at bounding box center [167, 178] width 47 height 47
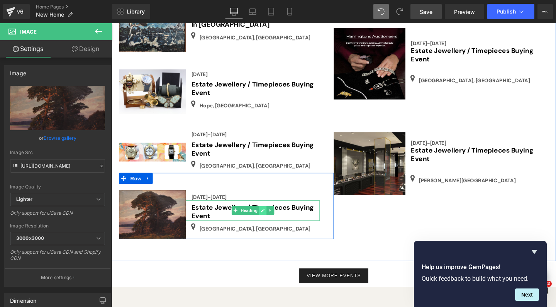
click at [266, 215] on link at bounding box center [270, 219] width 8 height 9
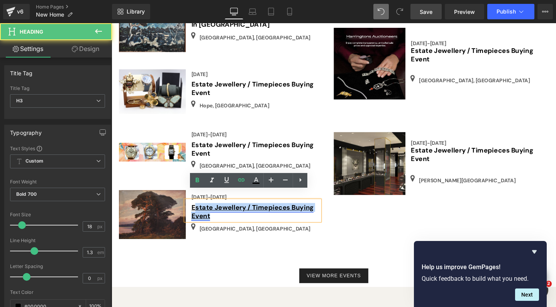
drag, startPoint x: 215, startPoint y: 218, endPoint x: 198, endPoint y: 209, distance: 19.8
click at [198, 213] on h3 "Estate Jewellery / Timepieces Buying Event" at bounding box center [262, 222] width 135 height 18
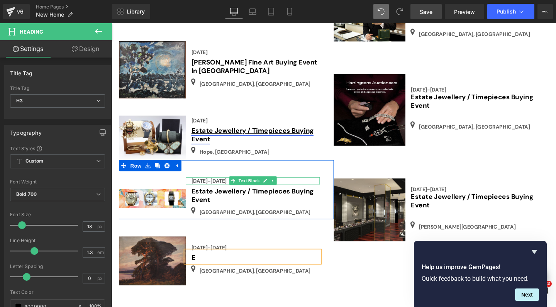
scroll to position [1140, 0]
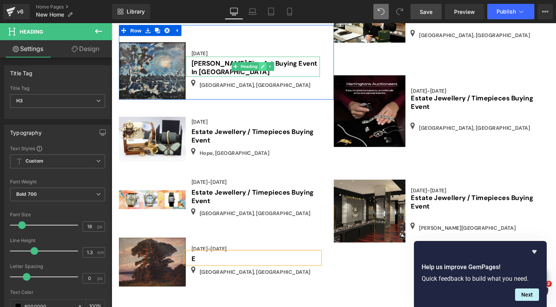
click at [268, 66] on icon at bounding box center [270, 68] width 4 height 5
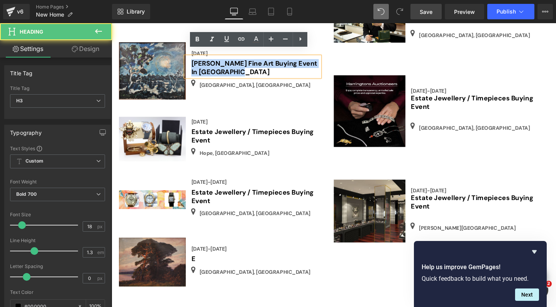
drag, startPoint x: 236, startPoint y: 68, endPoint x: 191, endPoint y: 60, distance: 45.0
click at [191, 60] on div "[PERSON_NAME] Fine Art Buying Event In [GEOGRAPHIC_DATA]" at bounding box center [259, 68] width 141 height 21
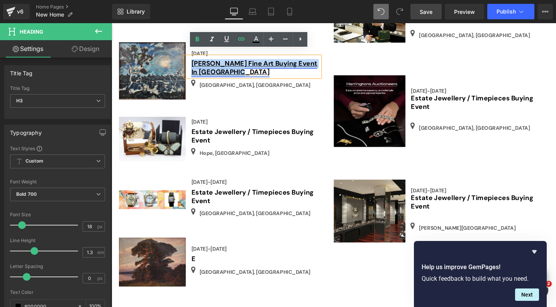
copy link "[PERSON_NAME] Fine Art Buying Event In [GEOGRAPHIC_DATA]"
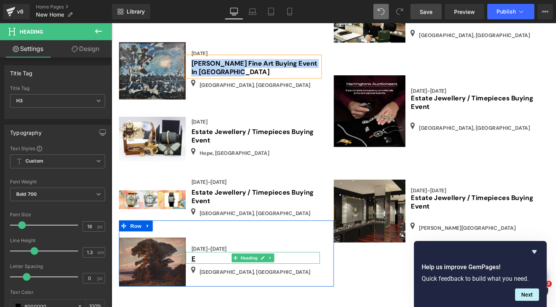
click at [204, 267] on h3 "E" at bounding box center [262, 271] width 135 height 9
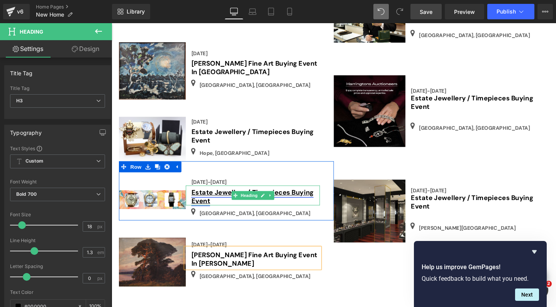
scroll to position [1200, 0]
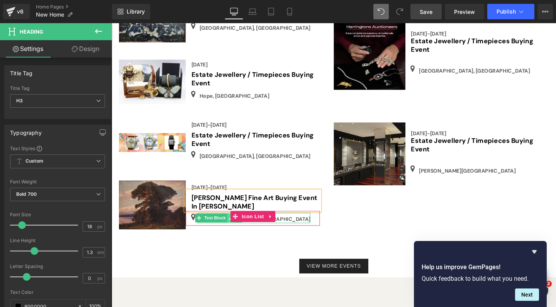
click at [233, 223] on link at bounding box center [237, 227] width 8 height 9
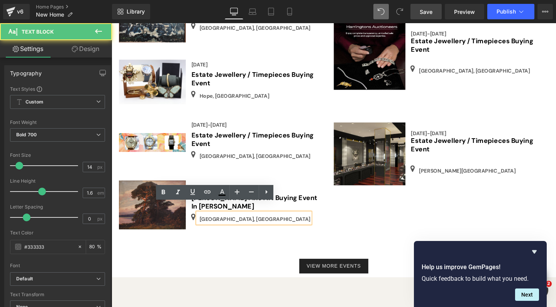
click at [234, 225] on p "[GEOGRAPHIC_DATA], [GEOGRAPHIC_DATA]" at bounding box center [262, 229] width 117 height 8
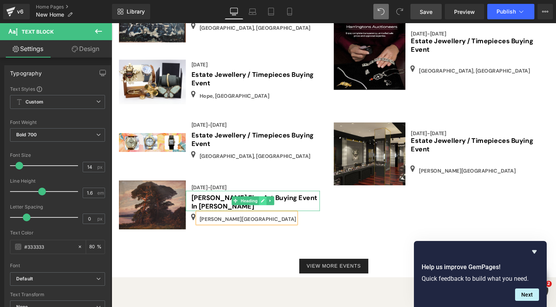
click at [268, 207] on icon at bounding box center [270, 209] width 4 height 5
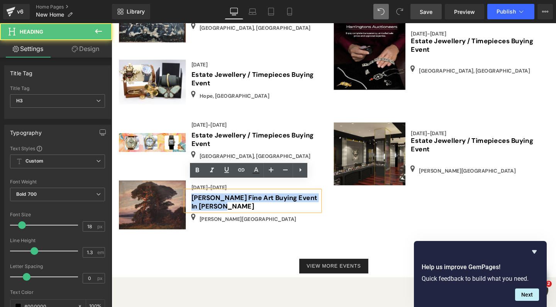
drag, startPoint x: 233, startPoint y: 206, endPoint x: 191, endPoint y: 199, distance: 42.2
click at [191, 199] on div "[PERSON_NAME] Fine Art Buying Event In [PERSON_NAME]" at bounding box center [259, 209] width 141 height 21
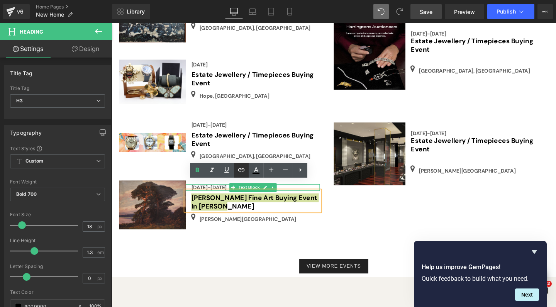
click at [242, 170] on icon at bounding box center [241, 169] width 7 height 3
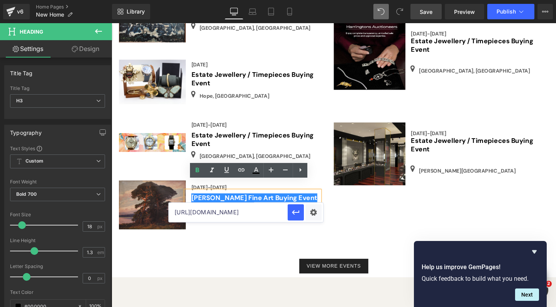
click at [259, 214] on input "[URL][DOMAIN_NAME]" at bounding box center [228, 212] width 119 height 19
paste input "[URL][DOMAIN_NAME]"
type input "[URL][DOMAIN_NAME]"
click at [295, 216] on icon "button" at bounding box center [295, 212] width 9 height 9
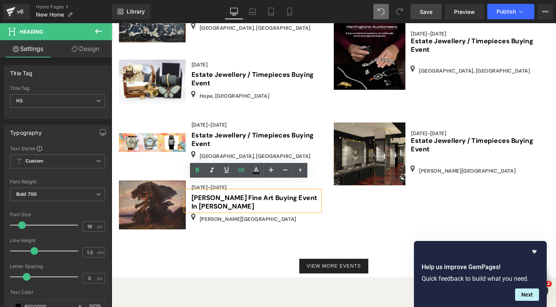
click at [429, 11] on span "Save" at bounding box center [425, 12] width 13 height 8
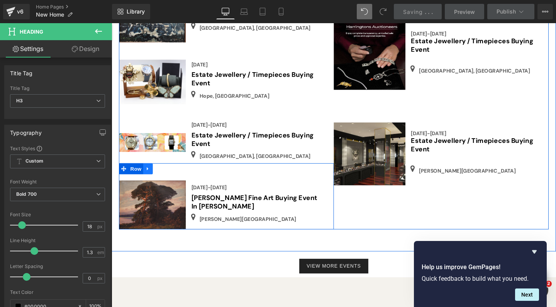
click at [149, 174] on icon at bounding box center [150, 175] width 2 height 3
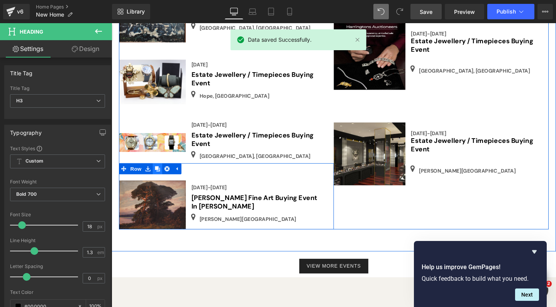
click at [160, 173] on icon at bounding box center [159, 175] width 5 height 5
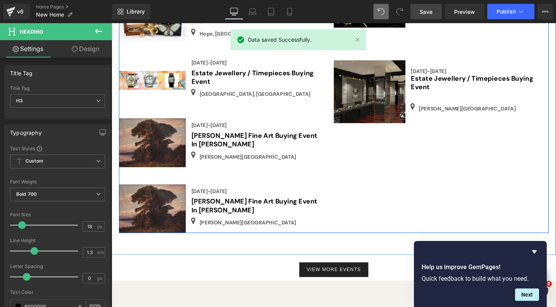
scroll to position [1262, 0]
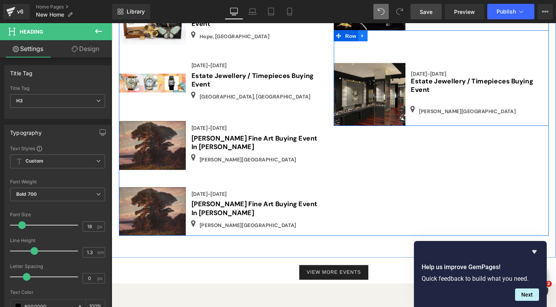
click at [373, 33] on icon at bounding box center [375, 36] width 5 height 6
click at [385, 34] on icon at bounding box center [385, 36] width 5 height 5
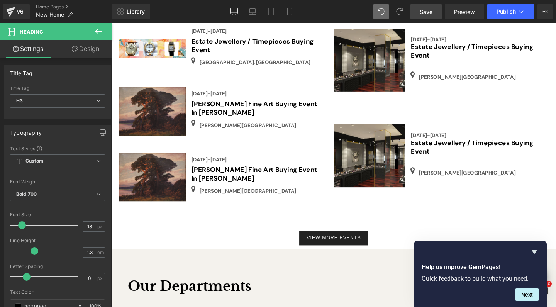
scroll to position [1300, 0]
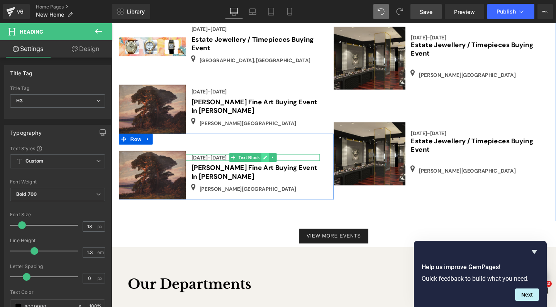
click at [269, 160] on link at bounding box center [272, 164] width 8 height 9
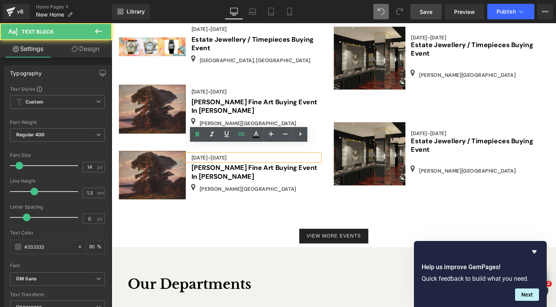
click at [238, 161] on div "[DATE]-[DATE]" at bounding box center [259, 164] width 141 height 7
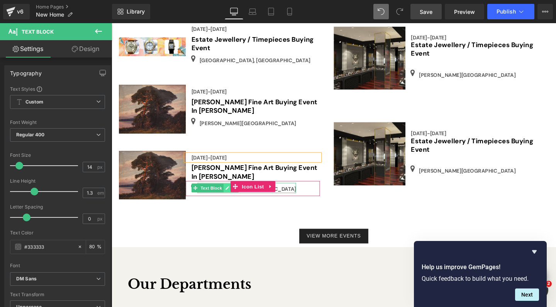
click at [231, 194] on icon at bounding box center [233, 196] width 4 height 5
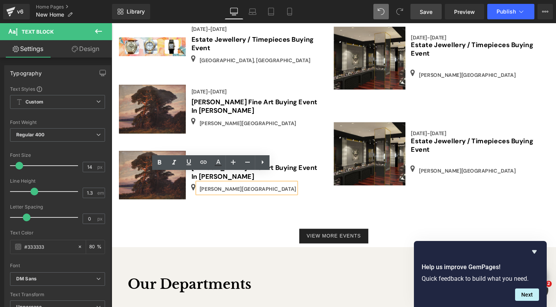
click at [227, 193] on p "[PERSON_NAME][GEOGRAPHIC_DATA]" at bounding box center [254, 197] width 101 height 8
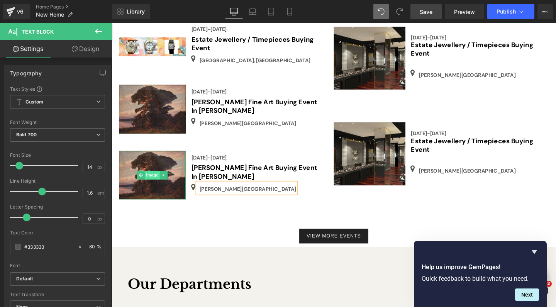
click at [153, 178] on span "Image" at bounding box center [154, 182] width 16 height 9
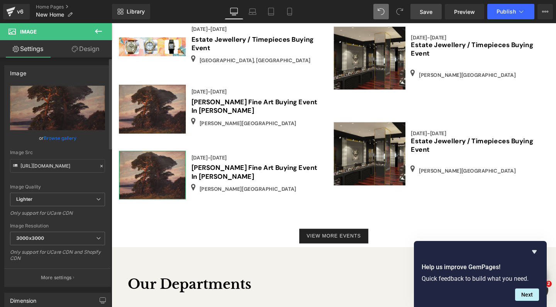
click at [64, 136] on link "Browse gallery" at bounding box center [60, 138] width 33 height 14
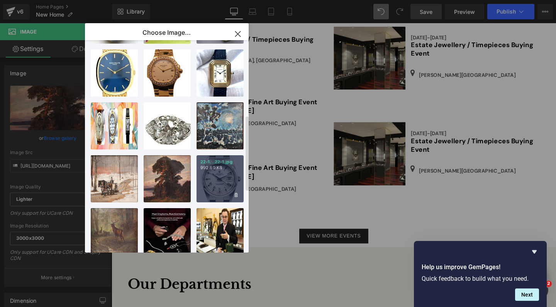
click at [223, 174] on div "22-1...22-1.jpg 992.60 KB" at bounding box center [219, 178] width 47 height 47
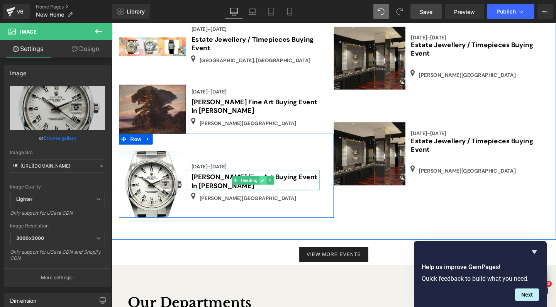
click at [268, 186] on icon at bounding box center [270, 188] width 4 height 5
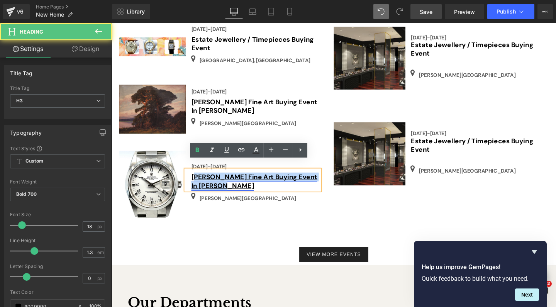
drag, startPoint x: 227, startPoint y: 186, endPoint x: 201, endPoint y: 175, distance: 28.7
click at [201, 181] on h3 "[PERSON_NAME] Fine Art Buying Event In [PERSON_NAME]" at bounding box center [262, 190] width 135 height 18
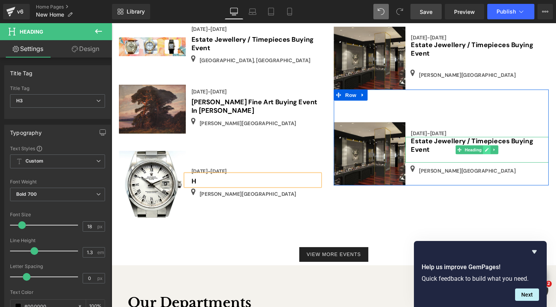
click at [506, 152] on link at bounding box center [506, 156] width 8 height 9
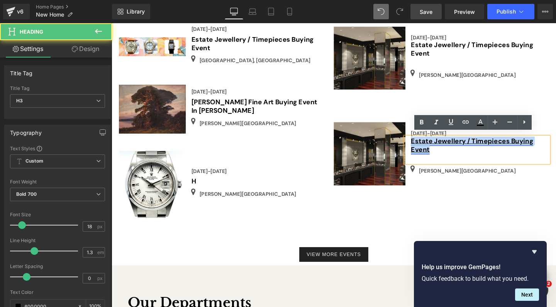
drag, startPoint x: 446, startPoint y: 152, endPoint x: 425, endPoint y: 144, distance: 22.2
click at [424, 144] on div "Estate Jewellery / Timepieces Buying Event" at bounding box center [495, 156] width 150 height 27
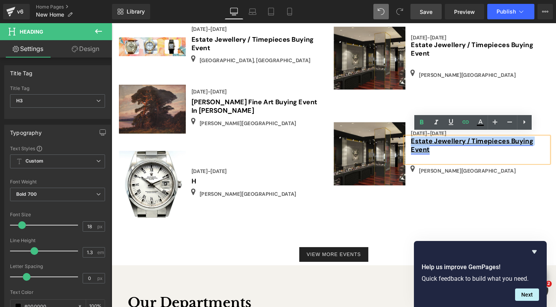
copy link "Estate Jewellery / Timepieces Buying Event"
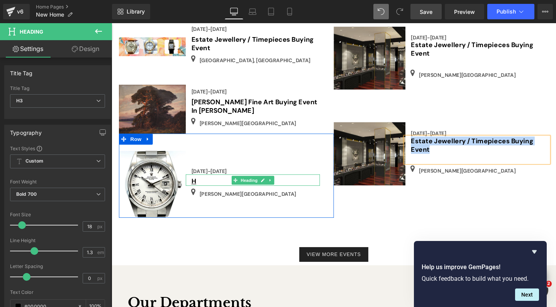
click at [204, 185] on h3 "H" at bounding box center [262, 189] width 135 height 9
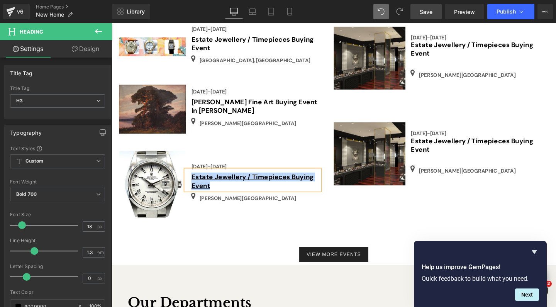
drag, startPoint x: 225, startPoint y: 185, endPoint x: 203, endPoint y: 171, distance: 25.4
click at [195, 181] on h3 "Estate Jewellery / Timepieces Buying Event" at bounding box center [262, 190] width 135 height 18
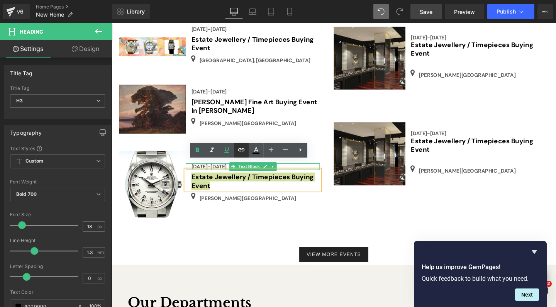
click at [243, 149] on icon at bounding box center [240, 149] width 9 height 9
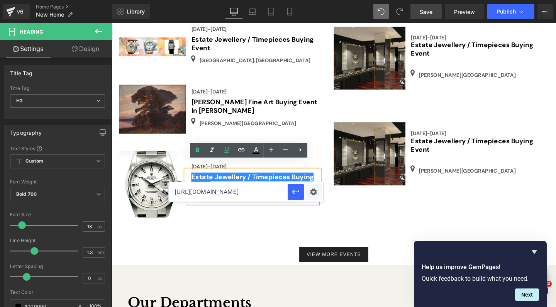
click at [199, 191] on input "[URL][DOMAIN_NAME]" at bounding box center [228, 191] width 119 height 19
click at [226, 187] on input "[URL][DOMAIN_NAME]" at bounding box center [228, 191] width 119 height 19
paste input "[URL][DOMAIN_NAME]"
type input "[URL][DOMAIN_NAME]"
click at [297, 190] on icon "button" at bounding box center [295, 191] width 9 height 9
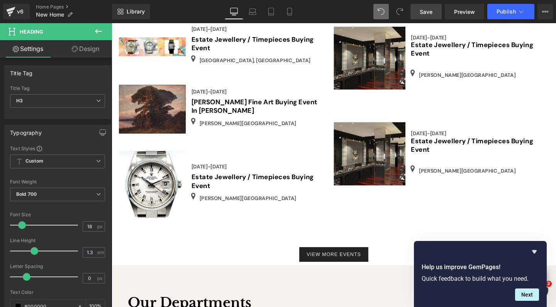
click at [428, 9] on span "Save" at bounding box center [425, 12] width 13 height 8
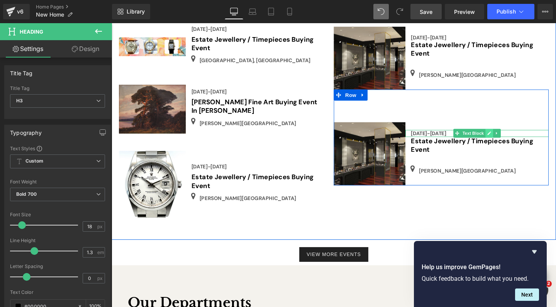
click at [504, 135] on link at bounding box center [508, 138] width 8 height 9
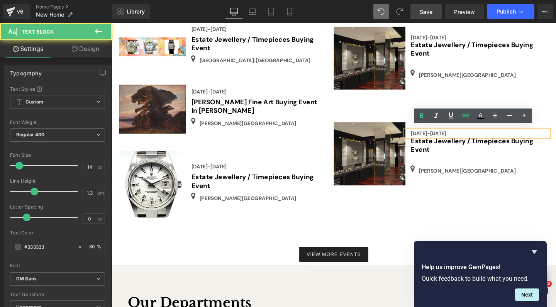
click at [468, 135] on div "[DATE]-[DATE]" at bounding box center [495, 138] width 150 height 7
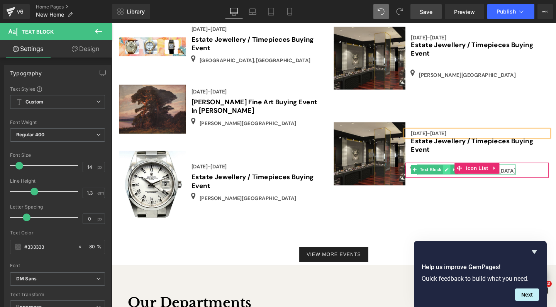
click at [461, 175] on icon at bounding box center [463, 177] width 4 height 5
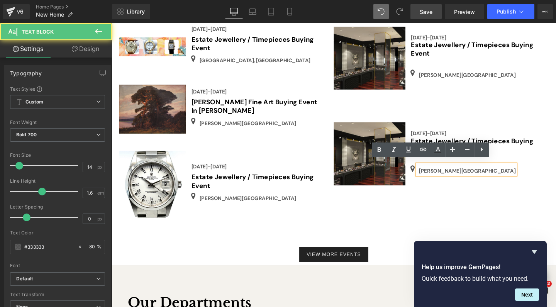
click at [457, 174] on p "[PERSON_NAME][GEOGRAPHIC_DATA]" at bounding box center [484, 178] width 101 height 8
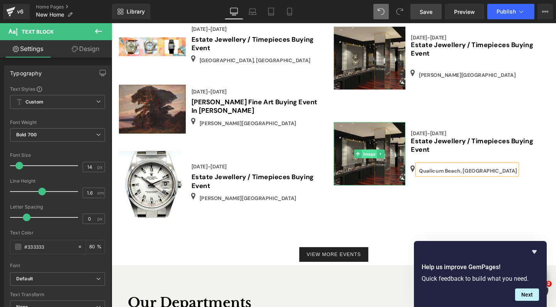
click at [383, 156] on span "Image" at bounding box center [383, 160] width 16 height 9
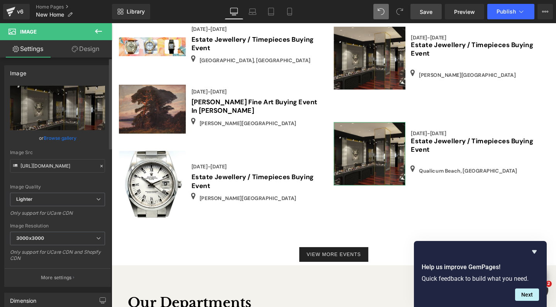
click at [59, 139] on link "Browse gallery" at bounding box center [60, 138] width 33 height 14
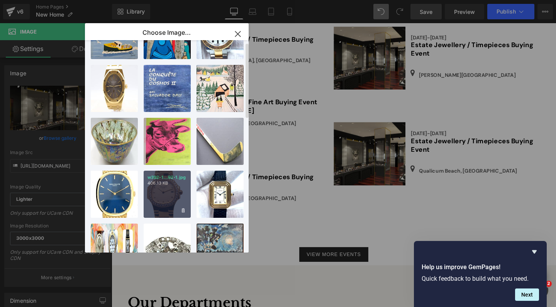
scroll to position [117, 0]
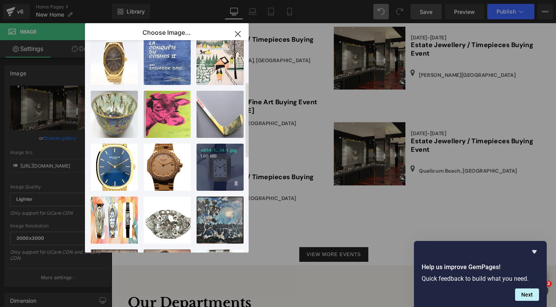
click at [220, 153] on p "w614-1...14-1.jpg" at bounding box center [219, 150] width 39 height 6
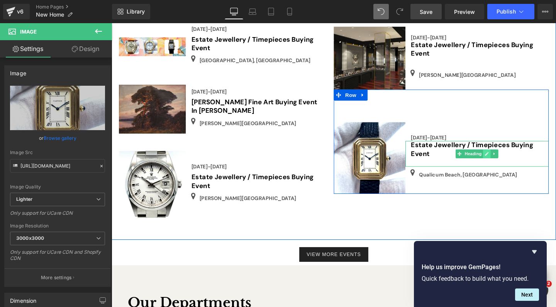
click at [502, 156] on link at bounding box center [506, 160] width 8 height 9
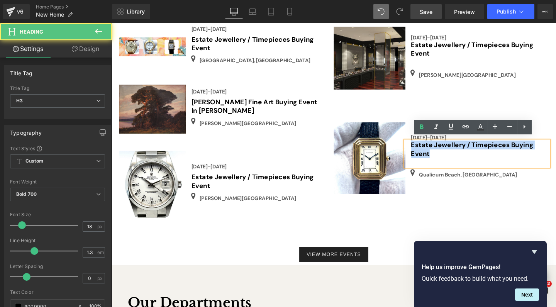
drag, startPoint x: 447, startPoint y: 156, endPoint x: 472, endPoint y: 140, distance: 29.5
click at [427, 147] on h3 "Estate Jewellery / Timepieces Buying Event" at bounding box center [498, 156] width 145 height 18
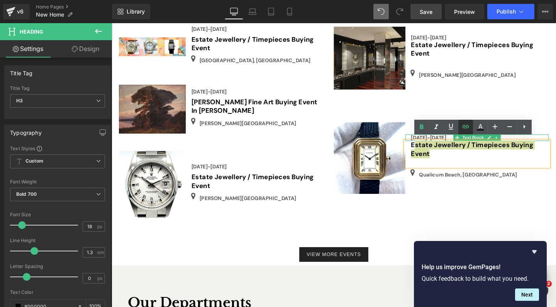
click at [465, 126] on icon at bounding box center [465, 126] width 7 height 3
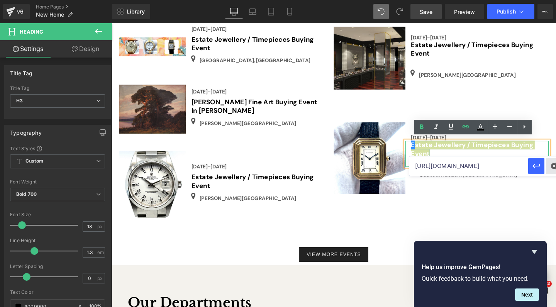
click at [552, 0] on div "Text Color Highlight Color #333333 Choose Image... Back to Library Insert IMG_0…" at bounding box center [278, 0] width 556 height 0
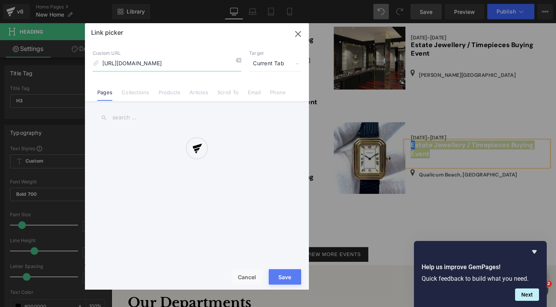
scroll to position [0, 253]
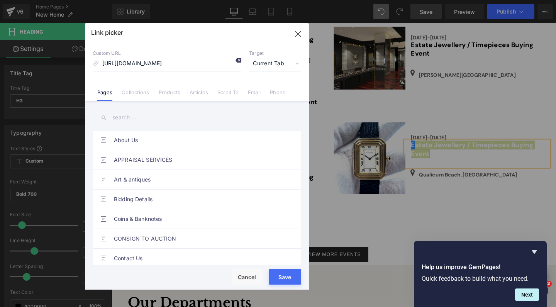
click at [238, 60] on icon at bounding box center [238, 60] width 6 height 6
click at [163, 62] on input "[URL][DOMAIN_NAME]" at bounding box center [167, 63] width 149 height 15
paste input "[URL][DOMAIN_NAME]"
type input "[URL][DOMAIN_NAME]"
click at [286, 280] on button "Save" at bounding box center [284, 276] width 32 height 15
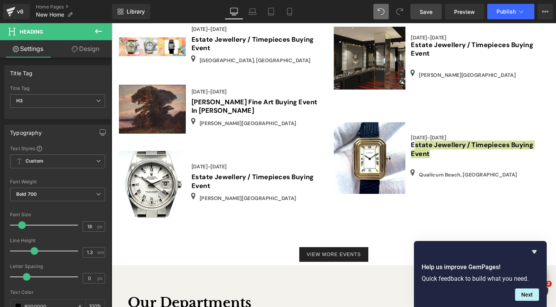
click at [426, 12] on span "Save" at bounding box center [425, 12] width 13 height 8
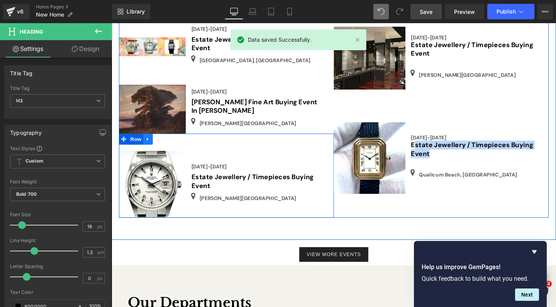
click at [149, 143] on icon at bounding box center [150, 144] width 2 height 3
click at [160, 142] on icon at bounding box center [159, 144] width 5 height 5
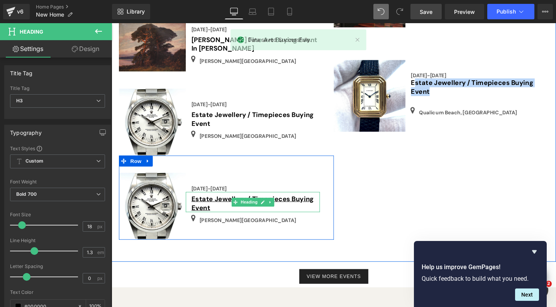
scroll to position [1344, 0]
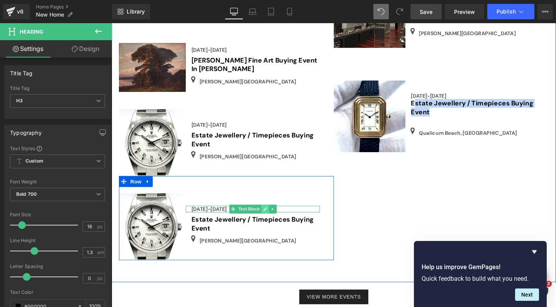
click at [271, 214] on link at bounding box center [272, 218] width 8 height 9
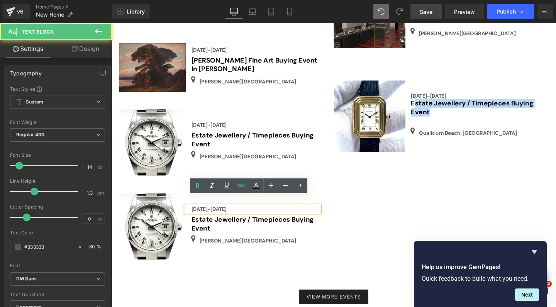
click at [239, 215] on div "[DATE]-[DATE]" at bounding box center [259, 218] width 141 height 7
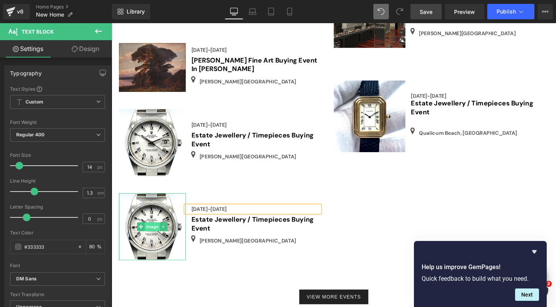
click at [152, 232] on span "Image" at bounding box center [154, 236] width 16 height 9
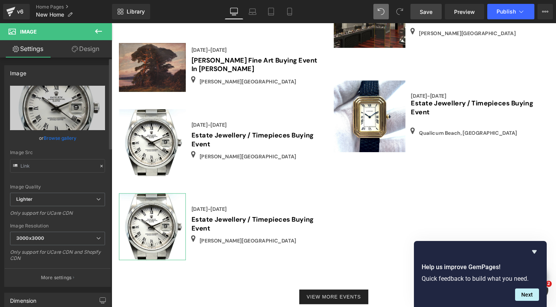
click at [64, 137] on link "Browse gallery" at bounding box center [60, 138] width 33 height 14
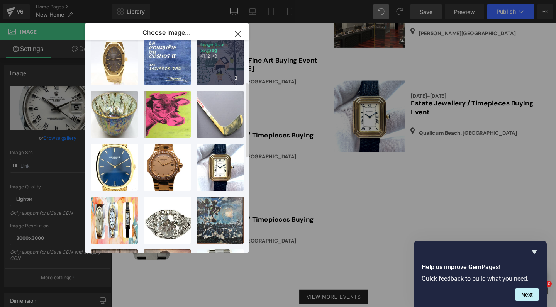
click at [216, 73] on div "Image 5...e 53.jpeg 41.12 KB" at bounding box center [219, 61] width 47 height 47
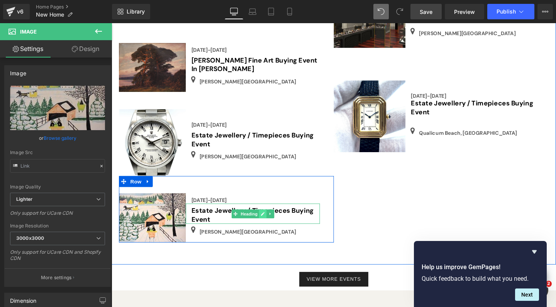
click at [268, 221] on icon at bounding box center [270, 223] width 4 height 5
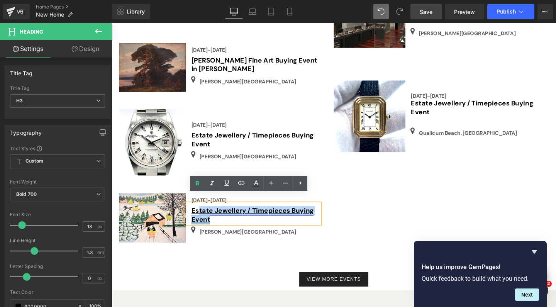
drag, startPoint x: 218, startPoint y: 220, endPoint x: 202, endPoint y: 209, distance: 19.2
click at [202, 216] on h3 "Estate Jewellery / Timepieces Buying Event" at bounding box center [262, 225] width 135 height 18
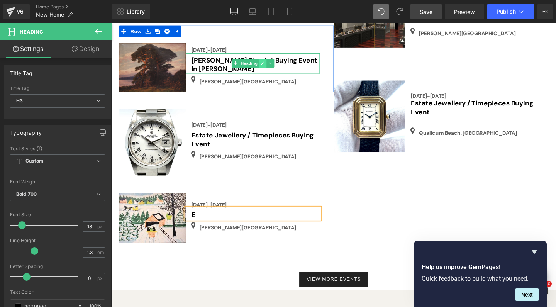
click at [268, 63] on icon at bounding box center [270, 65] width 4 height 5
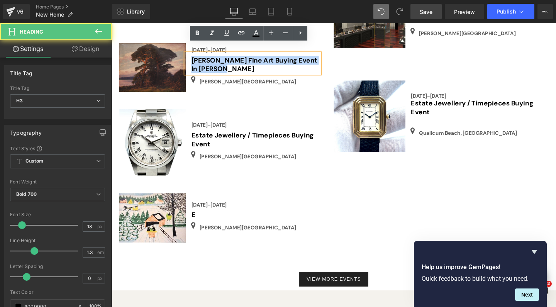
drag, startPoint x: 230, startPoint y: 60, endPoint x: 190, endPoint y: 53, distance: 40.8
click at [190, 55] on div "[PERSON_NAME] Fine Art Buying Event In [PERSON_NAME]" at bounding box center [259, 65] width 141 height 21
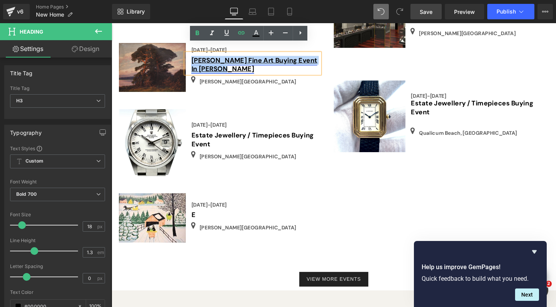
copy link "[PERSON_NAME] Fine Art Buying Event In [PERSON_NAME]"
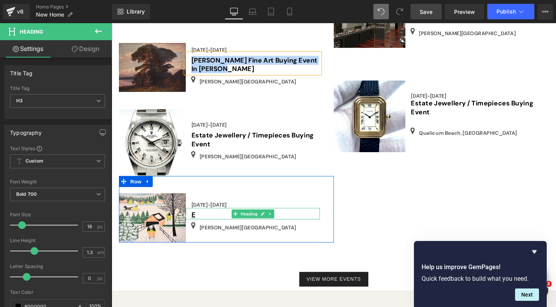
click at [206, 220] on h3 "E" at bounding box center [262, 224] width 135 height 9
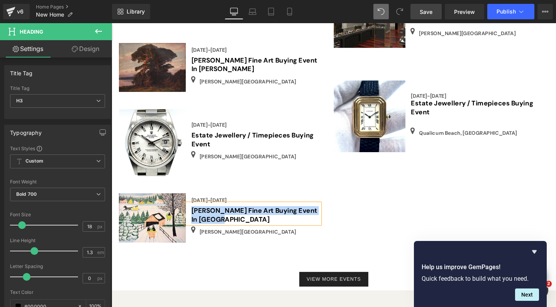
drag, startPoint x: 224, startPoint y: 220, endPoint x: 193, endPoint y: 206, distance: 34.0
click at [193, 213] on div "[PERSON_NAME] Fine Art Buying Event In [GEOGRAPHIC_DATA]" at bounding box center [259, 223] width 141 height 21
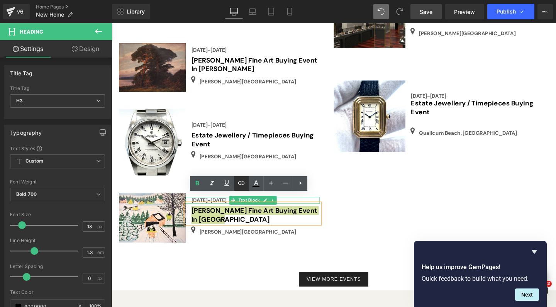
click at [241, 182] on icon at bounding box center [240, 182] width 9 height 9
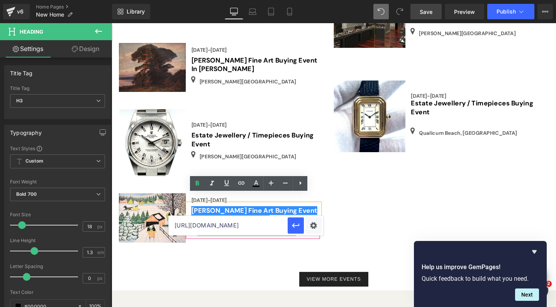
click at [202, 226] on input "[URL][DOMAIN_NAME]" at bounding box center [228, 225] width 119 height 19
paste input "[URL][DOMAIN_NAME]"
type input "[URL][DOMAIN_NAME]"
click at [294, 227] on icon "button" at bounding box center [295, 225] width 9 height 9
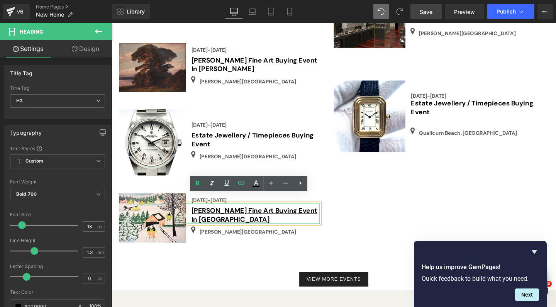
click at [237, 219] on h3 "[PERSON_NAME] Fine Art Buying Event In [GEOGRAPHIC_DATA]" at bounding box center [262, 225] width 135 height 18
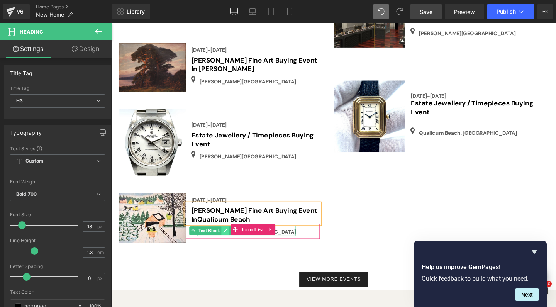
click at [229, 239] on icon at bounding box center [231, 241] width 4 height 5
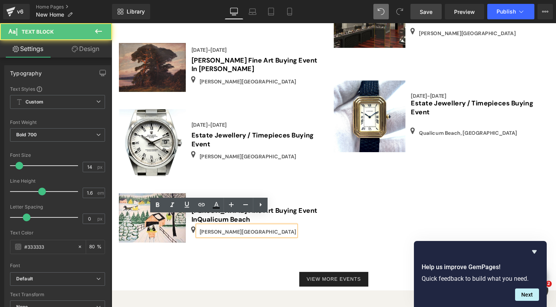
click at [222, 238] on p "[PERSON_NAME][GEOGRAPHIC_DATA]" at bounding box center [254, 242] width 101 height 8
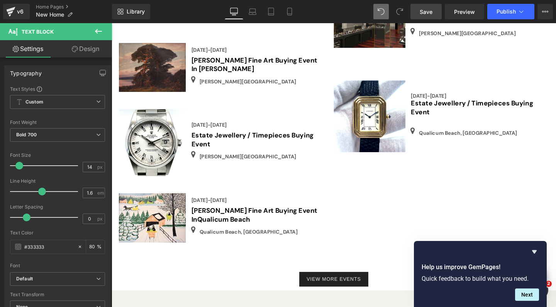
click at [424, 19] on link "Save" at bounding box center [425, 11] width 31 height 15
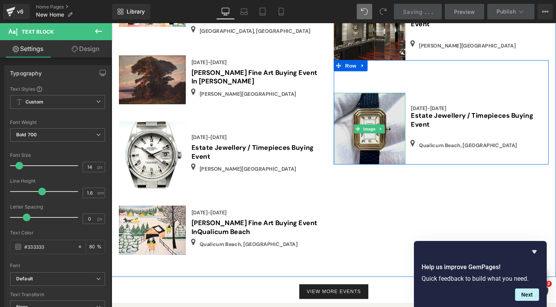
scroll to position [1304, 0]
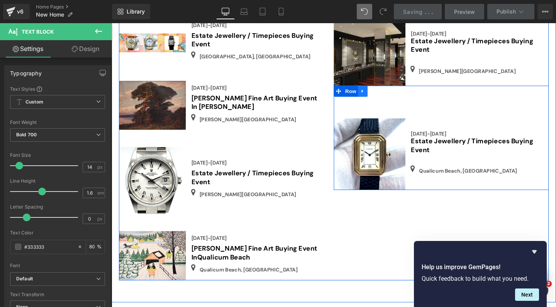
click at [374, 93] on icon at bounding box center [375, 94] width 2 height 3
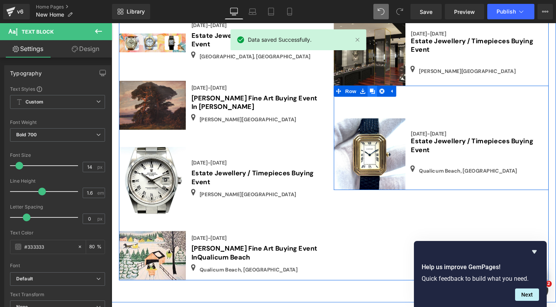
click at [386, 92] on icon at bounding box center [385, 95] width 5 height 6
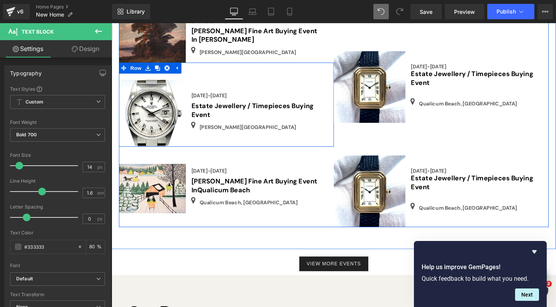
scroll to position [1381, 0]
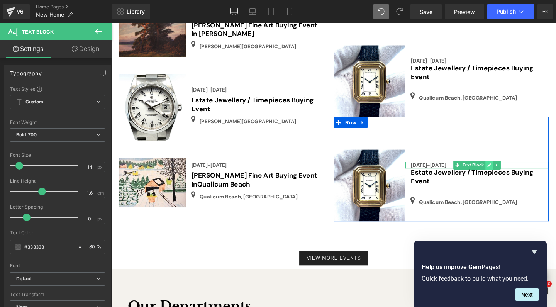
click at [507, 170] on icon at bounding box center [508, 172] width 4 height 5
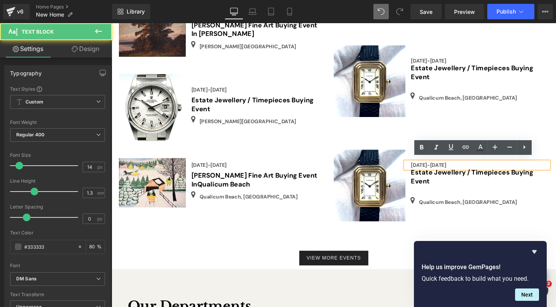
click at [461, 169] on b "[DATE]-[DATE]" at bounding box center [444, 172] width 37 height 7
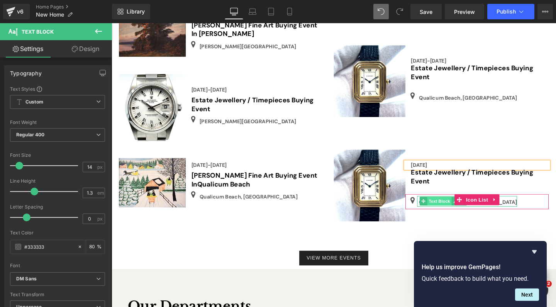
click at [467, 207] on span "Text Block" at bounding box center [455, 209] width 25 height 9
click at [469, 208] on link at bounding box center [473, 209] width 8 height 9
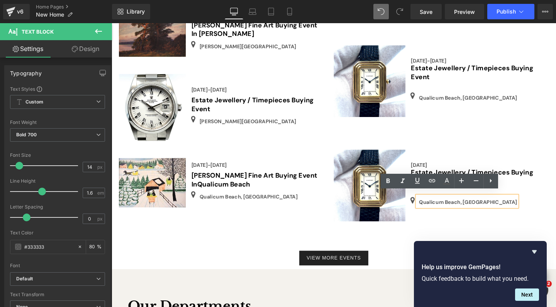
click at [486, 208] on p "Qualicum Beach, [GEOGRAPHIC_DATA]" at bounding box center [485, 211] width 103 height 8
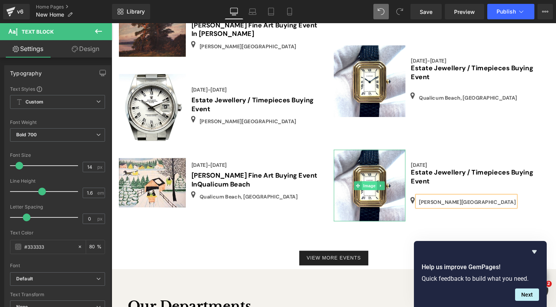
click at [383, 189] on span "Image" at bounding box center [383, 193] width 16 height 9
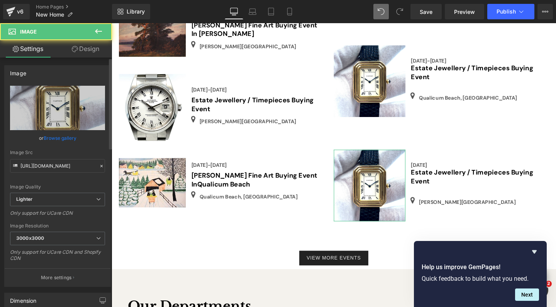
click at [61, 135] on link "Browse gallery" at bounding box center [60, 138] width 33 height 14
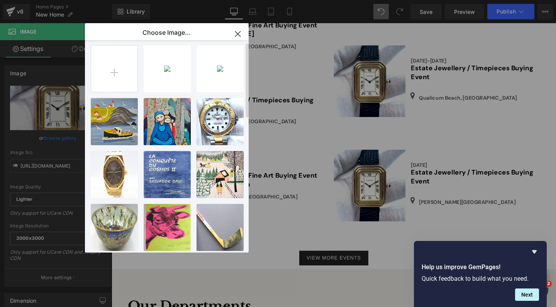
scroll to position [3, 0]
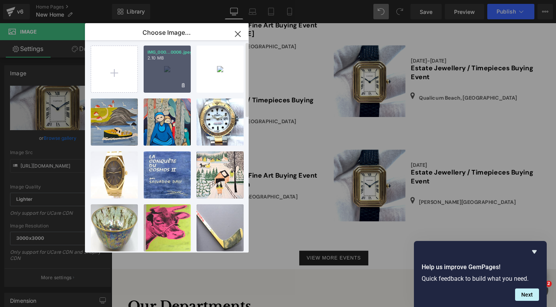
click at [171, 66] on div "IMG_000...0006.jpeg 2.10 MB" at bounding box center [167, 69] width 47 height 47
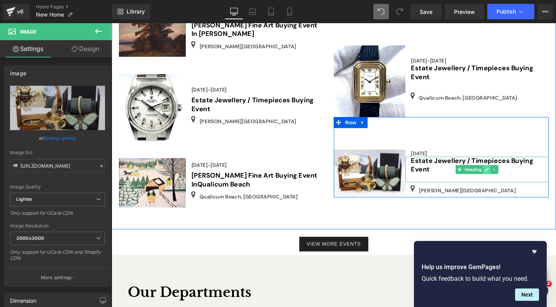
click at [504, 175] on icon at bounding box center [506, 177] width 4 height 4
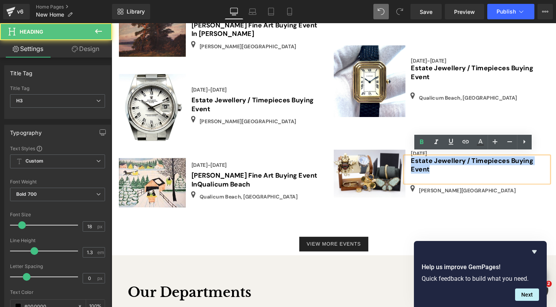
drag, startPoint x: 447, startPoint y: 174, endPoint x: 422, endPoint y: 165, distance: 26.7
click at [421, 165] on div "Estate Jewellery / Timepieces Buying Event" at bounding box center [495, 176] width 150 height 27
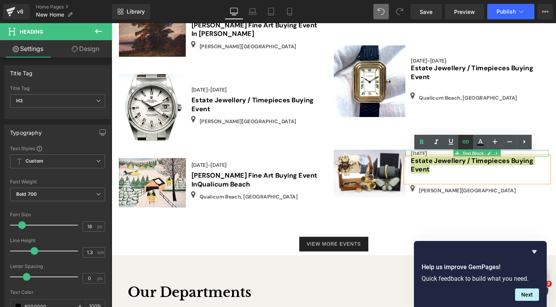
click at [466, 139] on icon at bounding box center [465, 141] width 9 height 9
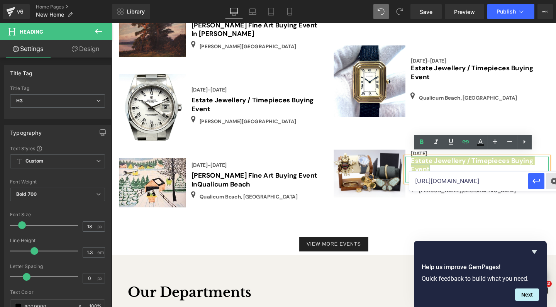
click at [552, 0] on div "Text Color Highlight Color #333333 Choose Image... Back to Library Insert IMG_0…" at bounding box center [278, 0] width 556 height 0
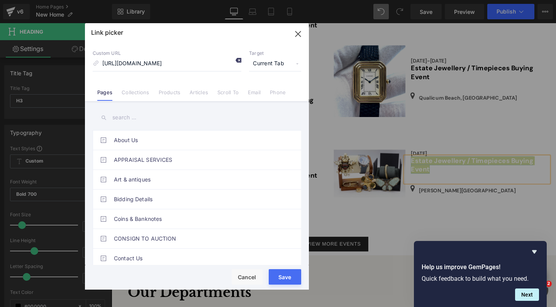
click at [239, 59] on icon at bounding box center [238, 60] width 6 height 6
click at [126, 66] on input "[URL][DOMAIN_NAME]" at bounding box center [167, 63] width 149 height 15
paste input "[URL][DOMAIN_NAME]"
type input "[URL][DOMAIN_NAME]"
click at [288, 280] on button "Save" at bounding box center [284, 276] width 32 height 15
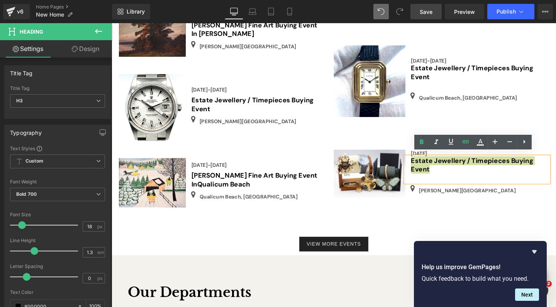
click at [427, 9] on span "Save" at bounding box center [425, 12] width 13 height 8
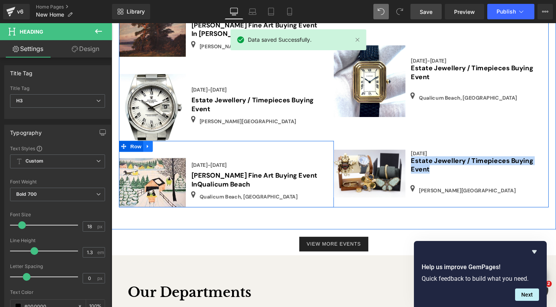
click at [147, 150] on icon at bounding box center [149, 153] width 5 height 6
click at [158, 150] on icon at bounding box center [159, 152] width 5 height 5
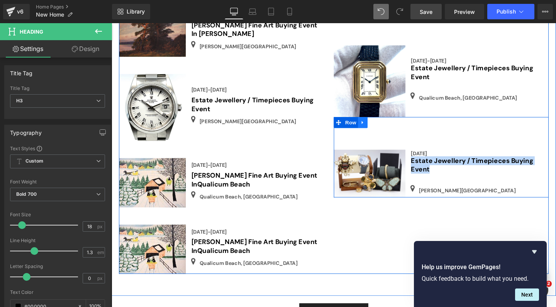
click at [374, 126] on icon at bounding box center [375, 127] width 2 height 3
click at [385, 125] on icon at bounding box center [385, 127] width 5 height 5
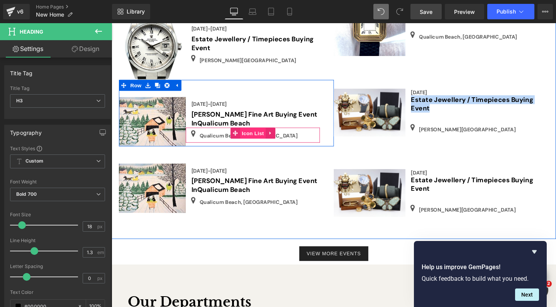
scroll to position [1445, 0]
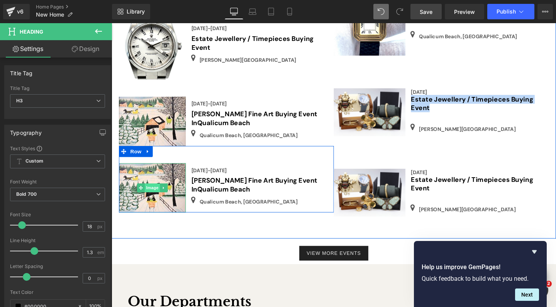
click at [154, 191] on span "Image" at bounding box center [154, 195] width 16 height 9
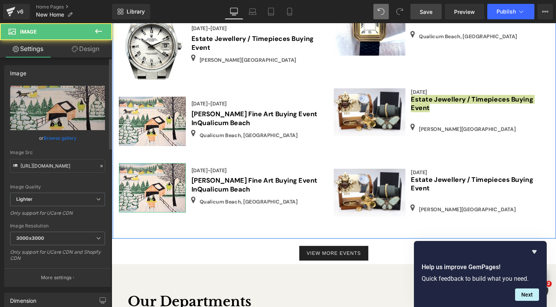
click at [59, 138] on link "Browse gallery" at bounding box center [60, 138] width 33 height 14
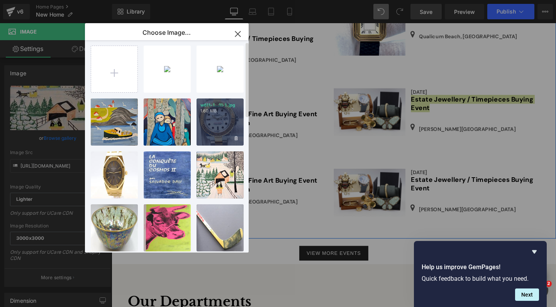
click at [231, 113] on p "1.60 MB" at bounding box center [219, 111] width 39 height 6
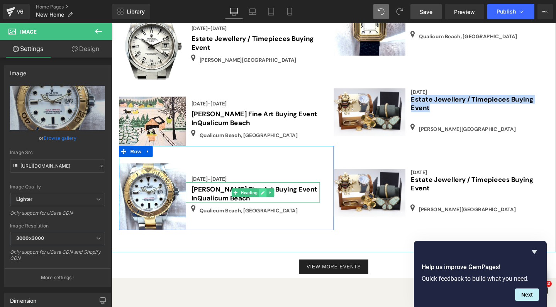
click at [268, 199] on icon at bounding box center [270, 201] width 4 height 5
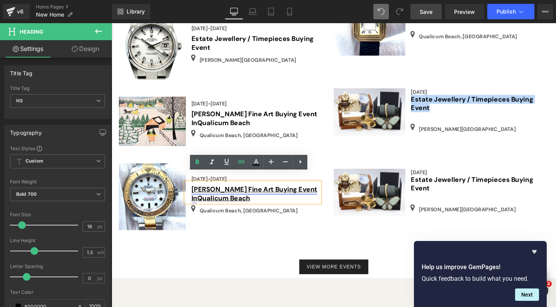
drag, startPoint x: 253, startPoint y: 198, endPoint x: 199, endPoint y: 189, distance: 54.4
click at [199, 193] on h3 "[PERSON_NAME] Fine Art Buying Event In [GEOGRAPHIC_DATA]" at bounding box center [262, 202] width 135 height 18
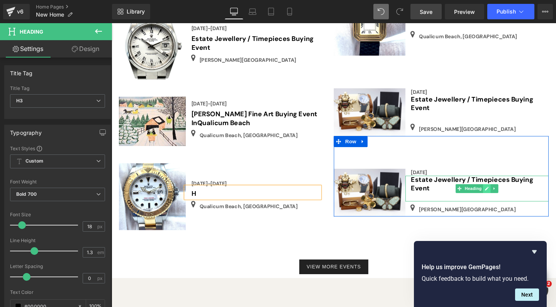
click at [502, 192] on link at bounding box center [506, 196] width 8 height 9
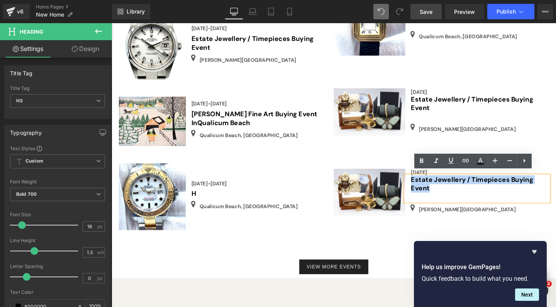
drag, startPoint x: 449, startPoint y: 194, endPoint x: 422, endPoint y: 185, distance: 29.2
click at [422, 185] on div "Estate Jewellery / Timepieces Buying Event" at bounding box center [495, 196] width 150 height 27
copy link "Estate Jewellery / Timepieces Buying Event"
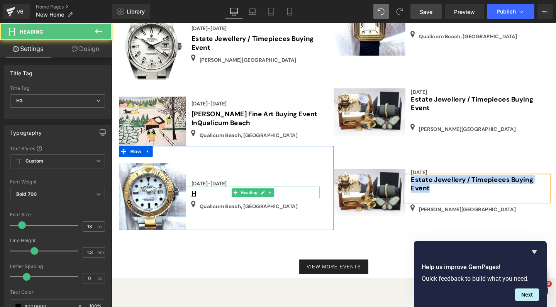
click at [204, 198] on h3 "H" at bounding box center [262, 202] width 135 height 9
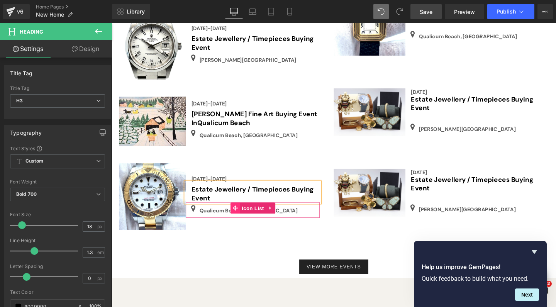
click at [245, 211] on span at bounding box center [241, 217] width 10 height 12
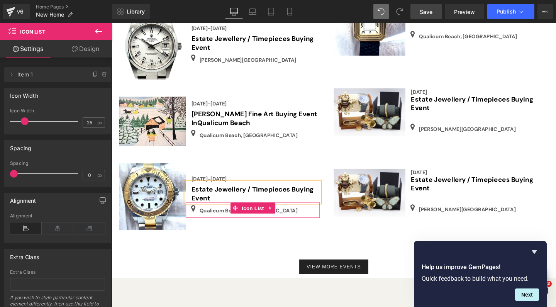
click at [296, 213] on div "Icon [GEOGRAPHIC_DATA], [GEOGRAPHIC_DATA] Text Block" at bounding box center [261, 220] width 138 height 14
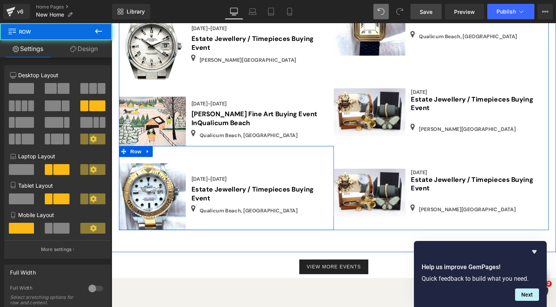
click at [322, 170] on div "[DATE]-[DATE] Text Block Estate Jewellery / Timepieces Buying Event Heading Ico…" at bounding box center [259, 205] width 141 height 70
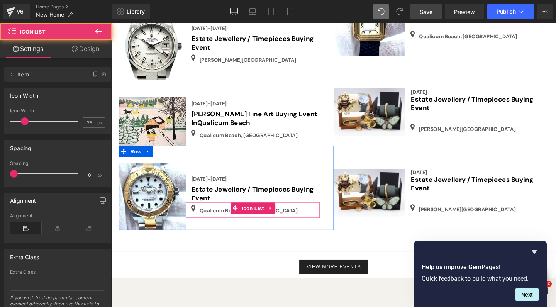
click at [303, 213] on div "Icon [GEOGRAPHIC_DATA], [GEOGRAPHIC_DATA] Text Block" at bounding box center [261, 220] width 138 height 14
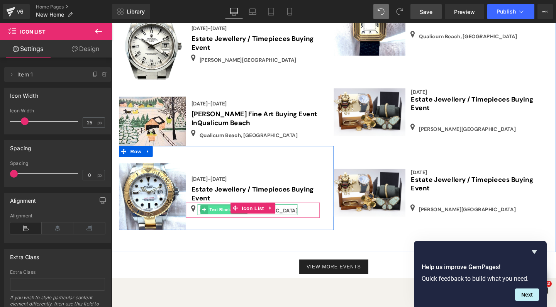
click at [223, 214] on span "Text Block" at bounding box center [225, 218] width 25 height 9
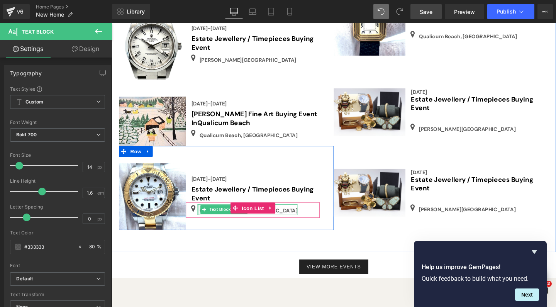
click at [202, 213] on div at bounding box center [203, 218] width 2 height 11
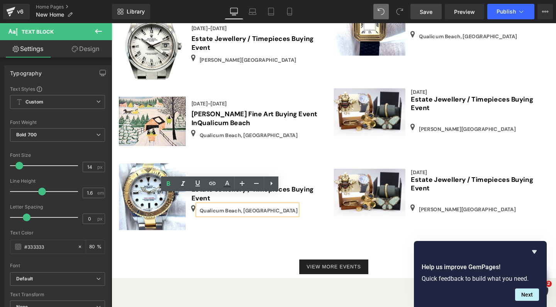
click at [245, 216] on p "Qualicum Beach, [GEOGRAPHIC_DATA]" at bounding box center [255, 220] width 103 height 8
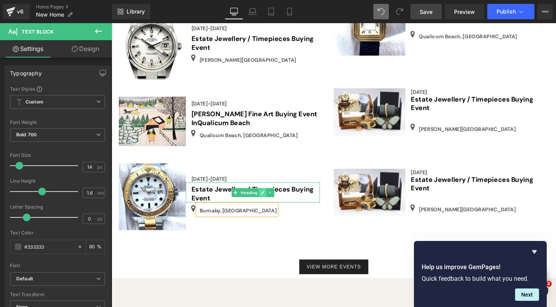
click at [269, 199] on icon at bounding box center [270, 201] width 4 height 4
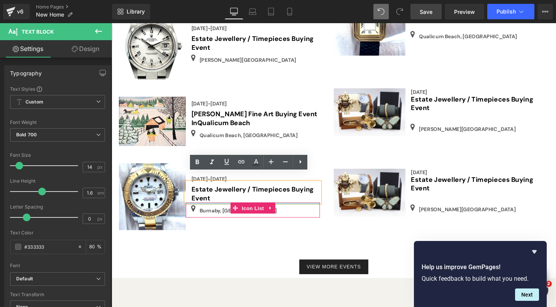
click at [223, 211] on div at bounding box center [259, 212] width 141 height 2
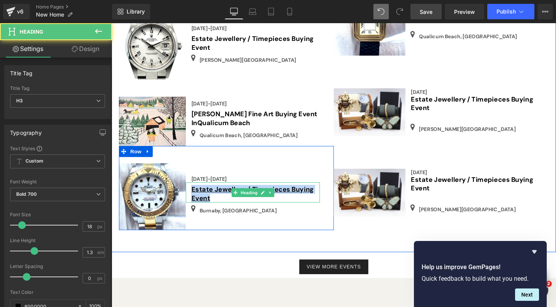
drag, startPoint x: 218, startPoint y: 197, endPoint x: 195, endPoint y: 189, distance: 24.3
click at [195, 193] on h3 "Estate Jewellery / Timepieces Buying Event" at bounding box center [262, 202] width 135 height 18
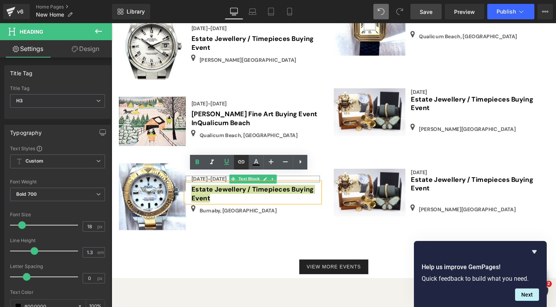
click at [241, 163] on icon at bounding box center [241, 161] width 7 height 3
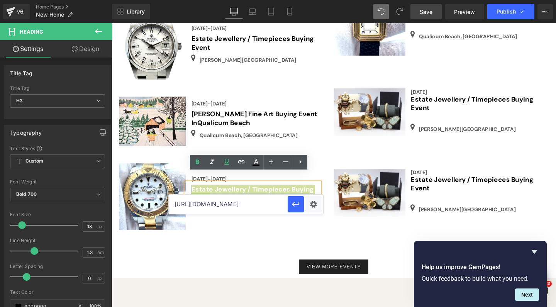
click at [218, 205] on input "[URL][DOMAIN_NAME]" at bounding box center [228, 203] width 119 height 19
paste input "[URL][DOMAIN_NAME]"
type input "[URL][DOMAIN_NAME]"
click at [294, 202] on icon "button" at bounding box center [295, 204] width 7 height 5
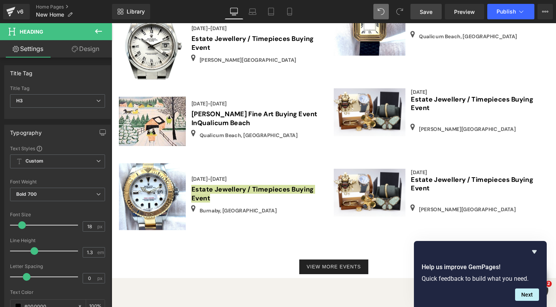
click at [427, 10] on span "Save" at bounding box center [425, 12] width 13 height 8
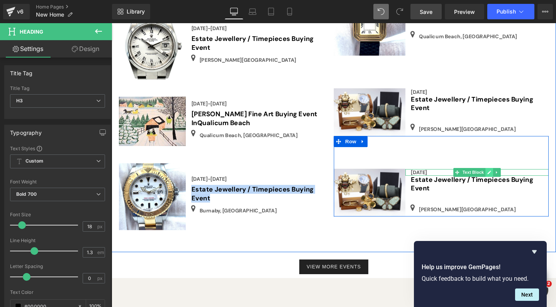
click at [508, 175] on link at bounding box center [508, 179] width 8 height 9
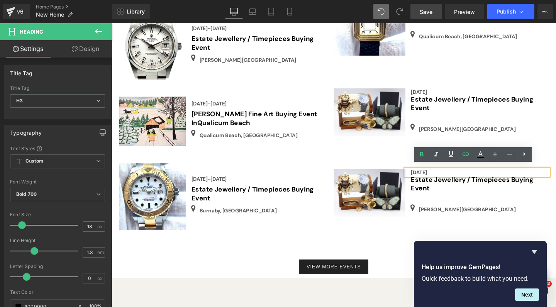
click at [463, 176] on div "[DATE]" at bounding box center [495, 179] width 150 height 7
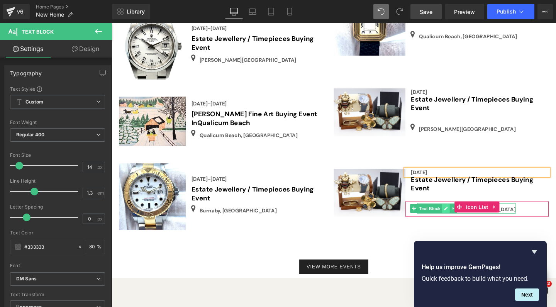
click at [460, 215] on icon at bounding box center [462, 217] width 4 height 5
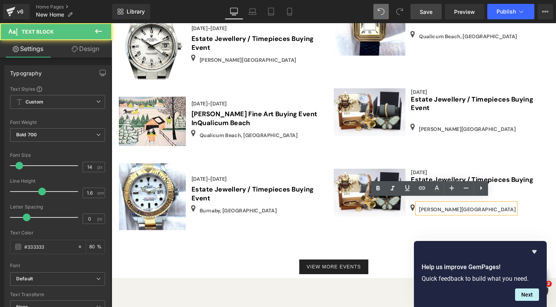
click at [455, 215] on p "[PERSON_NAME][GEOGRAPHIC_DATA]" at bounding box center [484, 218] width 101 height 8
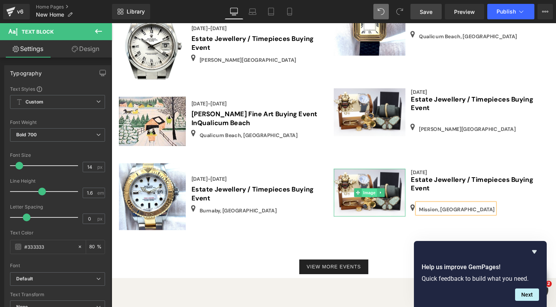
click at [378, 197] on span "Image" at bounding box center [383, 201] width 16 height 9
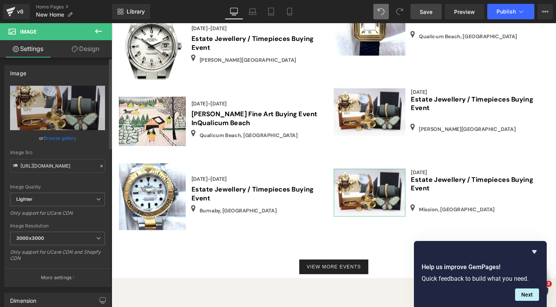
click at [57, 136] on link "Browse gallery" at bounding box center [60, 138] width 33 height 14
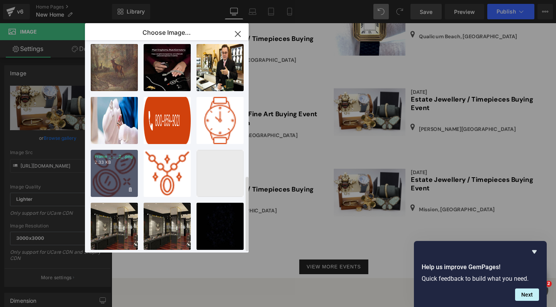
scroll to position [381, 0]
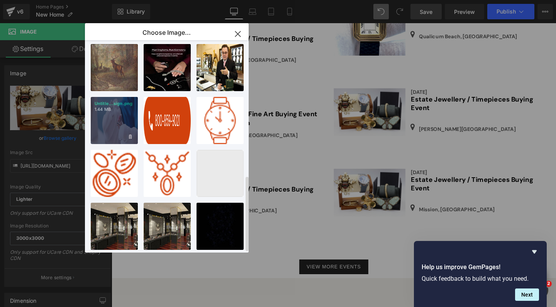
click at [123, 106] on p "1.44 MB" at bounding box center [114, 109] width 39 height 6
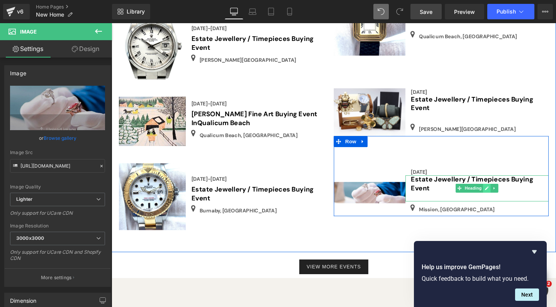
click at [503, 194] on icon at bounding box center [505, 196] width 4 height 5
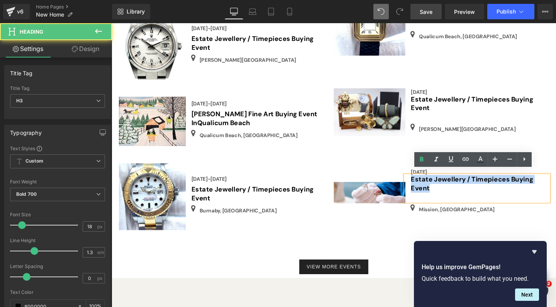
drag, startPoint x: 444, startPoint y: 191, endPoint x: 420, endPoint y: 181, distance: 25.6
click at [420, 183] on div "Estate Jewellery / Timepieces Buying Event" at bounding box center [495, 196] width 150 height 27
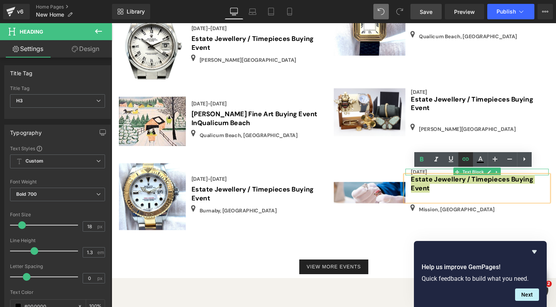
click at [464, 156] on icon at bounding box center [465, 158] width 9 height 9
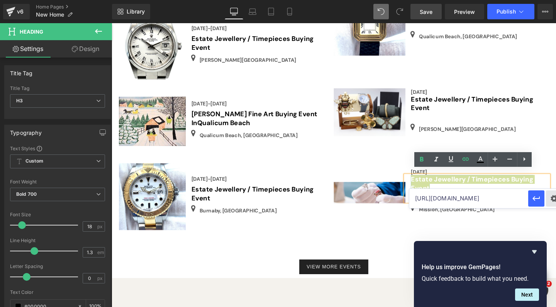
click at [550, 0] on div "Text Color Highlight Color #333333 Choose Image... Back to Library Insert IMG_0…" at bounding box center [278, 0] width 556 height 0
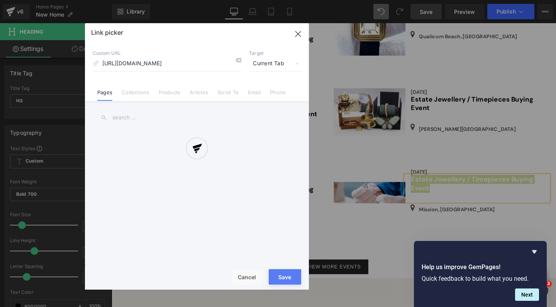
scroll to position [0, 250]
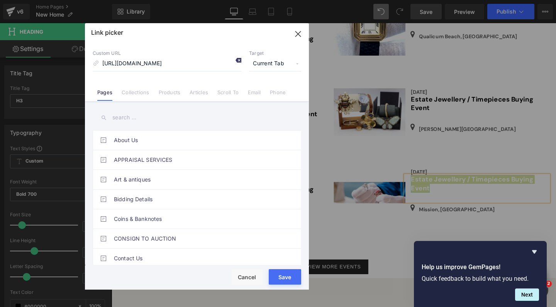
click at [239, 59] on icon at bounding box center [238, 60] width 6 height 6
click at [136, 65] on input "[URL][DOMAIN_NAME]" at bounding box center [167, 63] width 149 height 15
paste input "[URL][DOMAIN_NAME]"
type input "[URL][DOMAIN_NAME]"
click at [282, 282] on button "Save" at bounding box center [284, 276] width 32 height 15
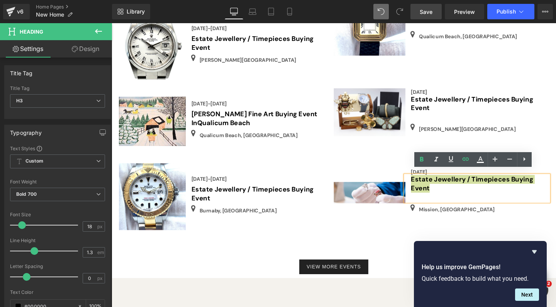
click at [426, 12] on span "Save" at bounding box center [425, 12] width 13 height 8
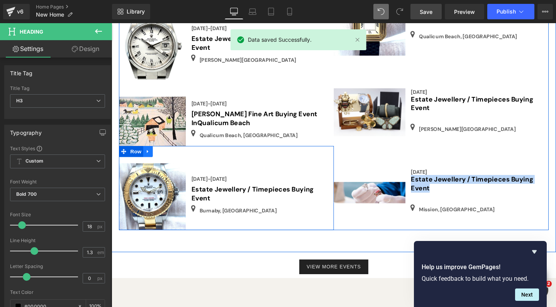
click at [150, 155] on icon at bounding box center [149, 158] width 5 height 6
click at [161, 155] on icon at bounding box center [159, 157] width 5 height 5
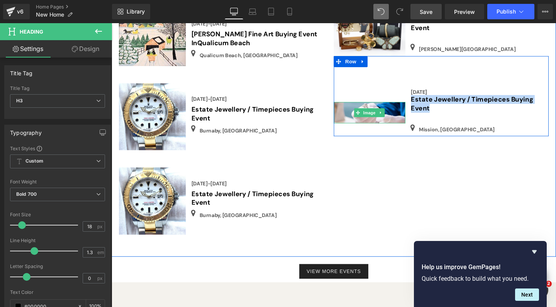
scroll to position [1529, 0]
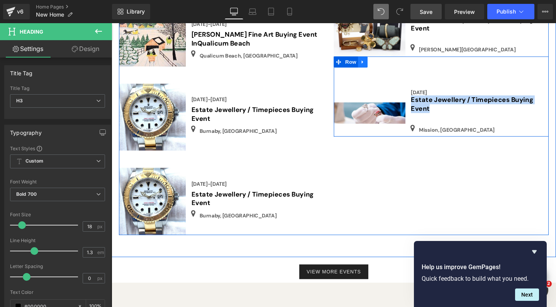
click at [374, 62] on icon at bounding box center [375, 63] width 2 height 3
click at [383, 61] on icon at bounding box center [385, 63] width 5 height 5
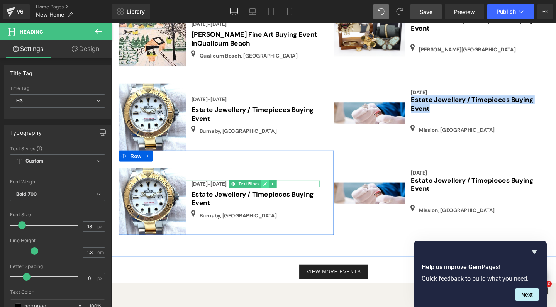
click at [272, 190] on icon at bounding box center [272, 192] width 4 height 5
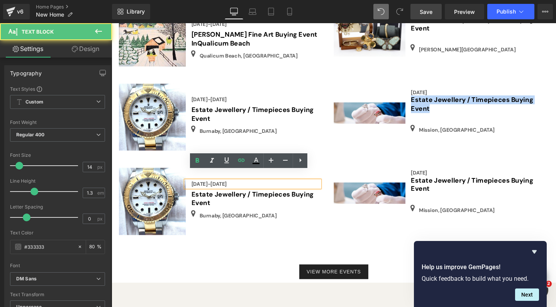
click at [241, 189] on div "[DATE]-[DATE]" at bounding box center [259, 192] width 141 height 7
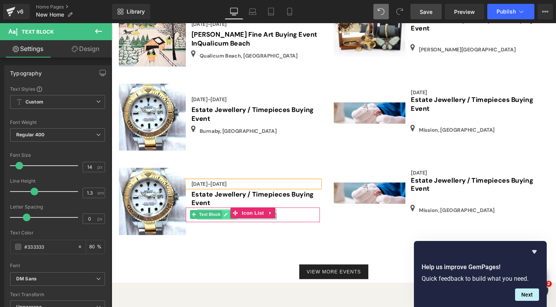
click at [229, 222] on icon at bounding box center [231, 224] width 4 height 5
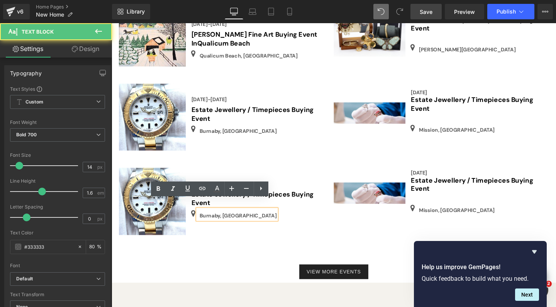
click at [223, 221] on p "Burnaby, [GEOGRAPHIC_DATA]" at bounding box center [244, 225] width 81 height 8
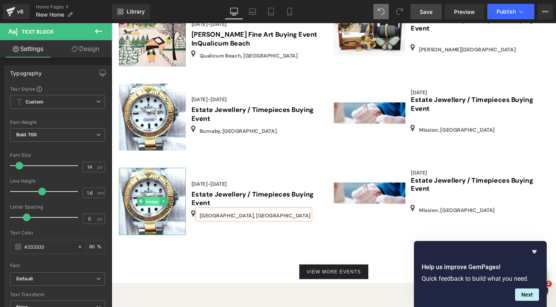
click at [153, 206] on span "Image" at bounding box center [154, 210] width 16 height 9
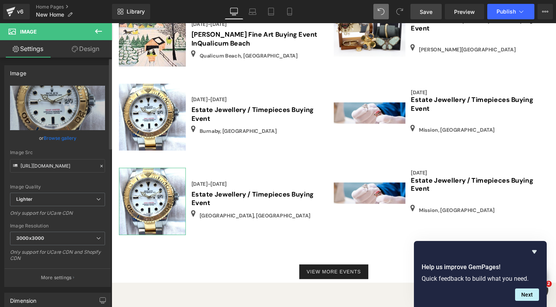
click at [64, 140] on link "Browse gallery" at bounding box center [60, 138] width 33 height 14
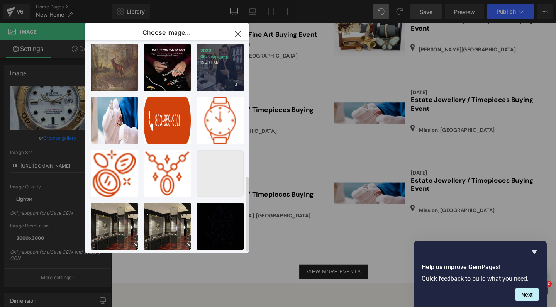
click at [222, 61] on div "2022-08...rop.jpeg 150.11 KB" at bounding box center [219, 67] width 47 height 47
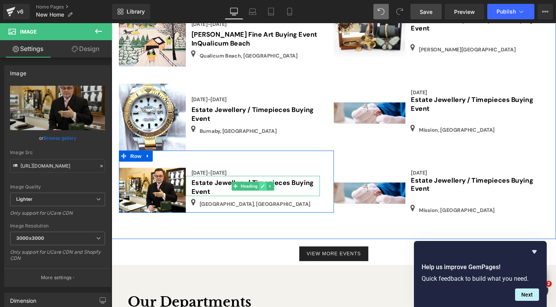
click at [268, 192] on icon at bounding box center [270, 194] width 4 height 5
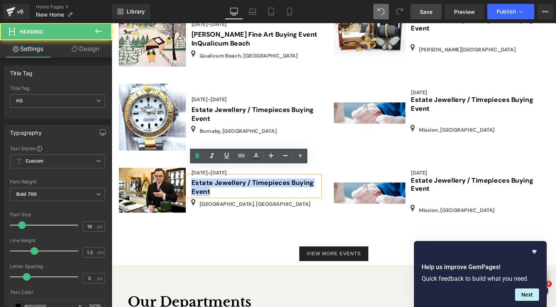
drag, startPoint x: 221, startPoint y: 190, endPoint x: 353, endPoint y: 181, distance: 132.2
click at [192, 184] on div "Estate Jewellery / Timepieces Buying Event" at bounding box center [259, 194] width 141 height 21
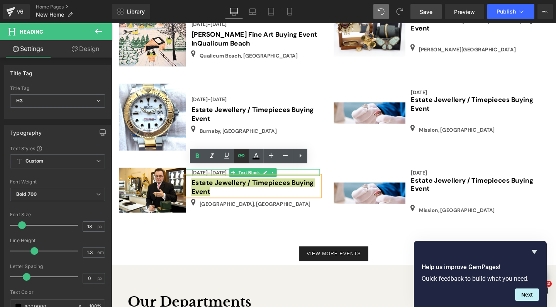
click at [241, 156] on icon at bounding box center [240, 155] width 9 height 9
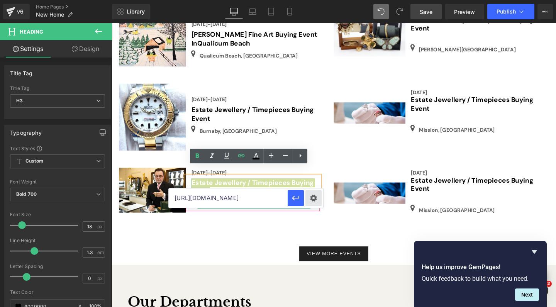
click at [315, 0] on div "Text Color Highlight Color #333333 Choose Image... Back to Library Insert IMG_0…" at bounding box center [278, 0] width 556 height 0
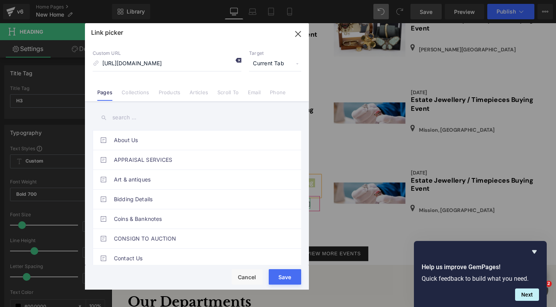
click at [238, 60] on icon at bounding box center [238, 60] width 6 height 6
click at [144, 66] on input "[URL][DOMAIN_NAME]" at bounding box center [167, 63] width 149 height 15
paste input "[URL][DOMAIN_NAME]"
type input "[URL][DOMAIN_NAME]"
click at [285, 280] on button "Save" at bounding box center [284, 276] width 32 height 15
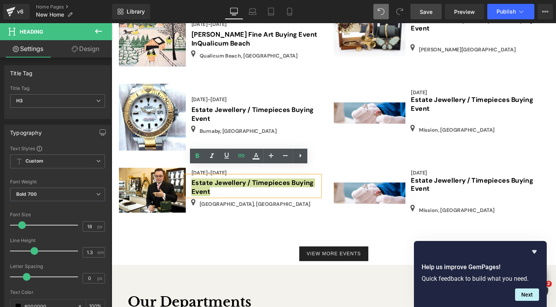
click at [426, 13] on span "Save" at bounding box center [425, 12] width 13 height 8
